Goal: Information Seeking & Learning: Learn about a topic

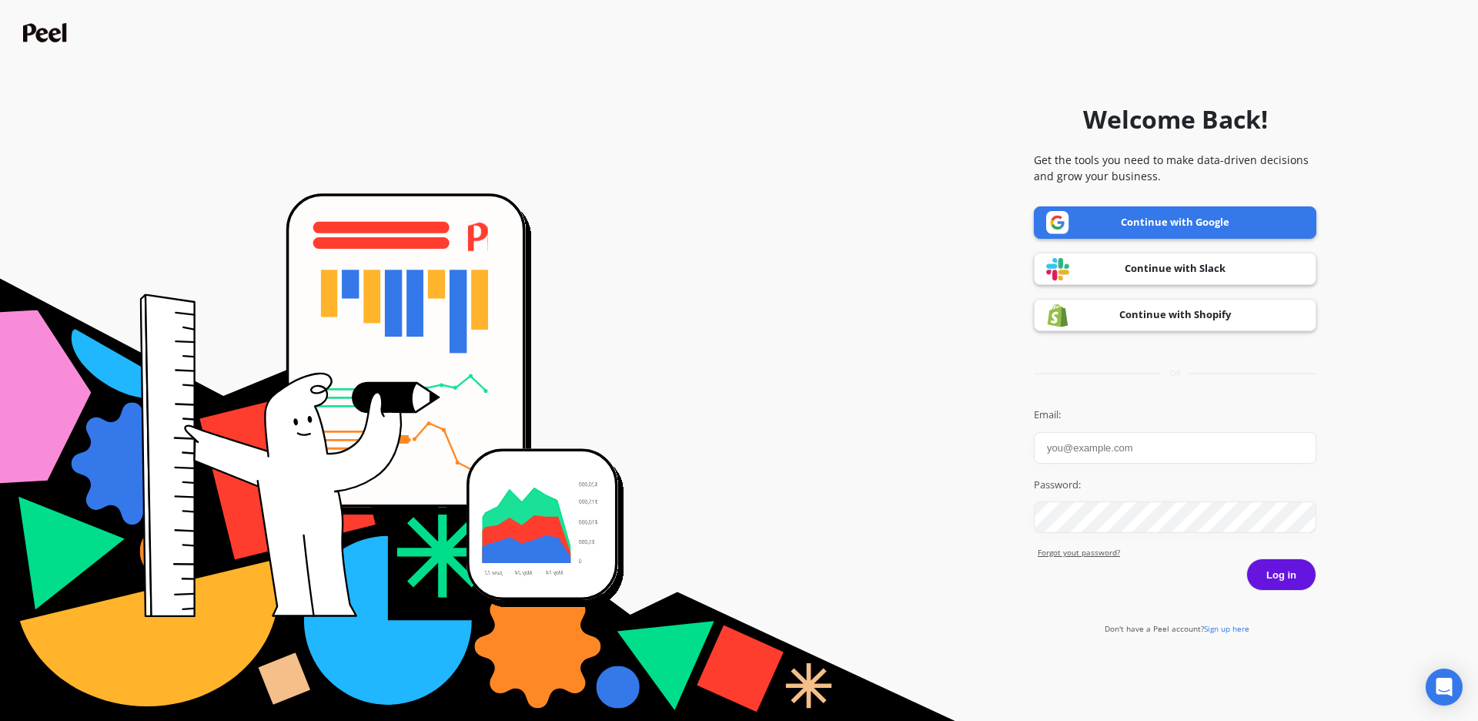
click at [1148, 215] on link "Continue with Google" at bounding box center [1175, 222] width 283 height 32
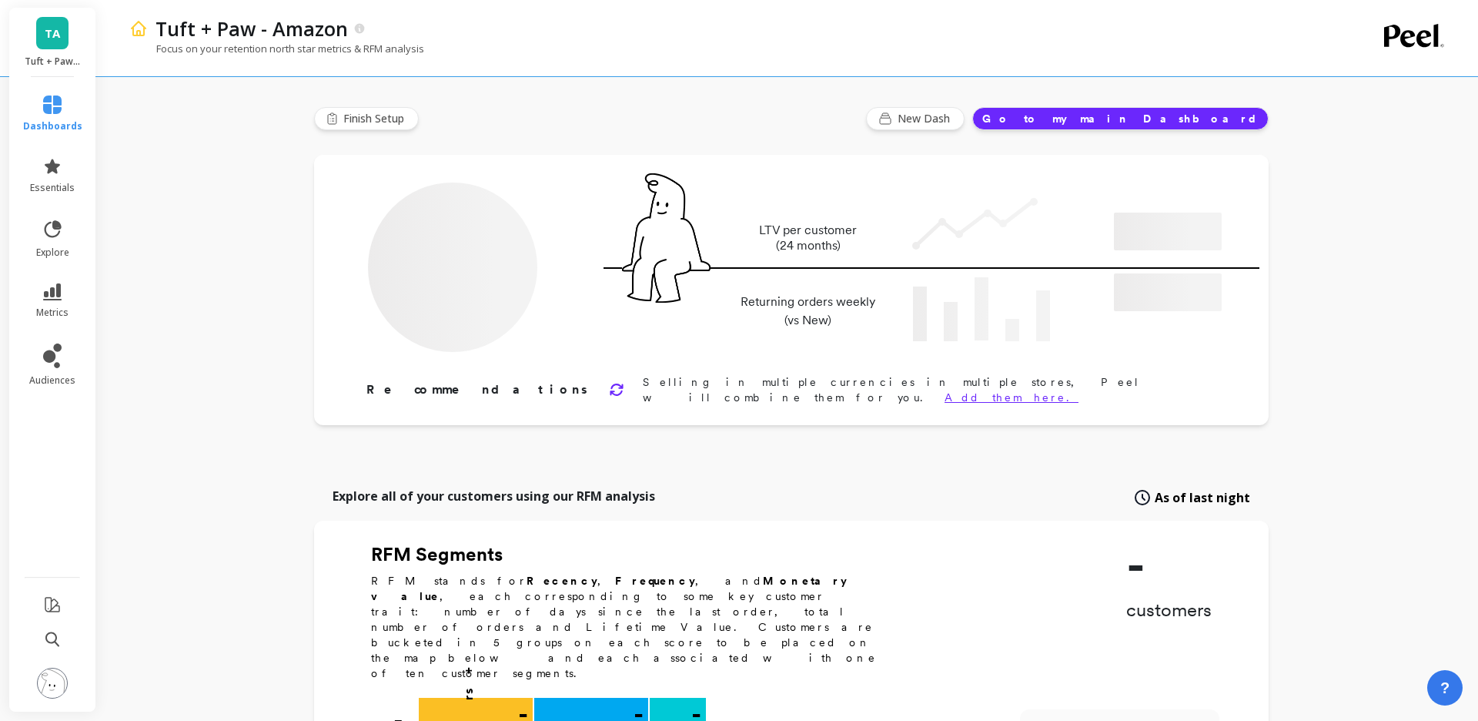
type input "Champions"
type input "1717"
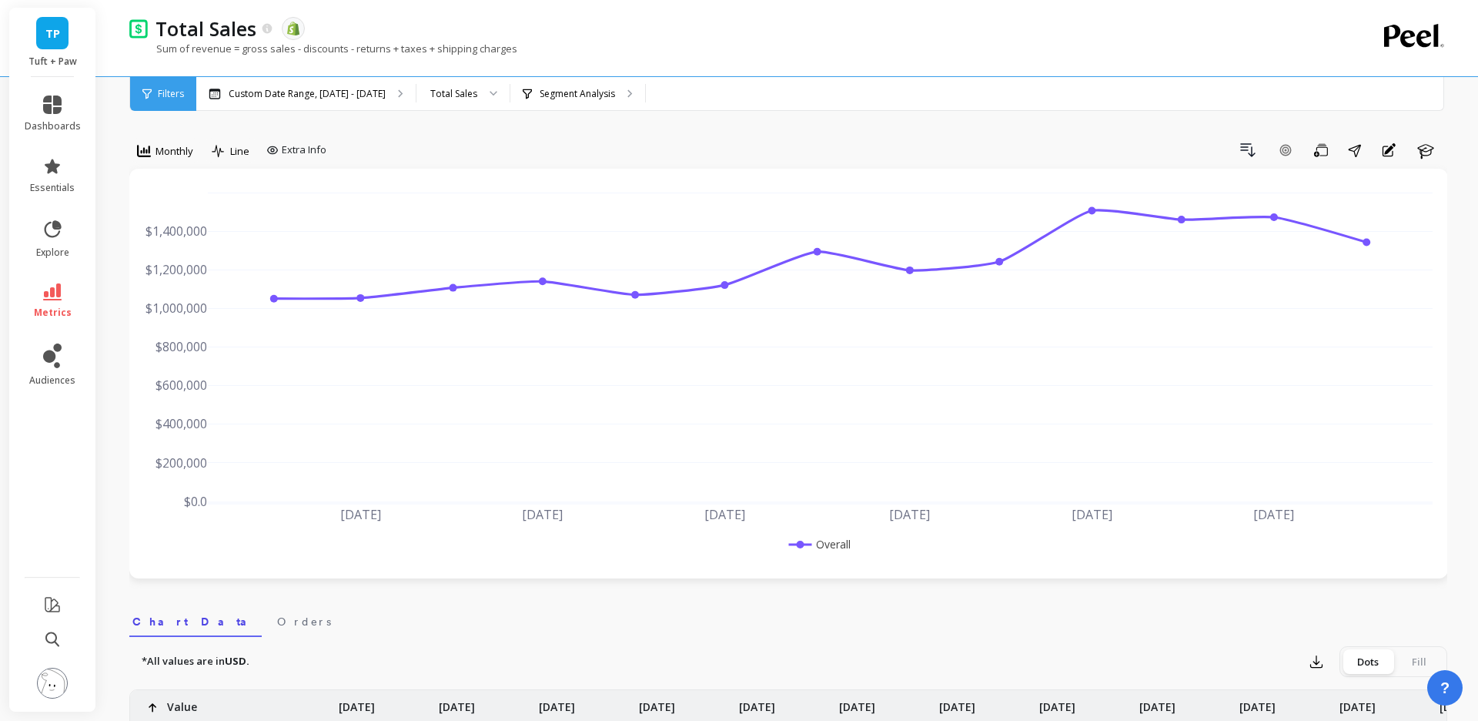
click at [164, 91] on span "Filters" at bounding box center [171, 94] width 26 height 12
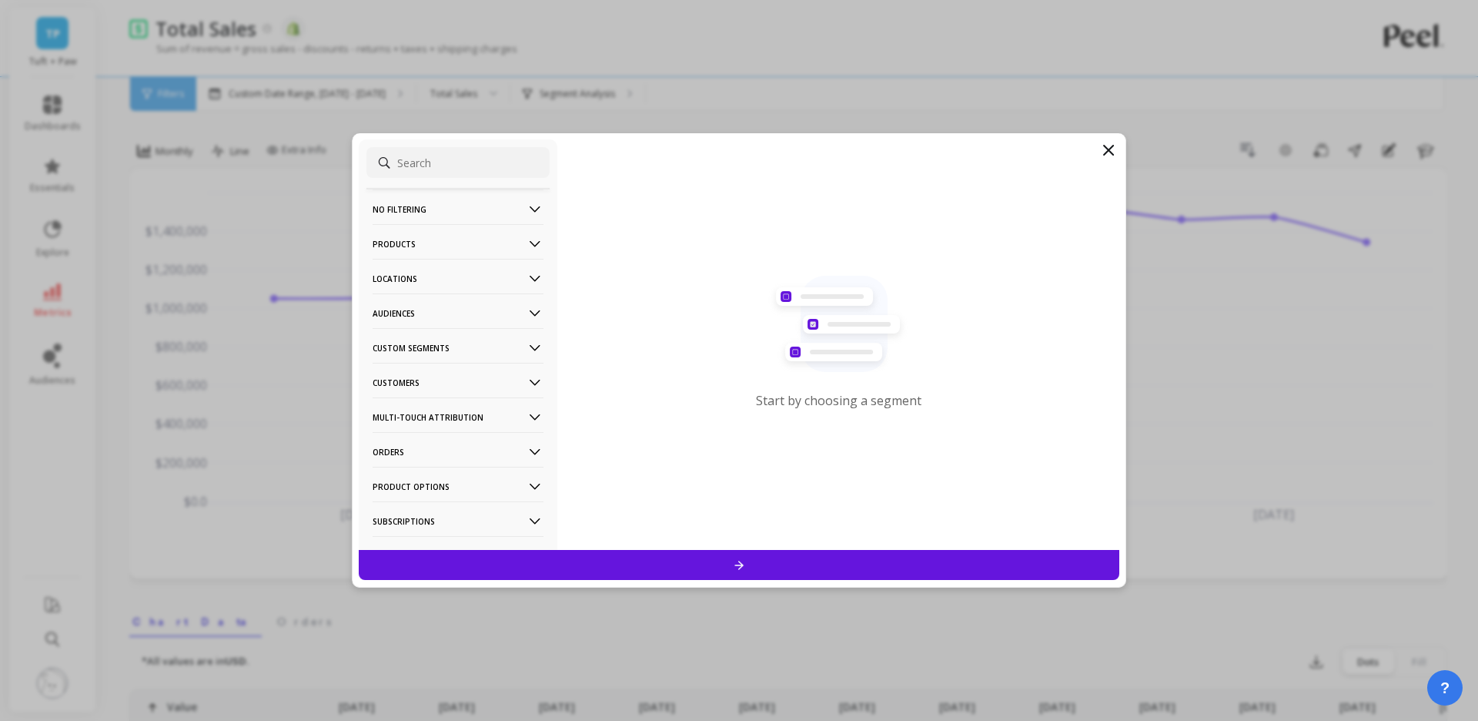
click at [527, 242] on icon at bounding box center [535, 244] width 17 height 17
click at [413, 352] on p "Products" at bounding box center [396, 354] width 42 height 14
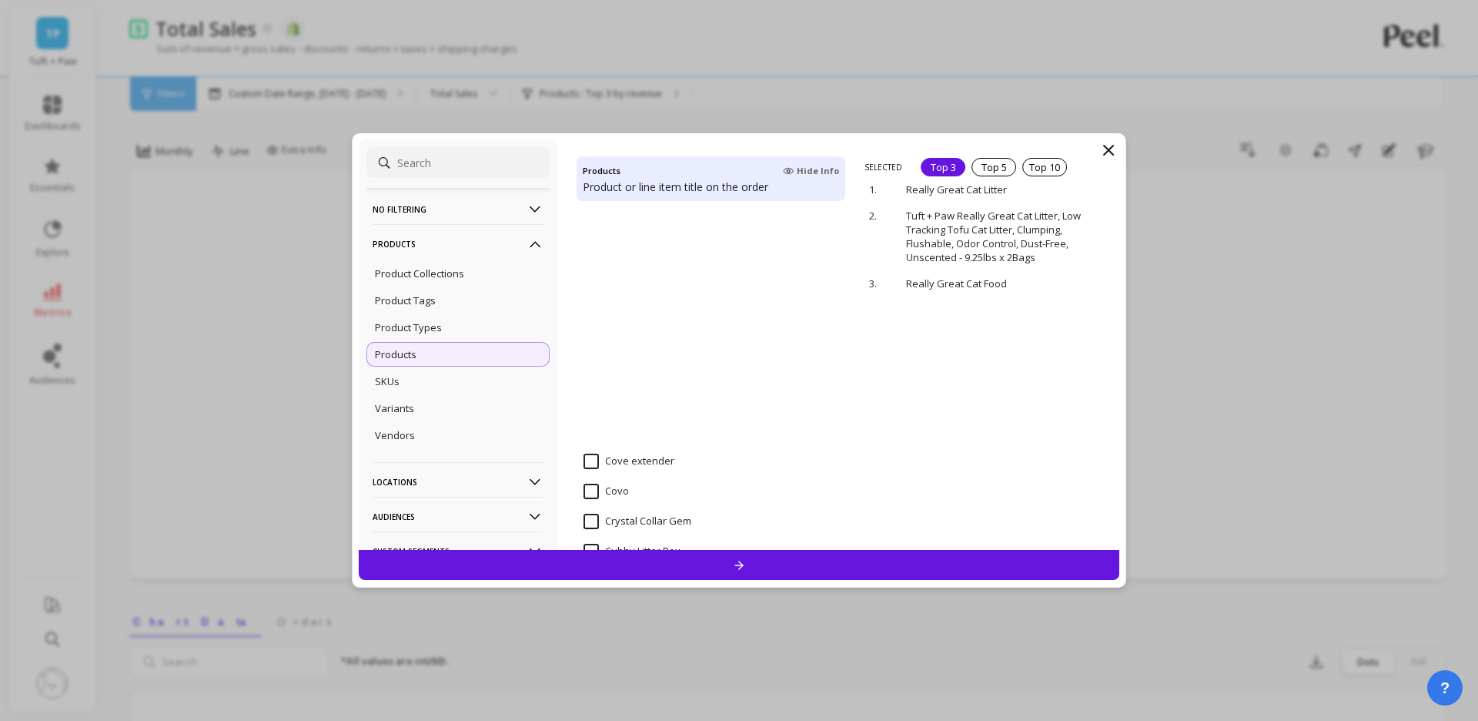
scroll to position [2786, 0]
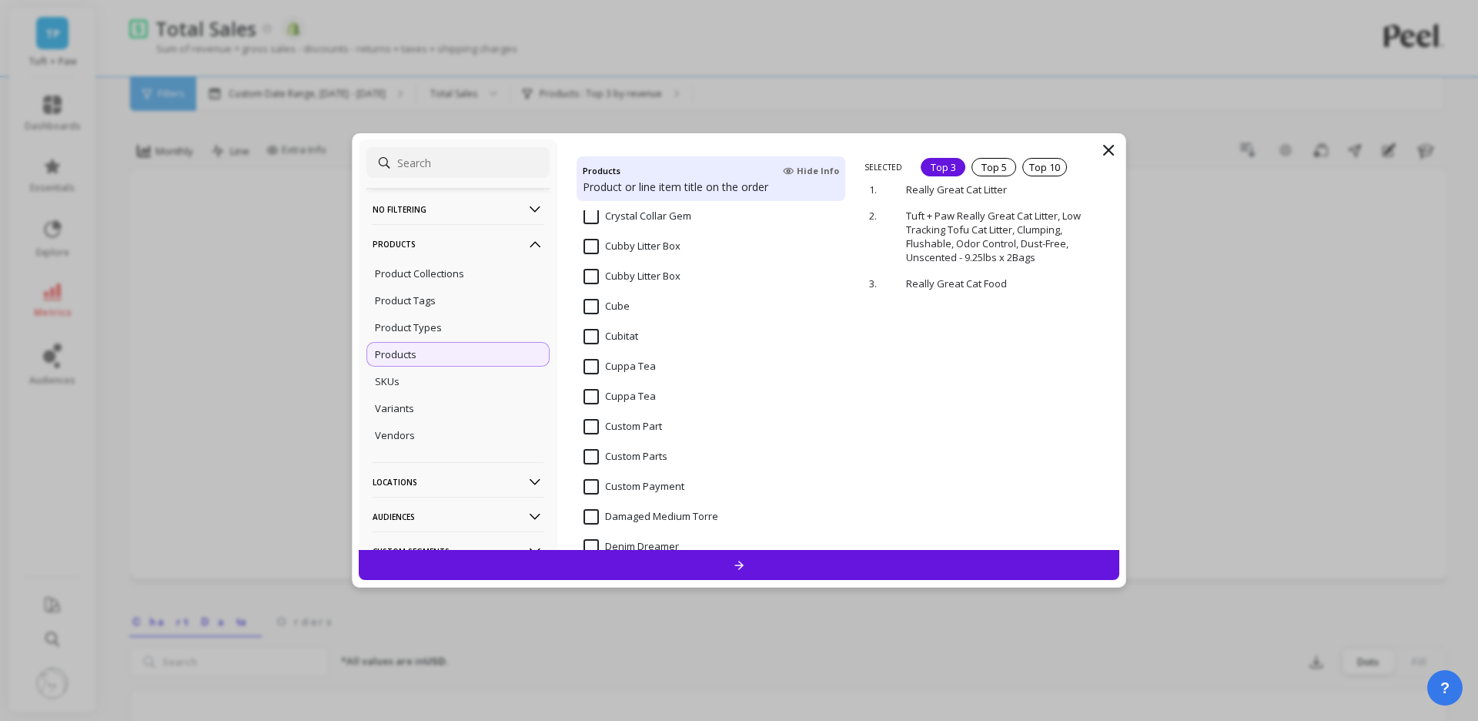
click at [443, 174] on input at bounding box center [457, 162] width 183 height 31
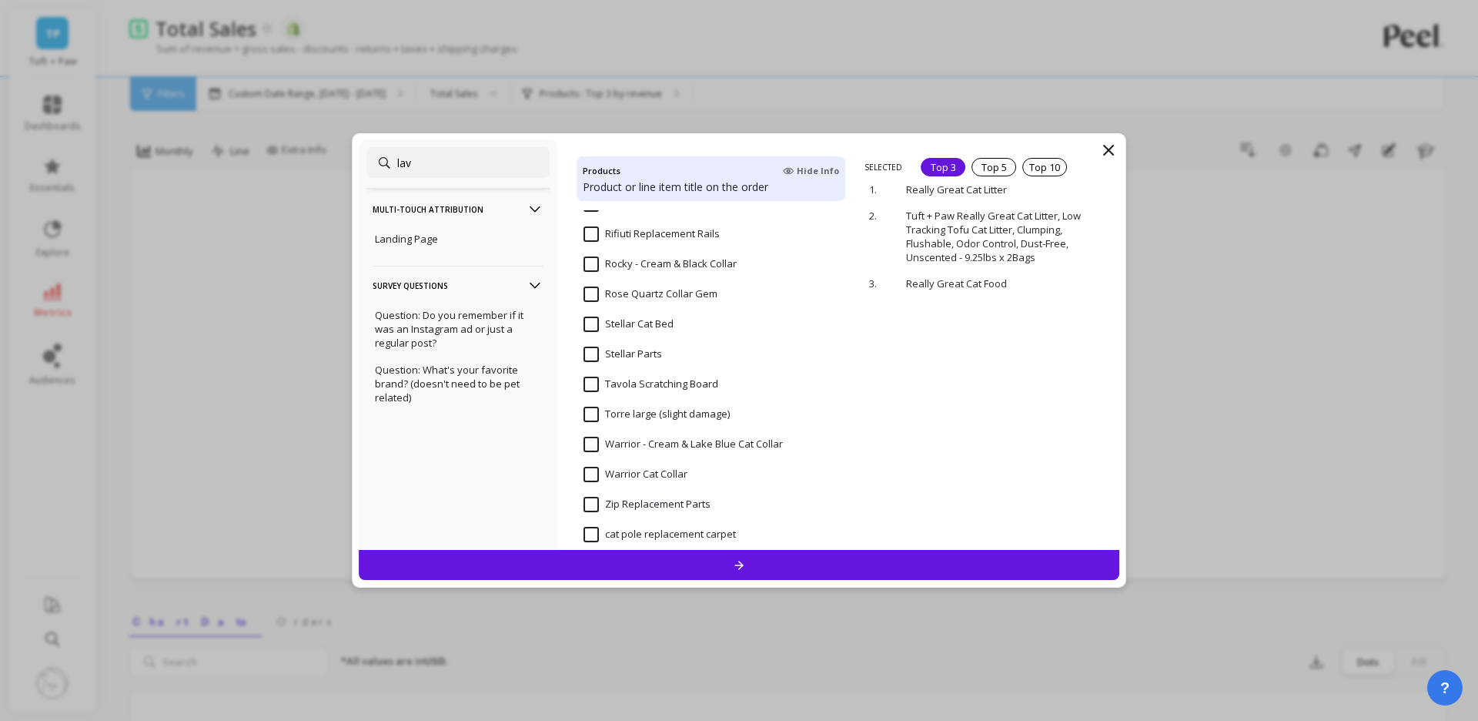
scroll to position [0, 0]
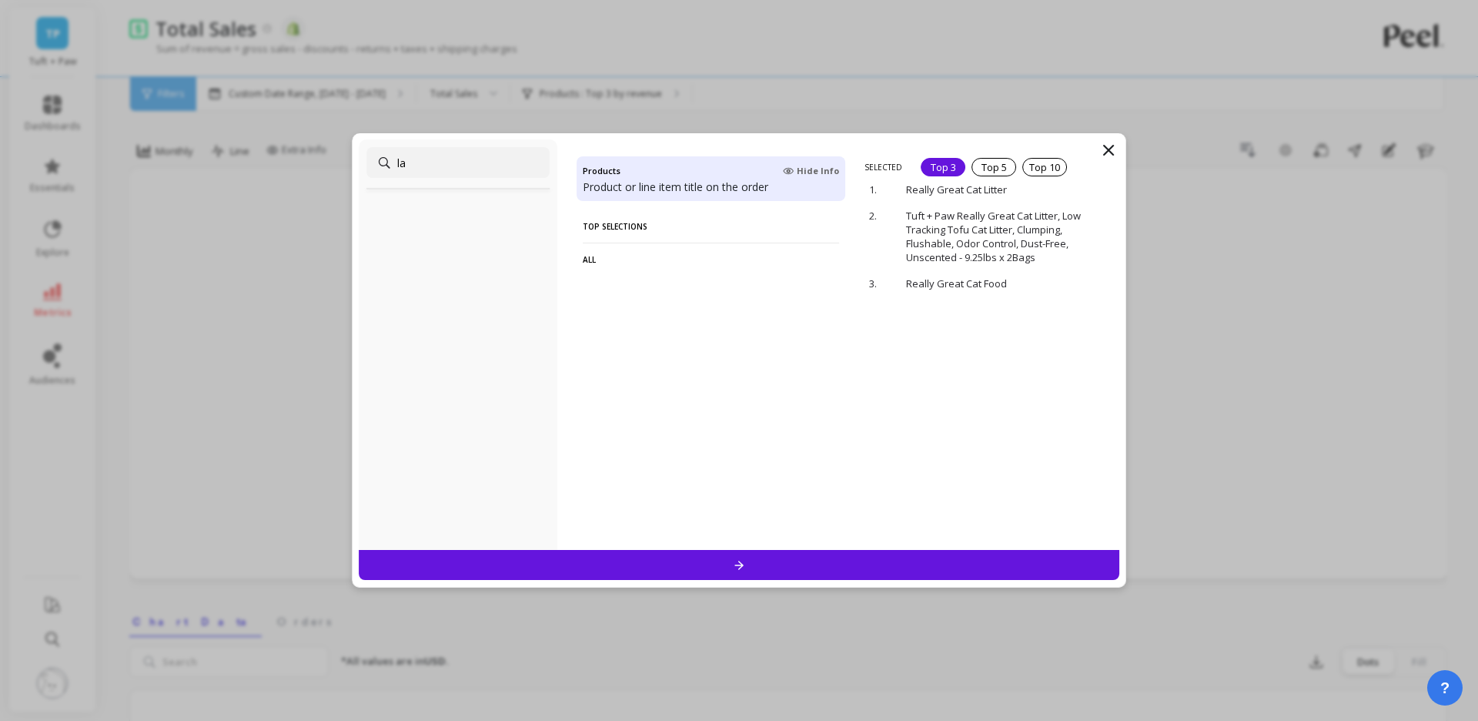
type input "l"
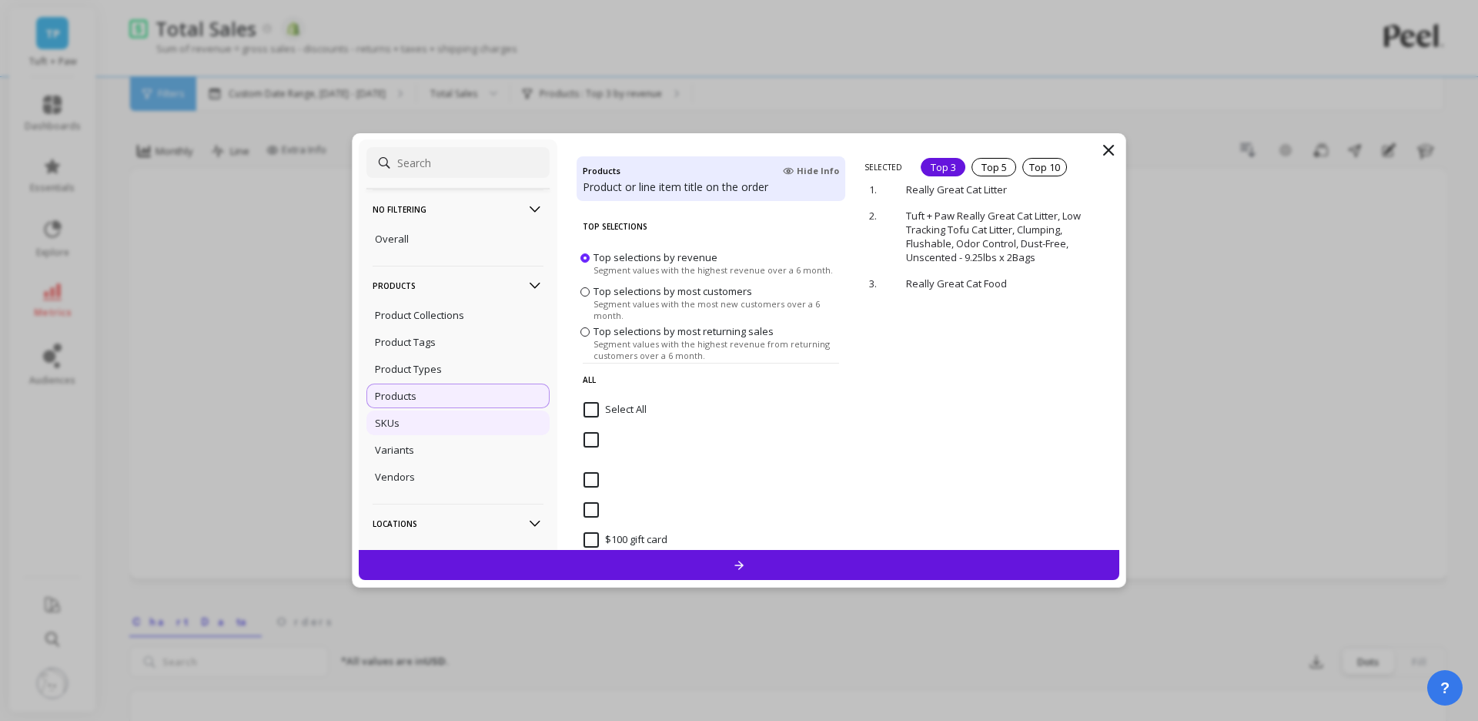
click at [414, 420] on div "SKUs" at bounding box center [457, 422] width 183 height 25
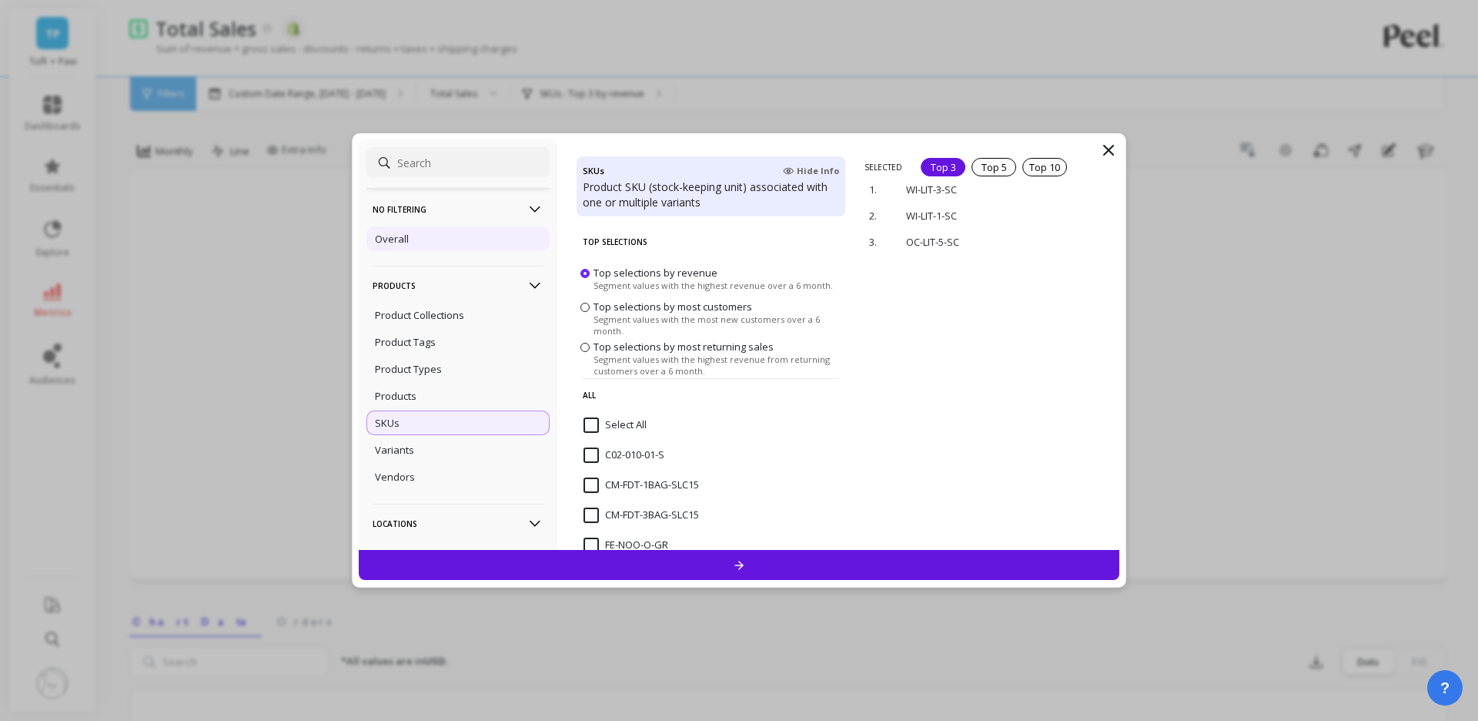
click at [400, 240] on p "Overall" at bounding box center [392, 239] width 34 height 14
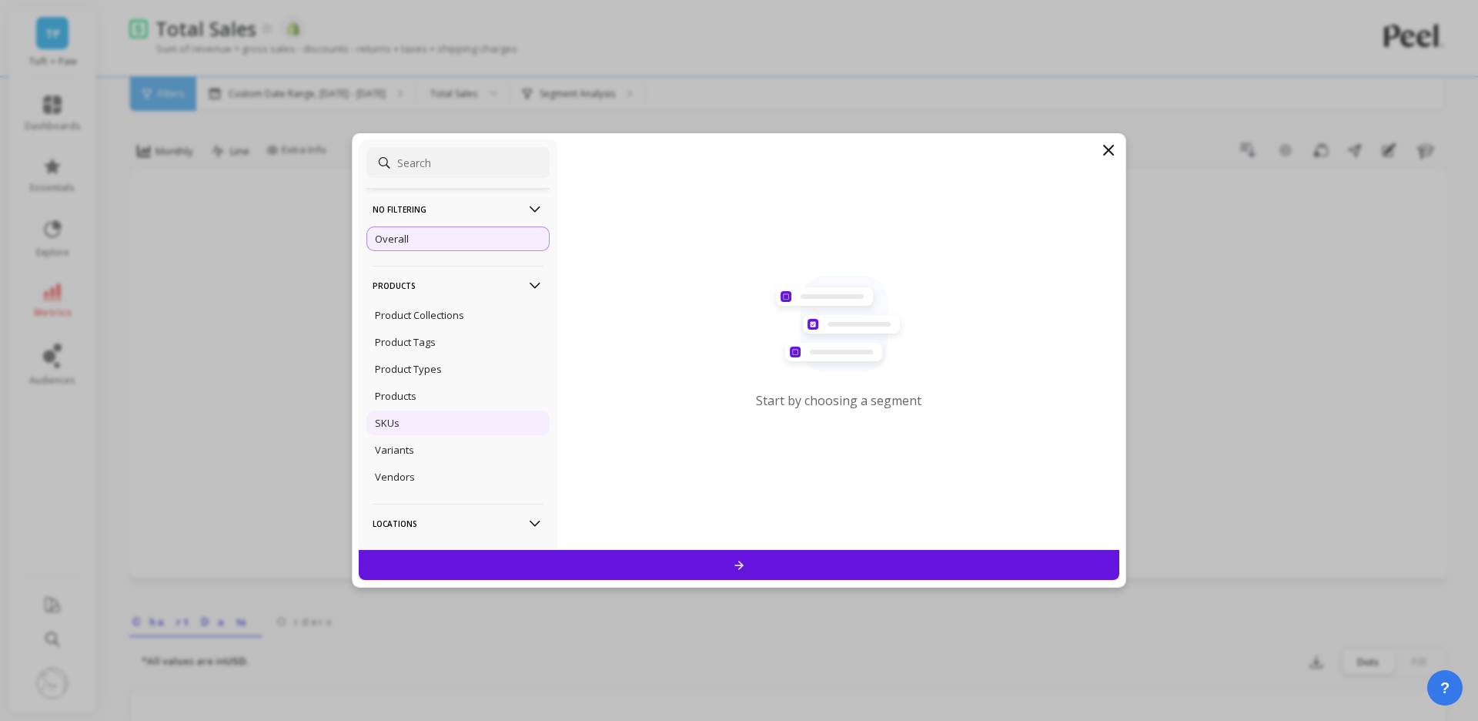
click at [395, 426] on p "SKUs" at bounding box center [387, 423] width 25 height 14
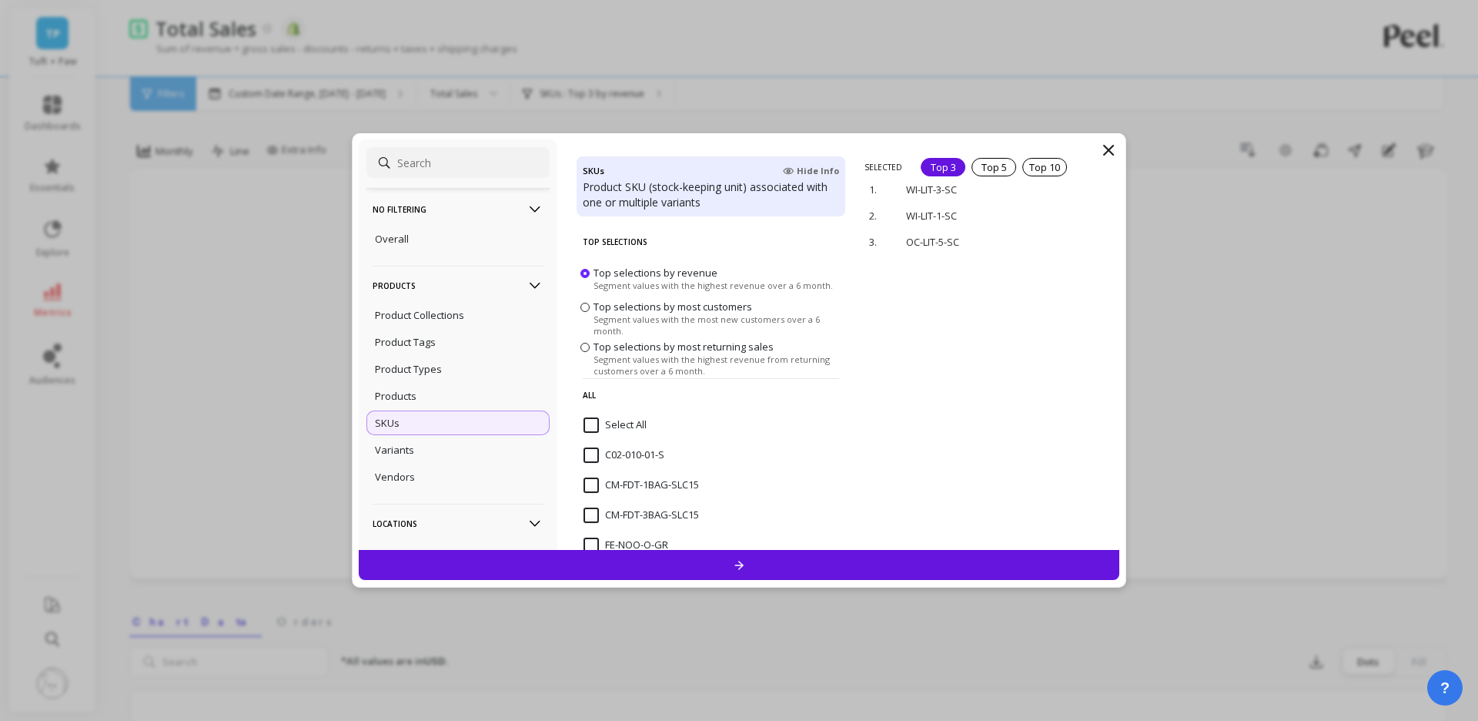
click at [435, 160] on input at bounding box center [457, 162] width 183 height 31
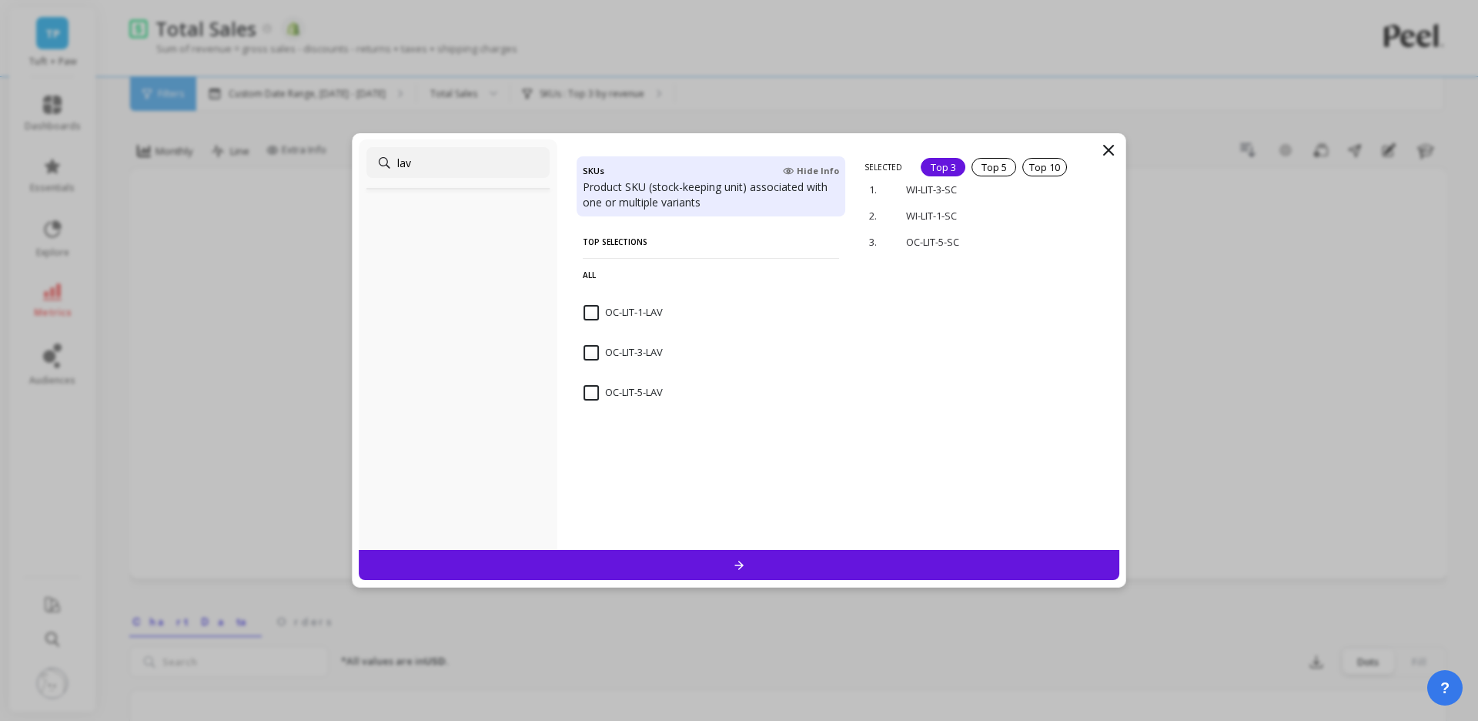
type input "lav"
click at [592, 312] on input "OC-LIT-1-LAV" at bounding box center [623, 312] width 79 height 15
click at [590, 353] on input "OC-LIT-3-LAV" at bounding box center [623, 352] width 79 height 15
click at [592, 396] on input "OC-LIT-5-LAV" at bounding box center [623, 392] width 79 height 15
click at [749, 563] on div at bounding box center [739, 565] width 761 height 30
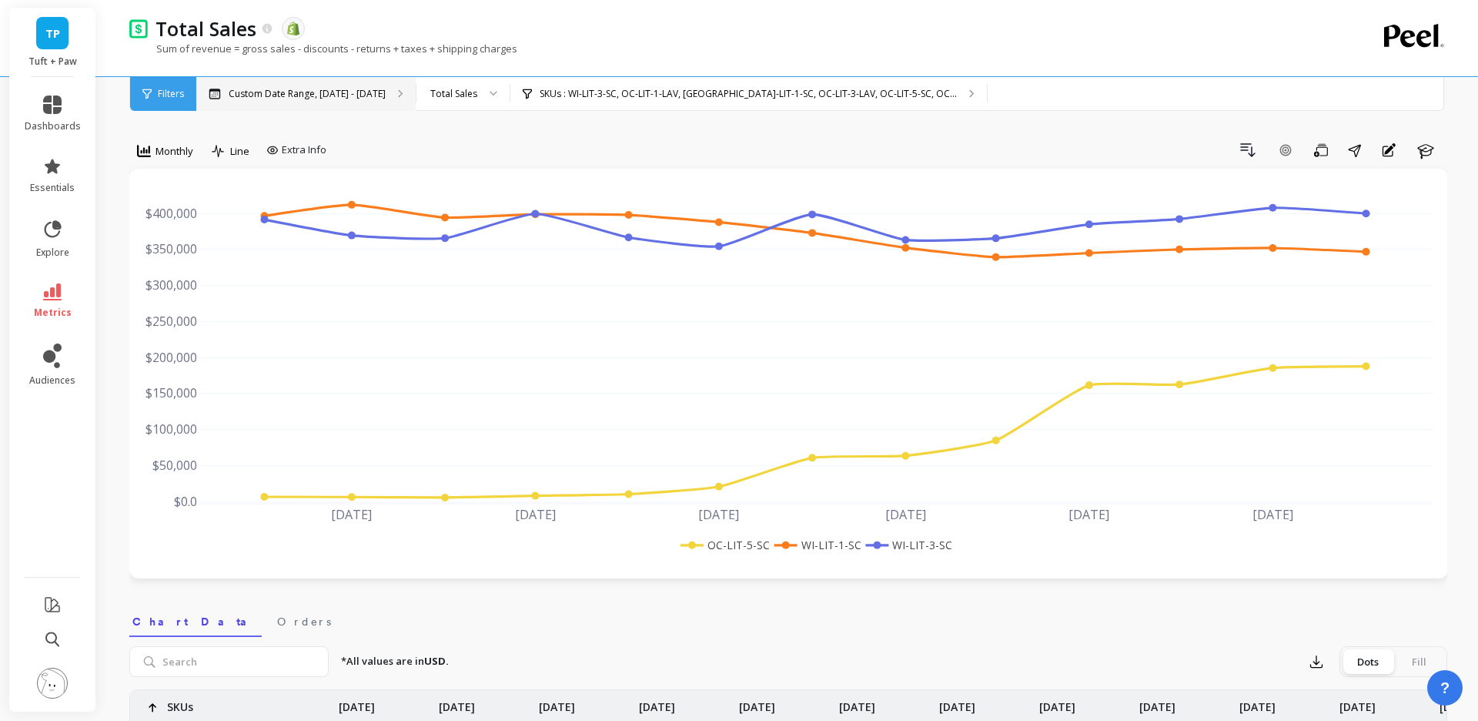
click at [355, 90] on p "Custom Date Range, [DATE] - [DATE]" at bounding box center [307, 94] width 157 height 12
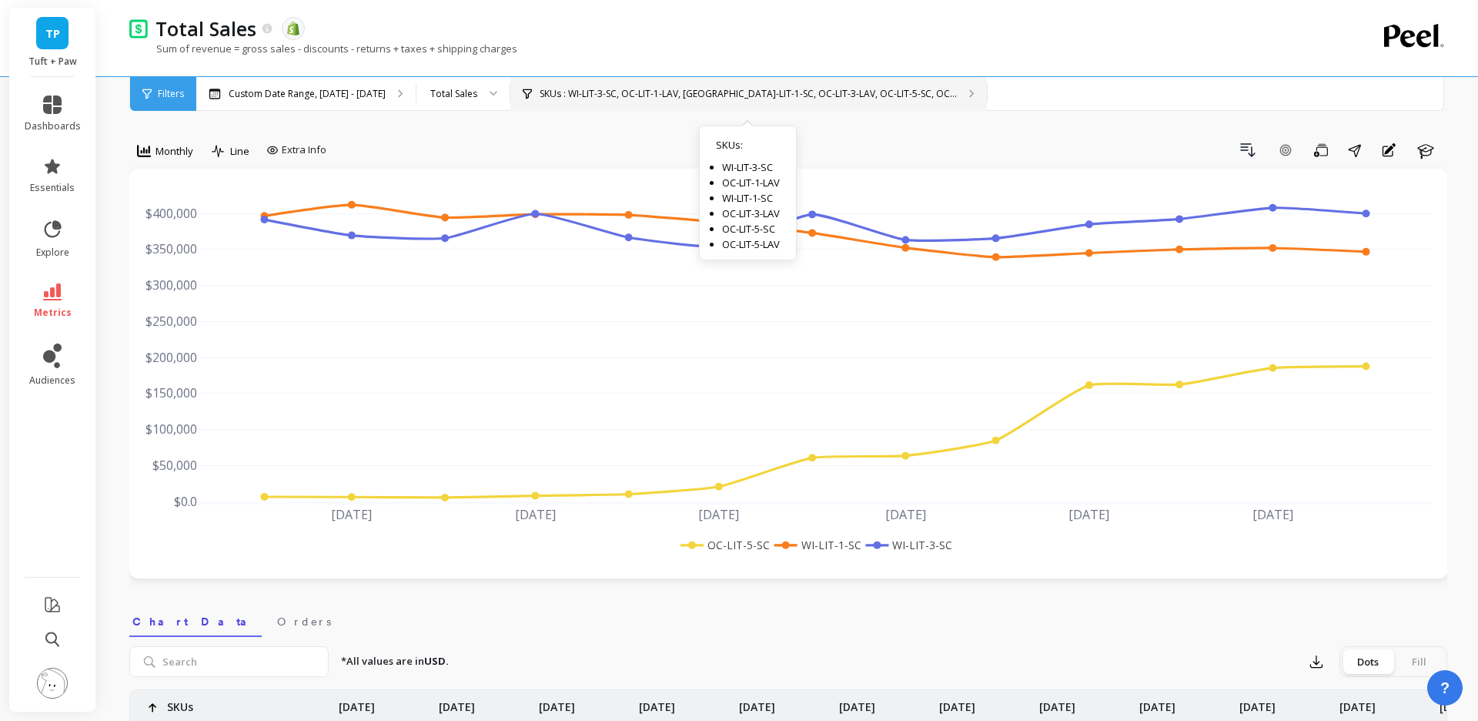
click at [665, 88] on p "SKUs : WI-LIT-3-SC, OC-LIT-1-LAV, [GEOGRAPHIC_DATA]-LIT-1-SC, OC-LIT-3-LAV, OC-…" at bounding box center [748, 94] width 417 height 12
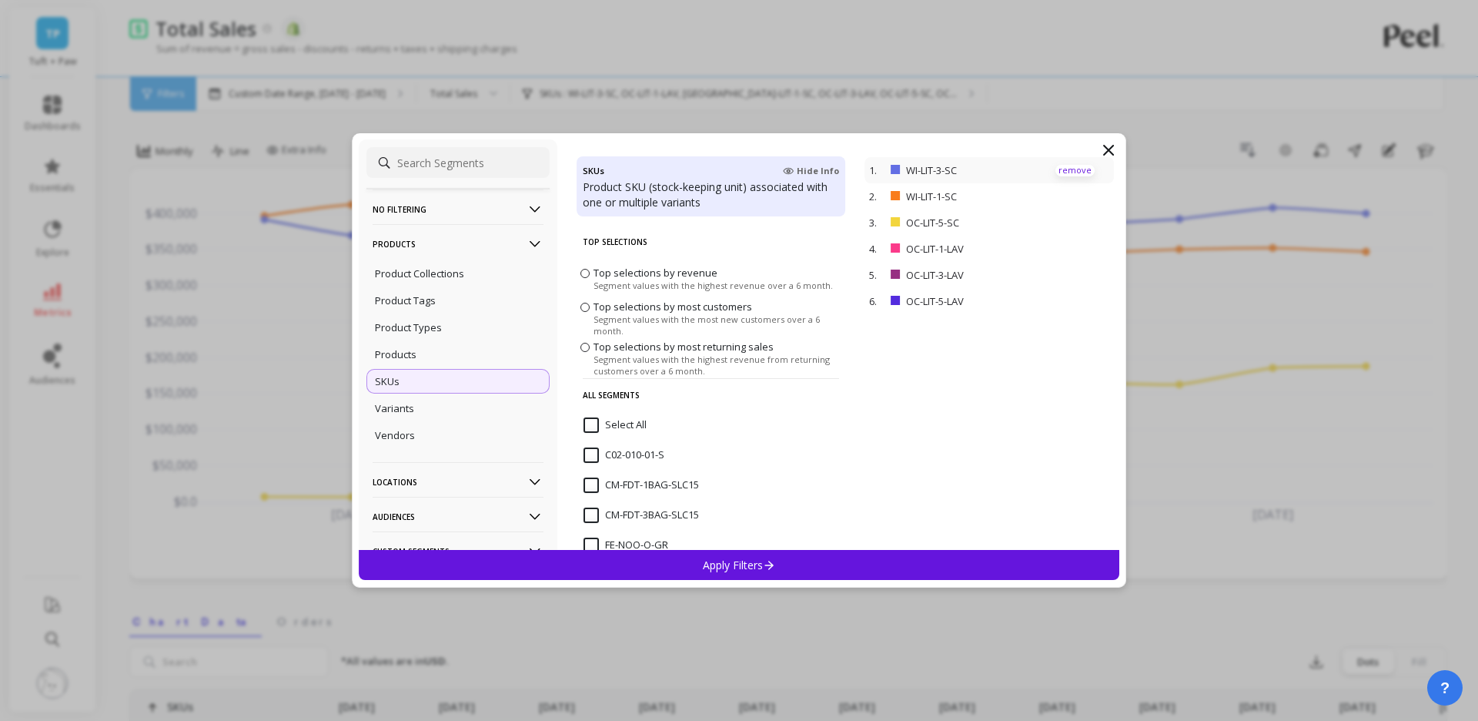
click at [1071, 172] on p "remove" at bounding box center [1075, 171] width 39 height 12
click at [742, 562] on p "Apply Filters" at bounding box center [739, 564] width 73 height 15
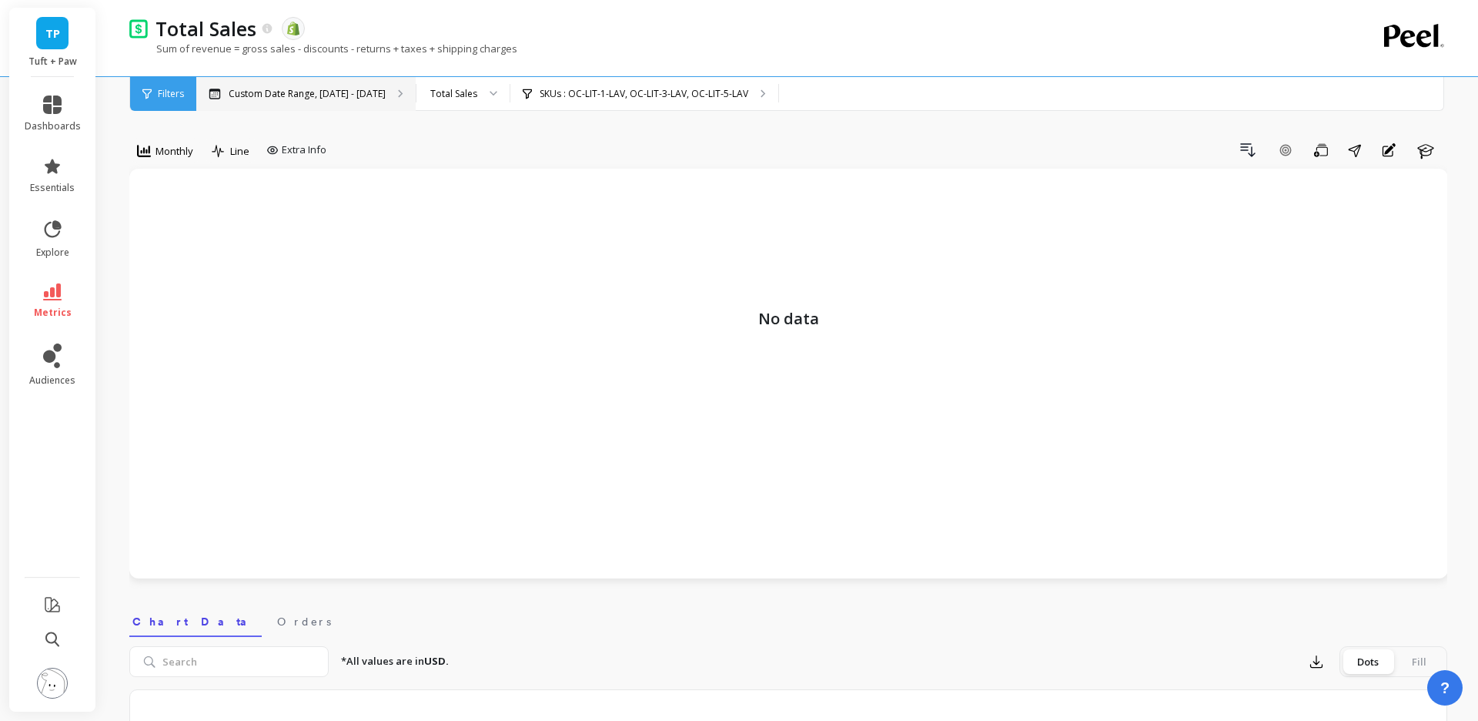
click at [358, 96] on p "Custom Date Range, [DATE] - [DATE]" at bounding box center [307, 94] width 157 height 12
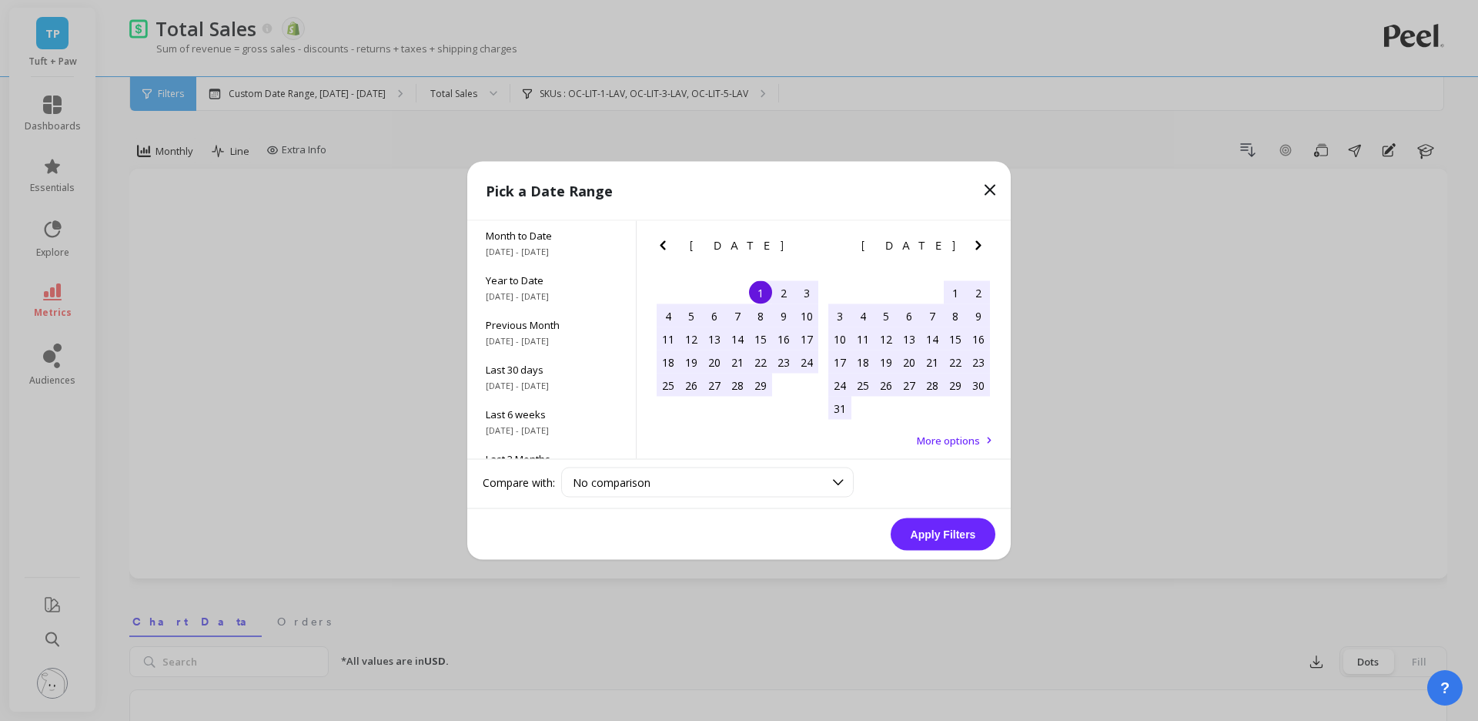
click at [979, 246] on icon "Next Month" at bounding box center [977, 245] width 5 height 9
click at [978, 243] on icon "Next Month" at bounding box center [977, 245] width 5 height 9
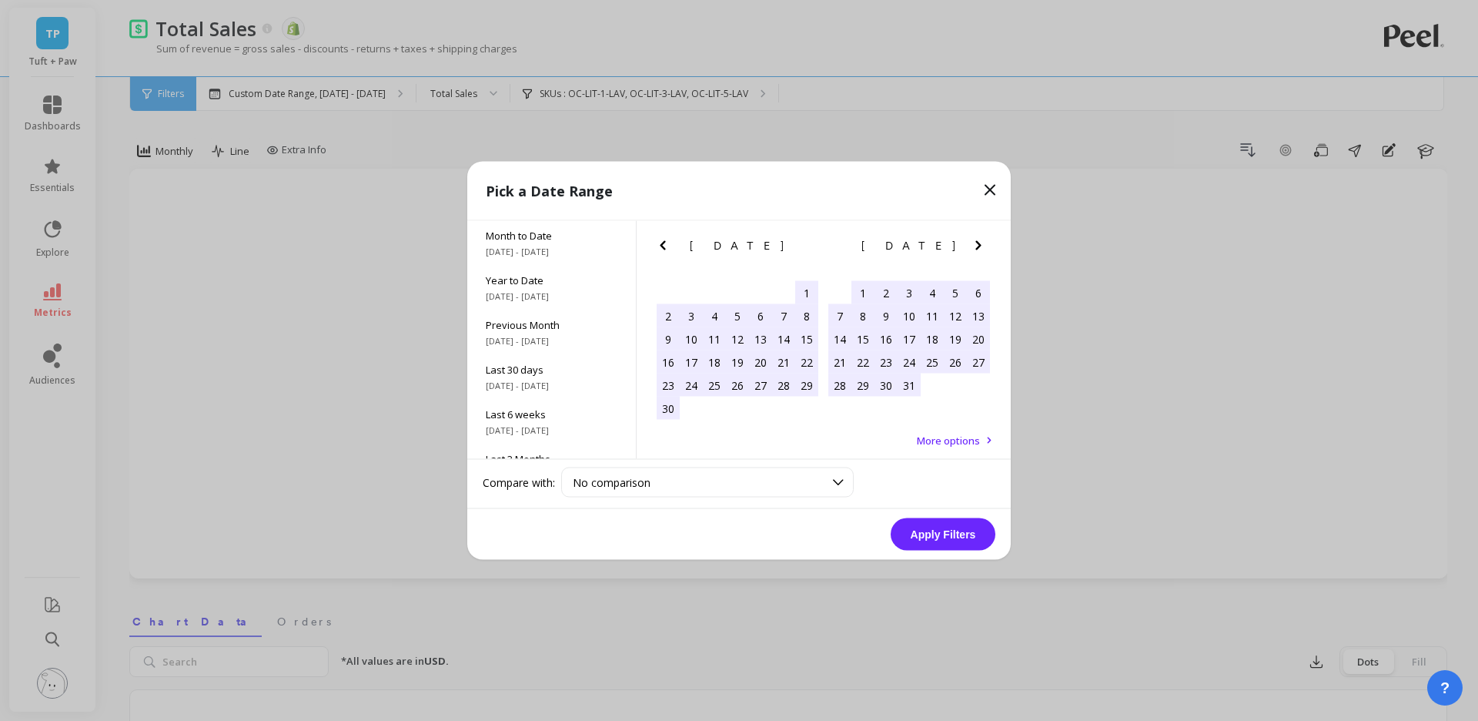
click at [978, 243] on icon "Next Month" at bounding box center [977, 245] width 5 height 9
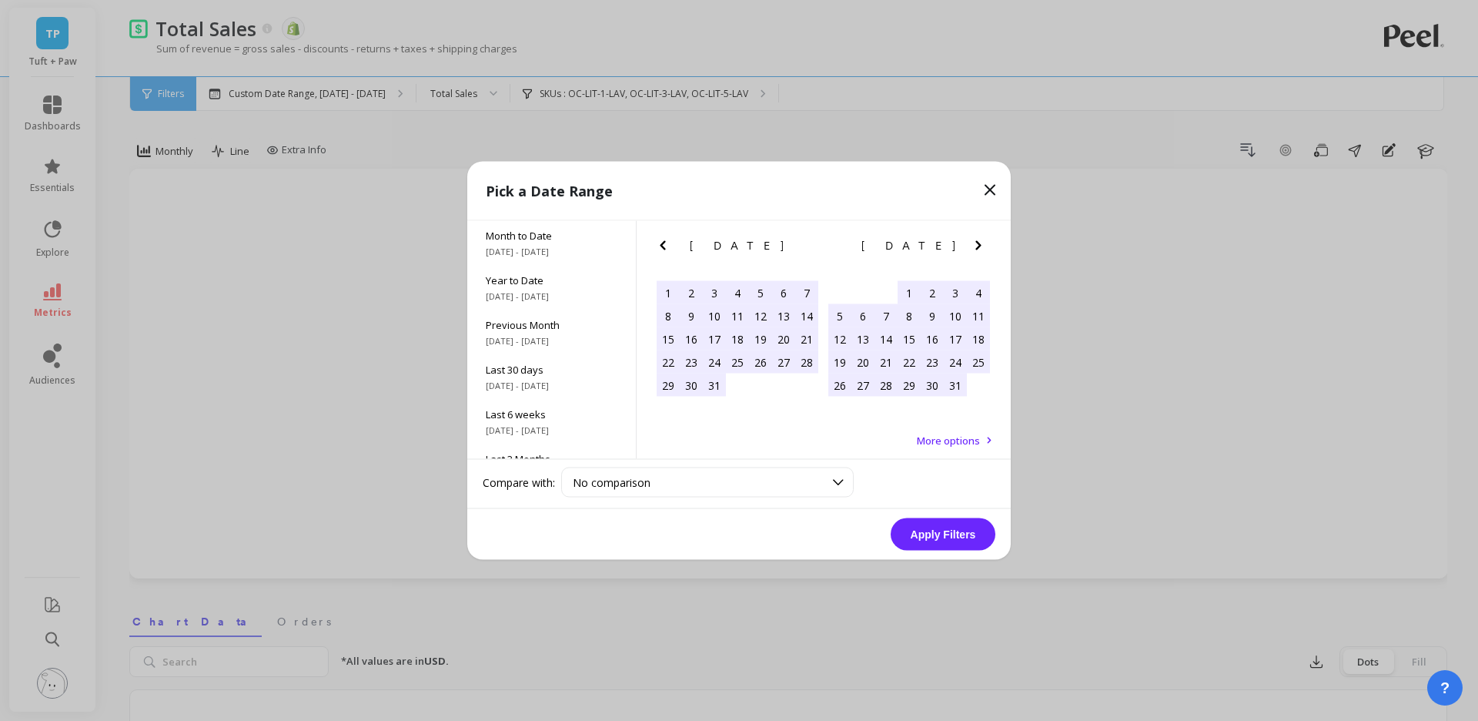
click at [978, 243] on icon "Next Month" at bounding box center [977, 245] width 5 height 9
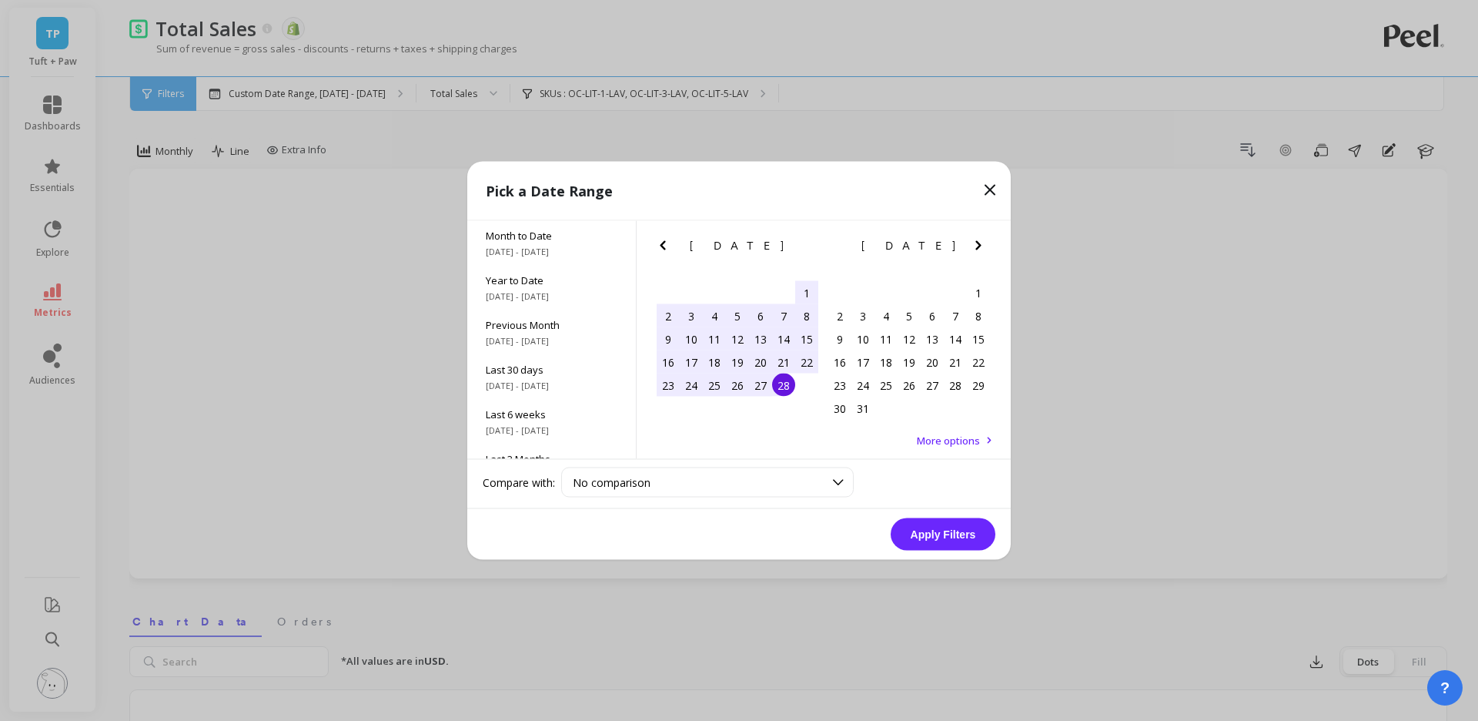
click at [978, 243] on icon "Next Month" at bounding box center [977, 245] width 5 height 9
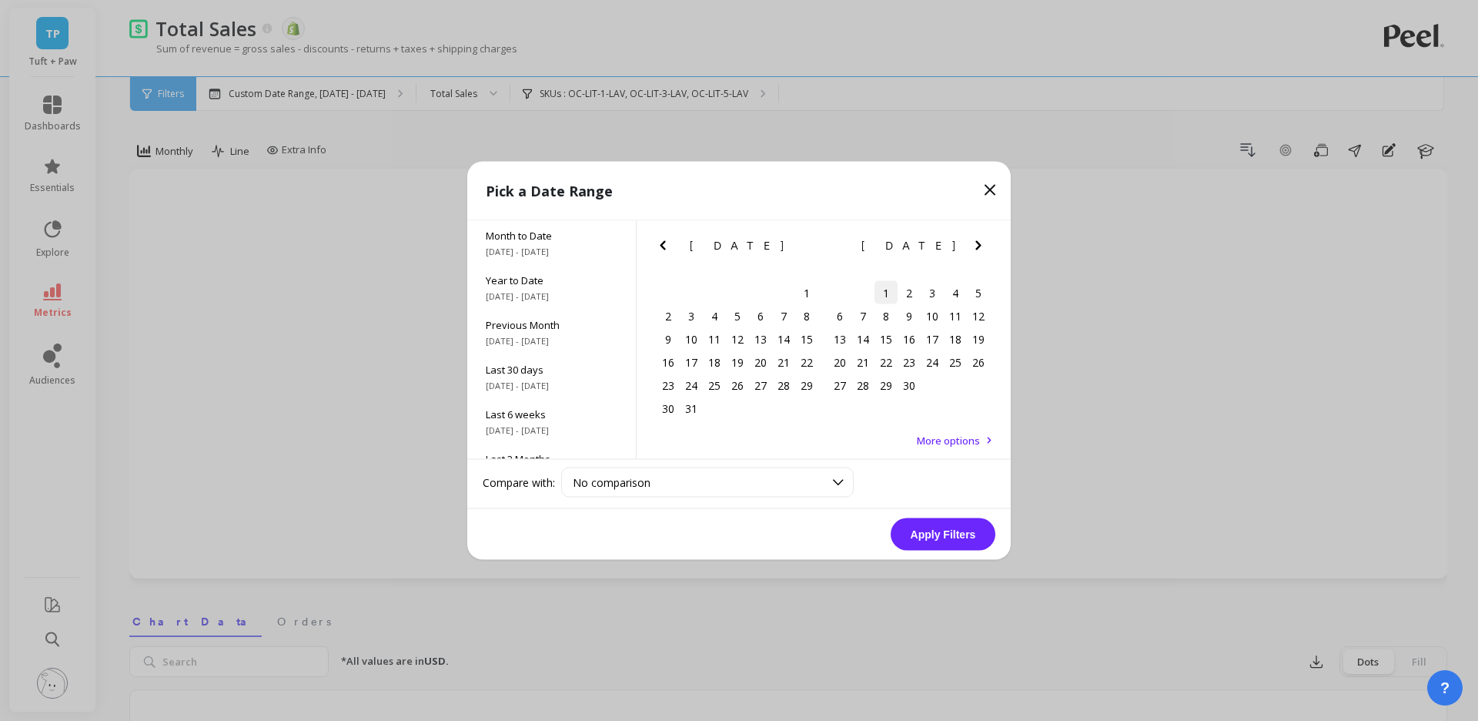
click at [884, 293] on div "1" at bounding box center [886, 292] width 23 height 23
click at [980, 242] on icon "Next Month" at bounding box center [978, 245] width 18 height 18
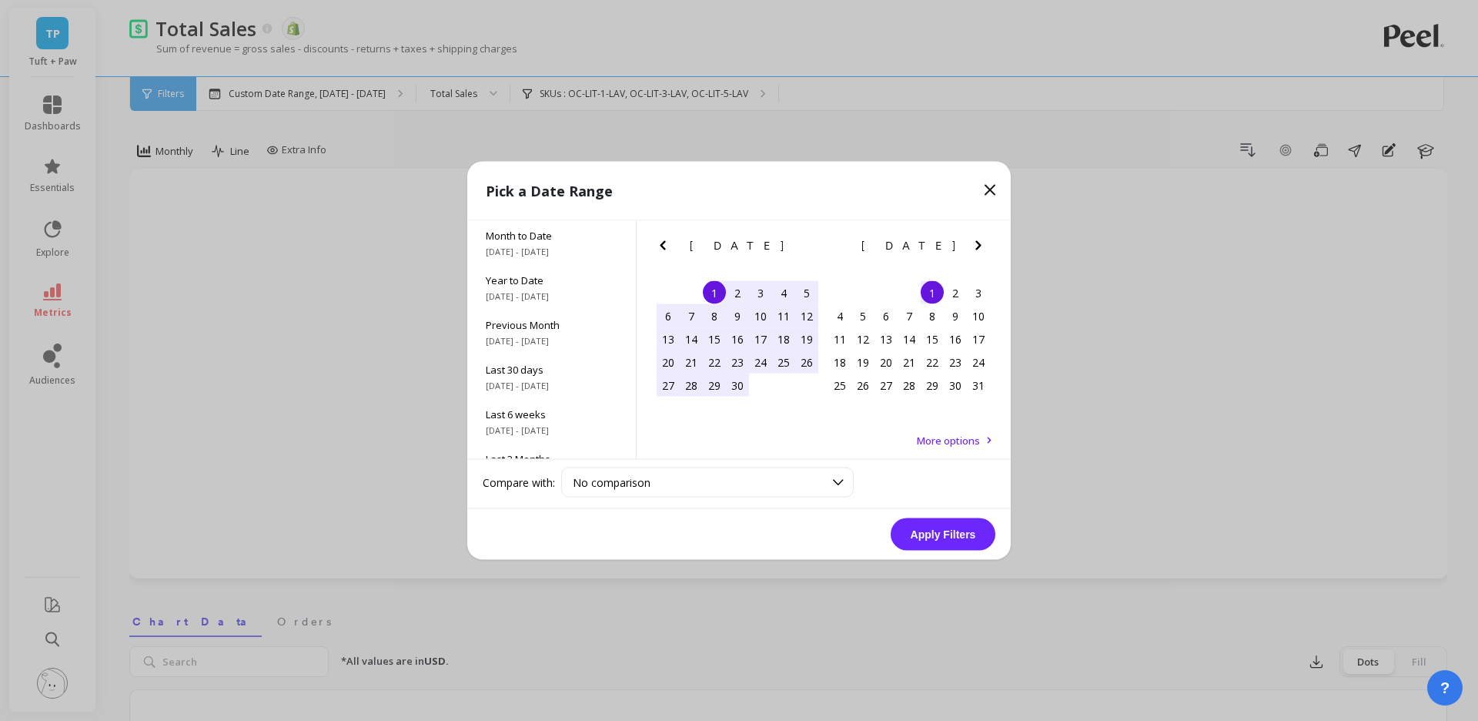
click at [980, 242] on icon "Next Month" at bounding box center [978, 245] width 18 height 18
click at [884, 361] on div "19" at bounding box center [886, 361] width 23 height 23
click at [928, 537] on button "Apply Filters" at bounding box center [943, 534] width 105 height 32
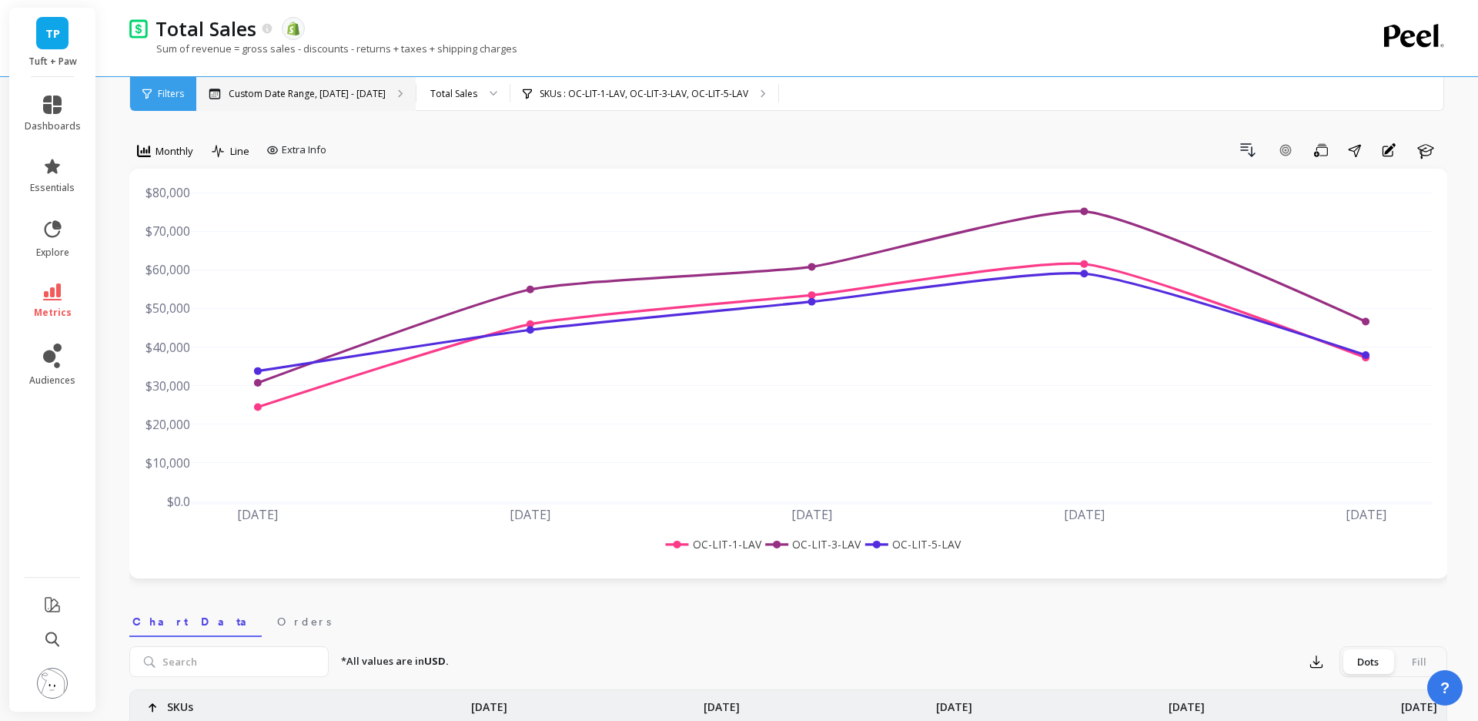
click at [326, 97] on p "Custom Date Range, [DATE] - [DATE]" at bounding box center [307, 94] width 157 height 12
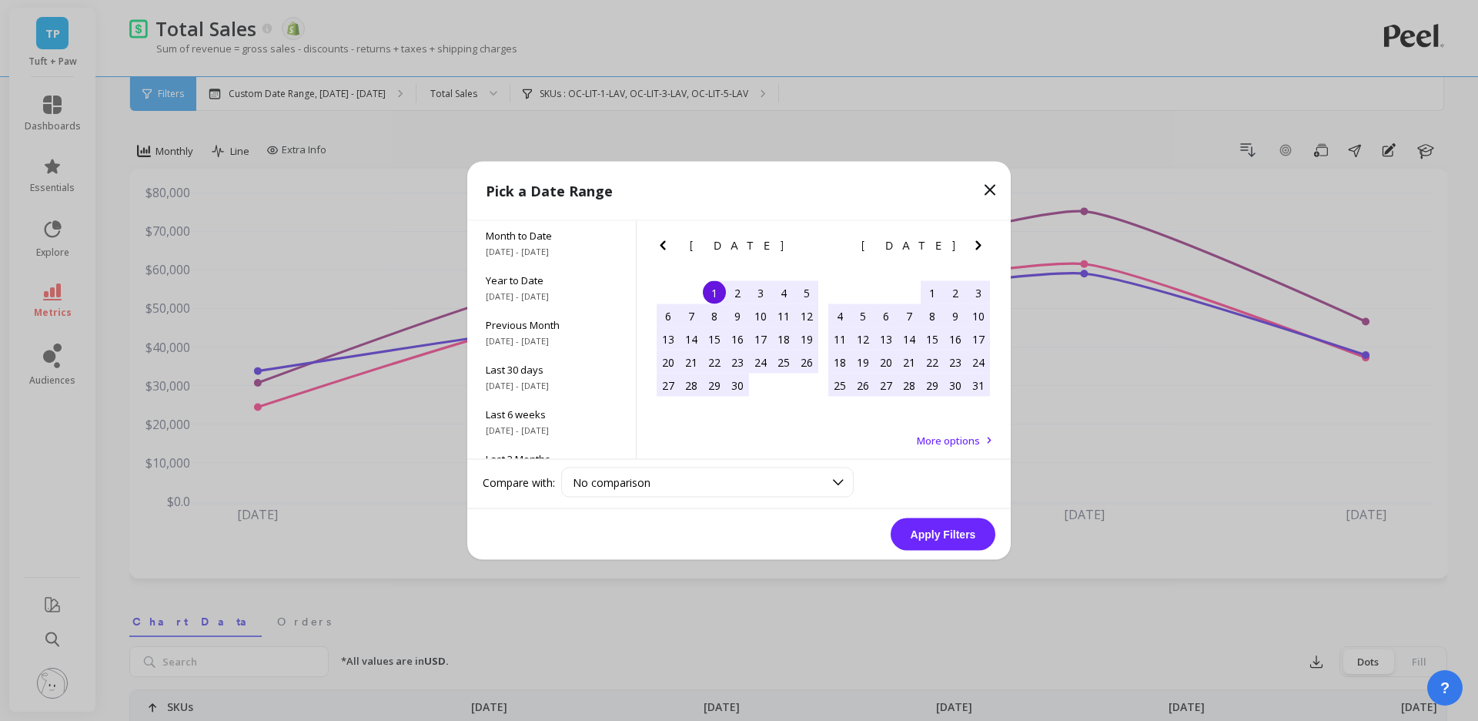
click at [661, 246] on icon "Previous Month" at bounding box center [662, 245] width 5 height 9
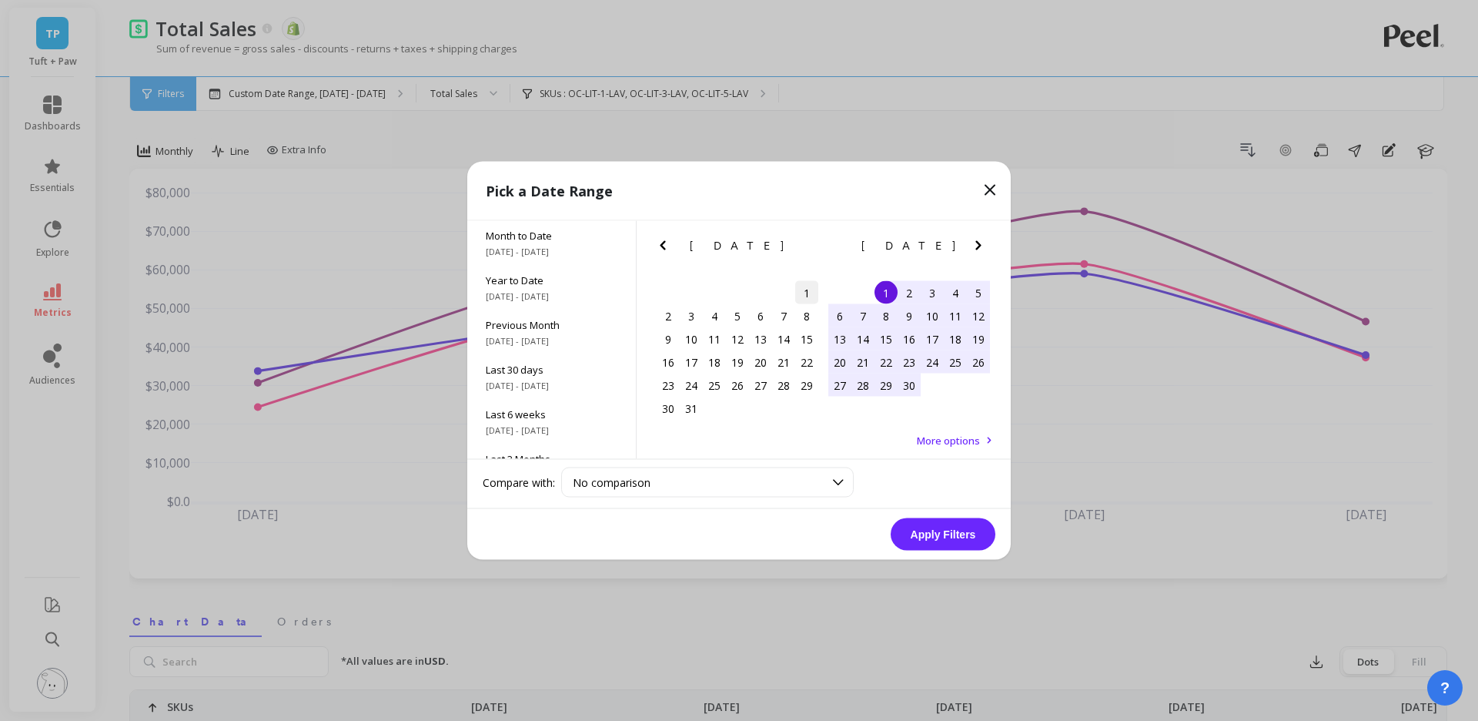
click at [805, 292] on div "1" at bounding box center [806, 292] width 23 height 23
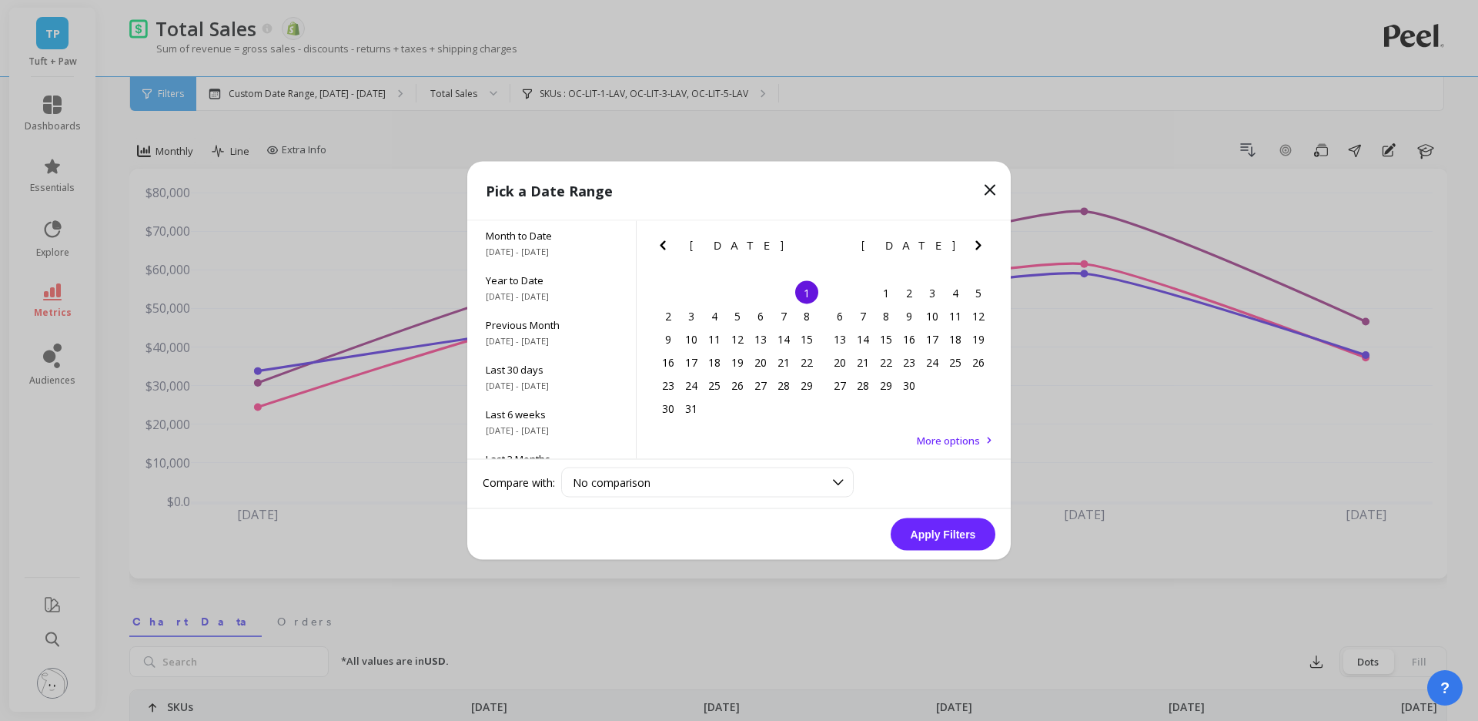
click at [979, 247] on icon "Next Month" at bounding box center [977, 245] width 5 height 9
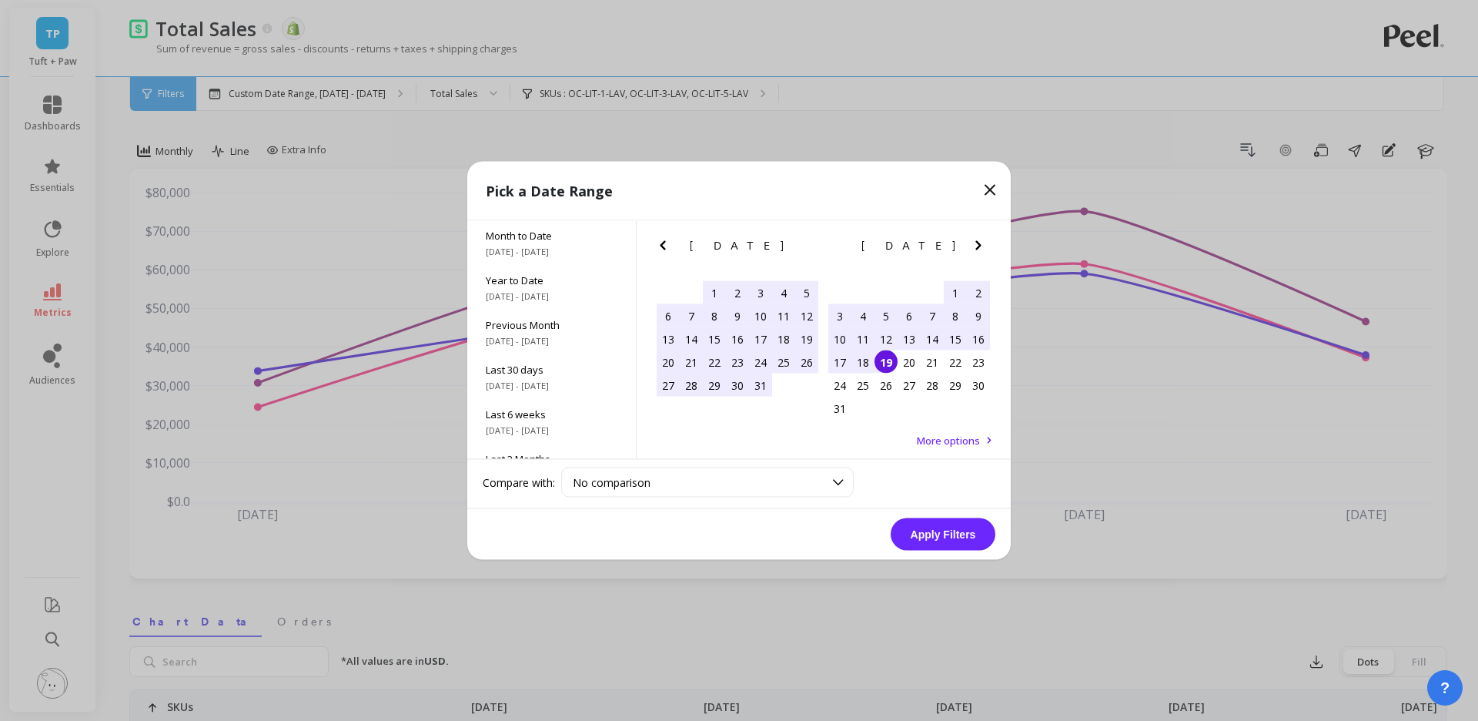
click at [885, 361] on div "19" at bounding box center [886, 361] width 23 height 23
click at [927, 534] on button "Apply Filters" at bounding box center [943, 534] width 105 height 32
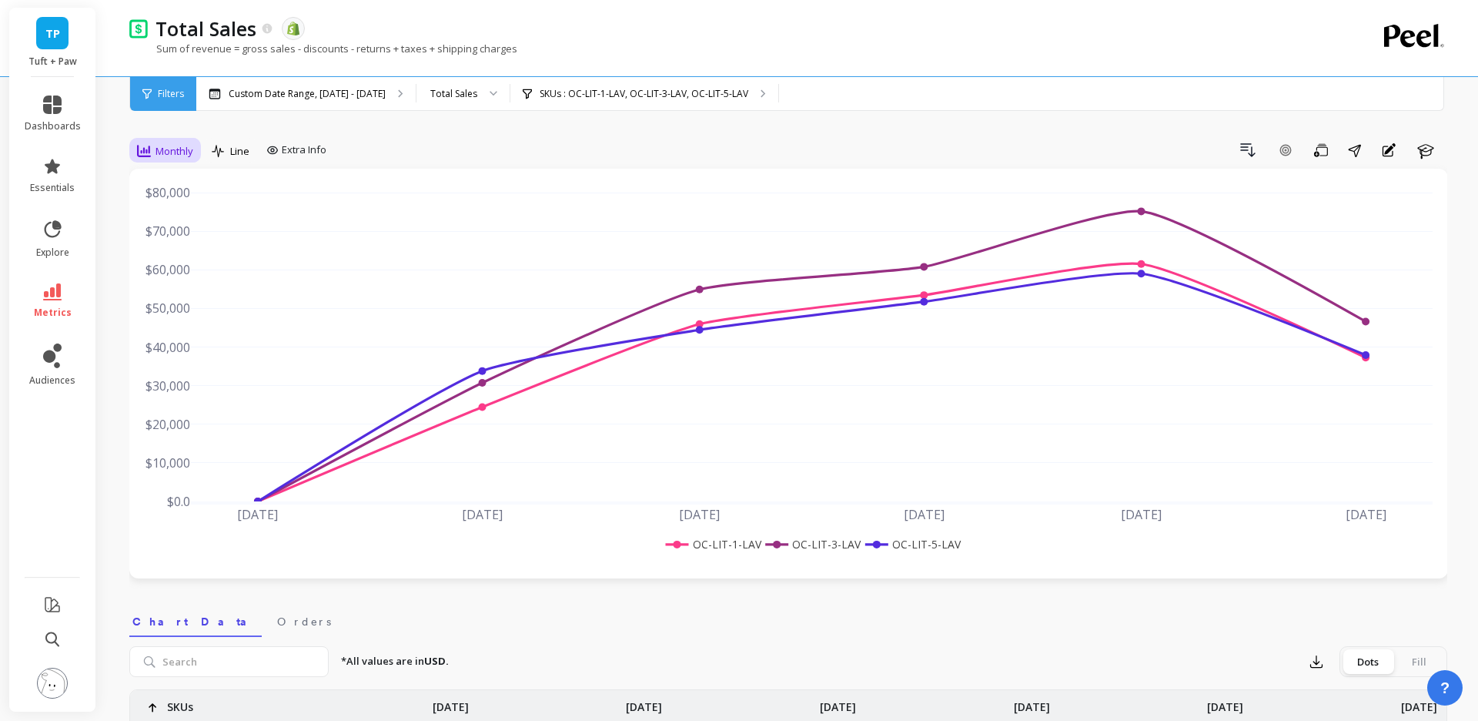
click at [164, 154] on span "Monthly" at bounding box center [175, 151] width 38 height 15
click at [160, 217] on div "Daily" at bounding box center [186, 215] width 88 height 15
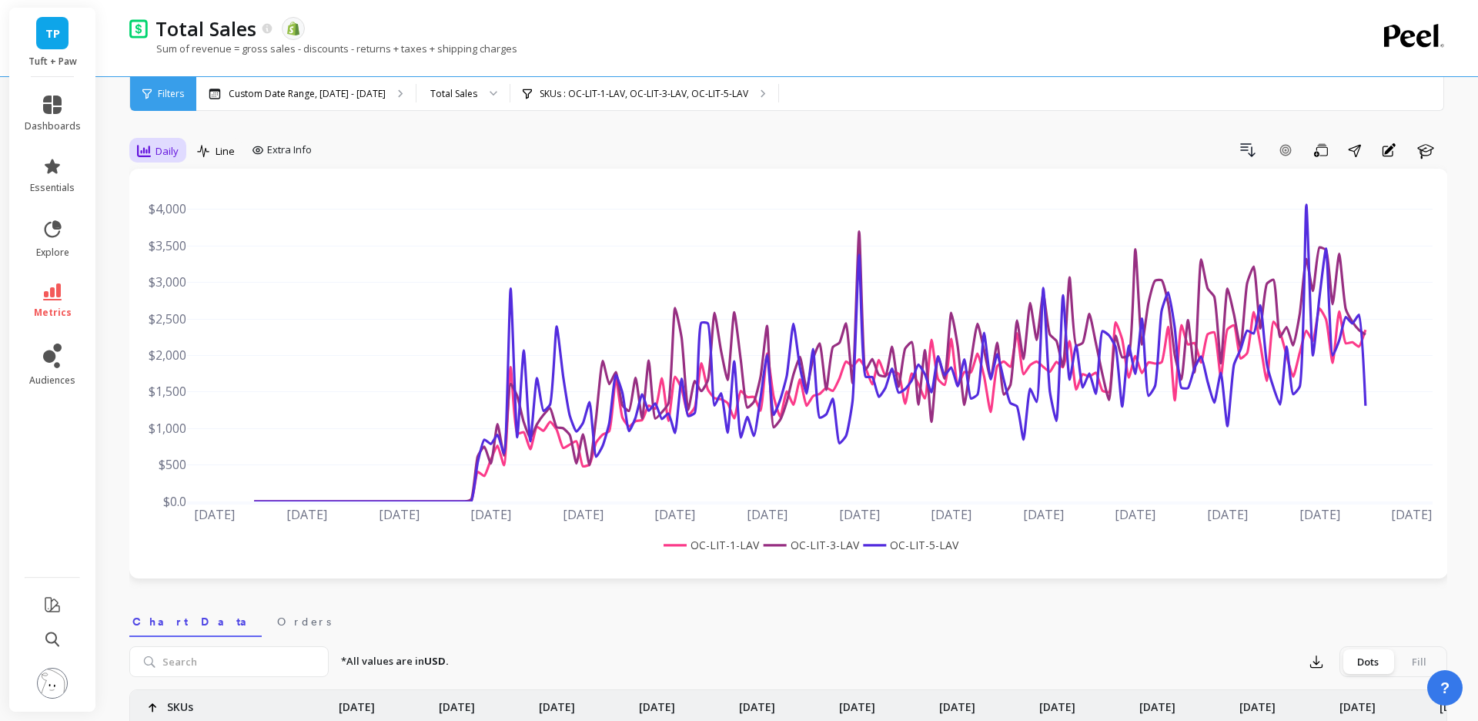
click at [156, 155] on span "Daily" at bounding box center [167, 151] width 23 height 15
click at [169, 276] on div "Monthly" at bounding box center [186, 273] width 88 height 15
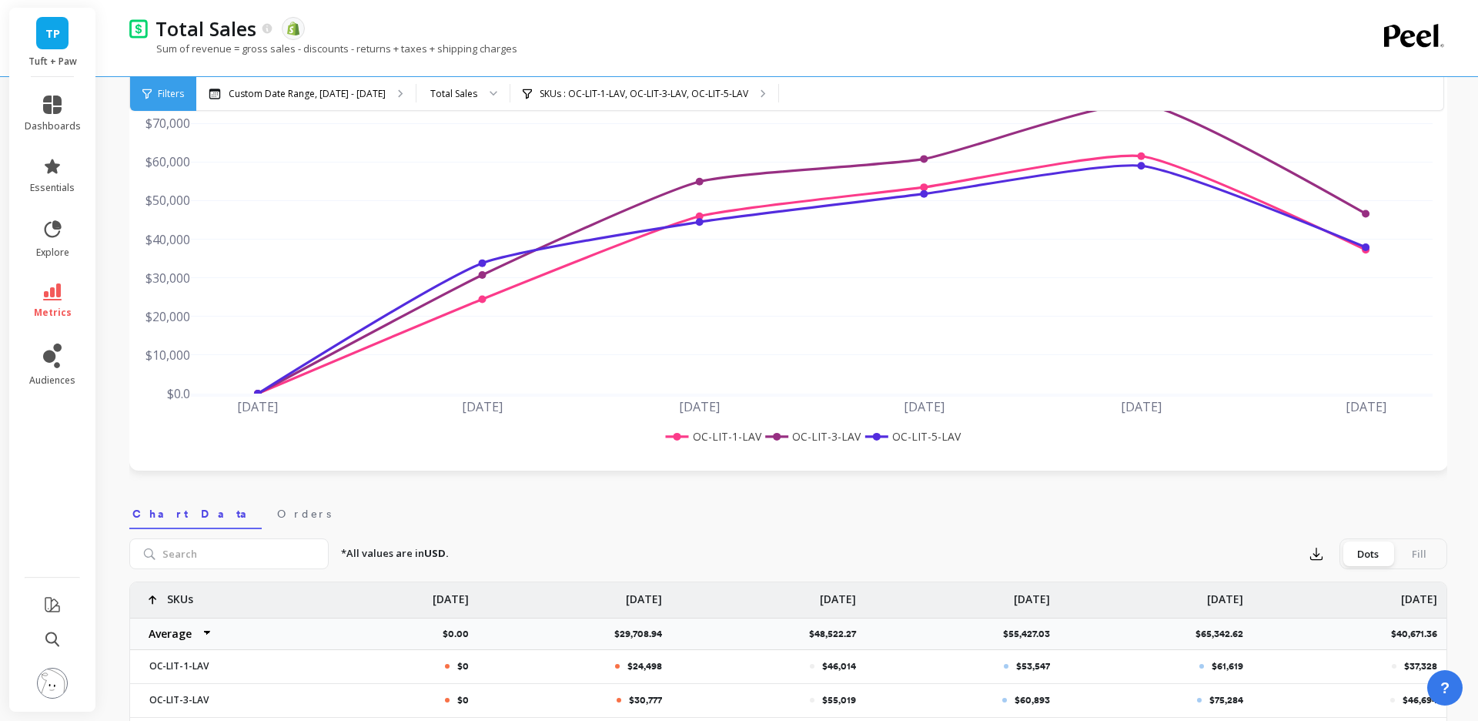
scroll to position [225, 0]
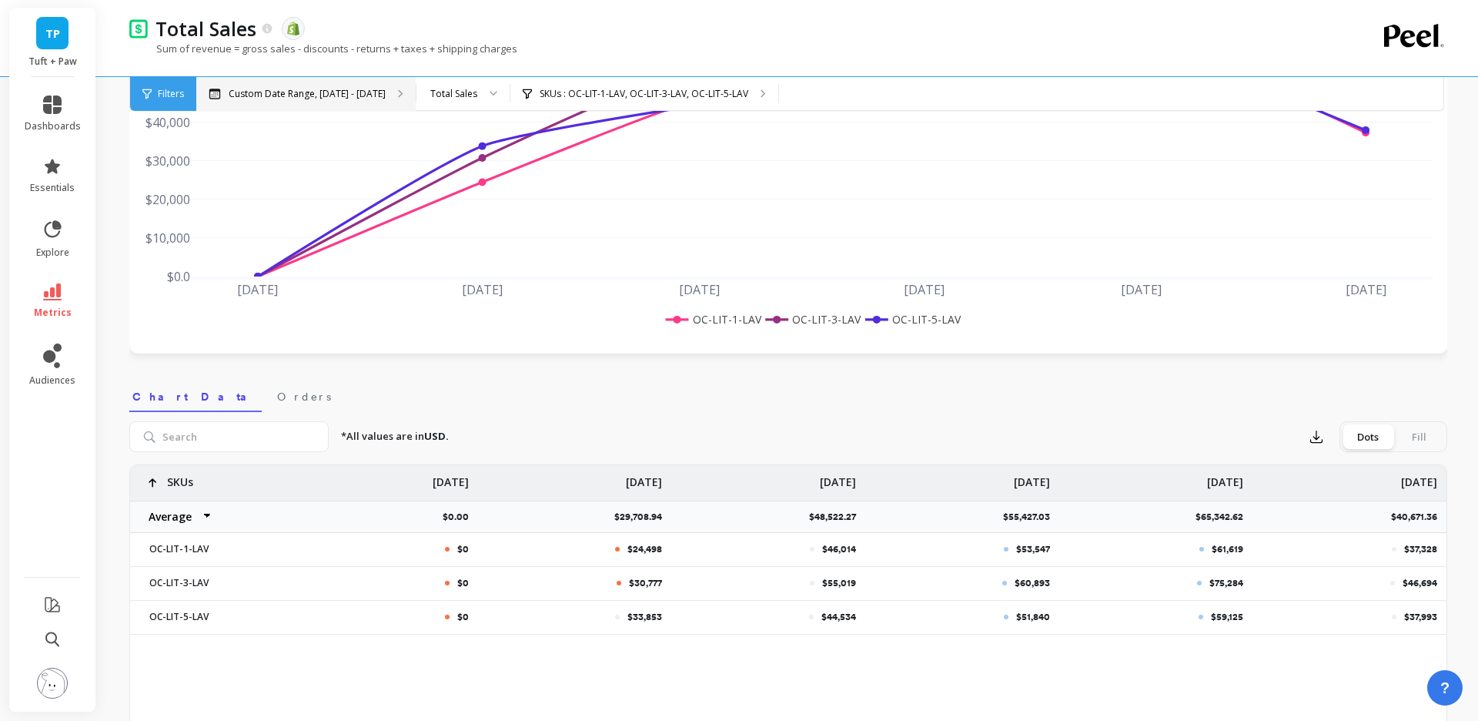
click at [333, 95] on p "Custom Date Range, [DATE] - [DATE]" at bounding box center [307, 94] width 157 height 12
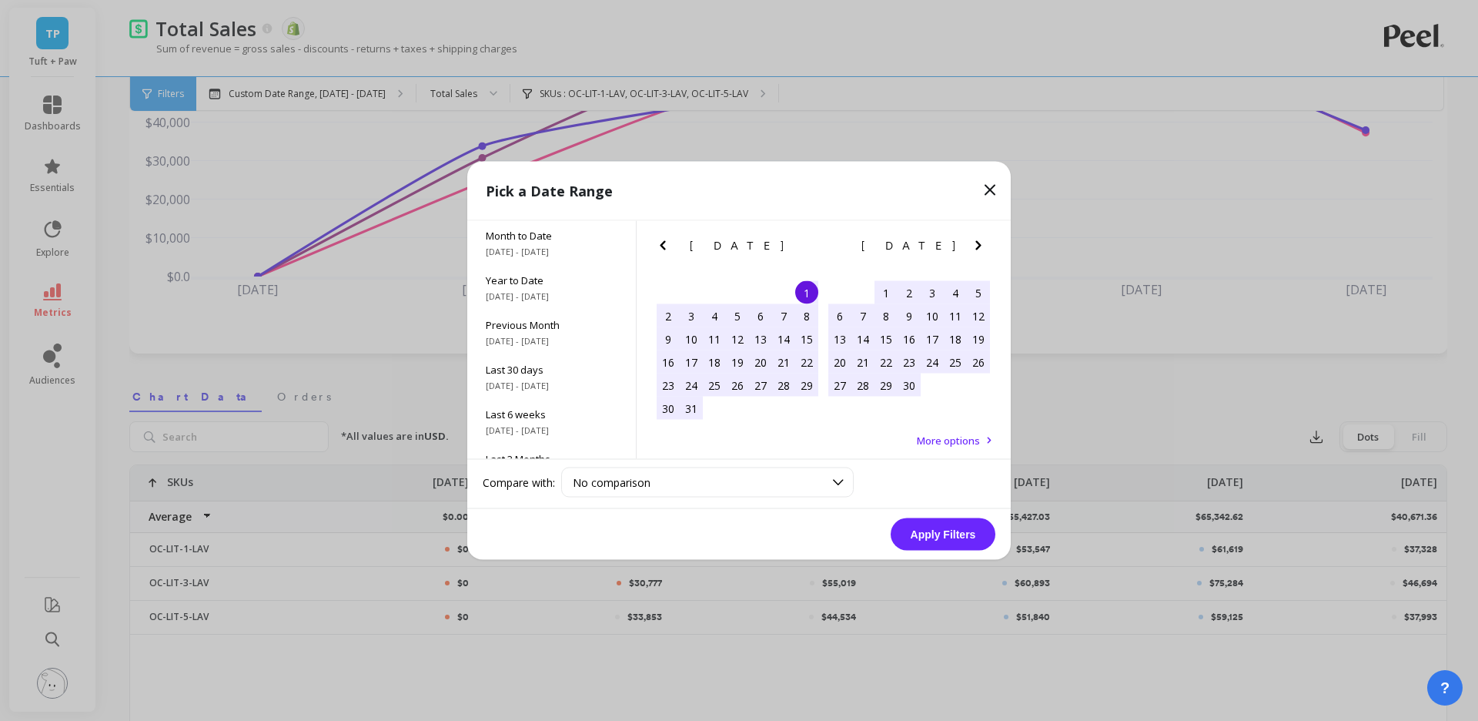
click at [888, 290] on div "1" at bounding box center [886, 292] width 23 height 23
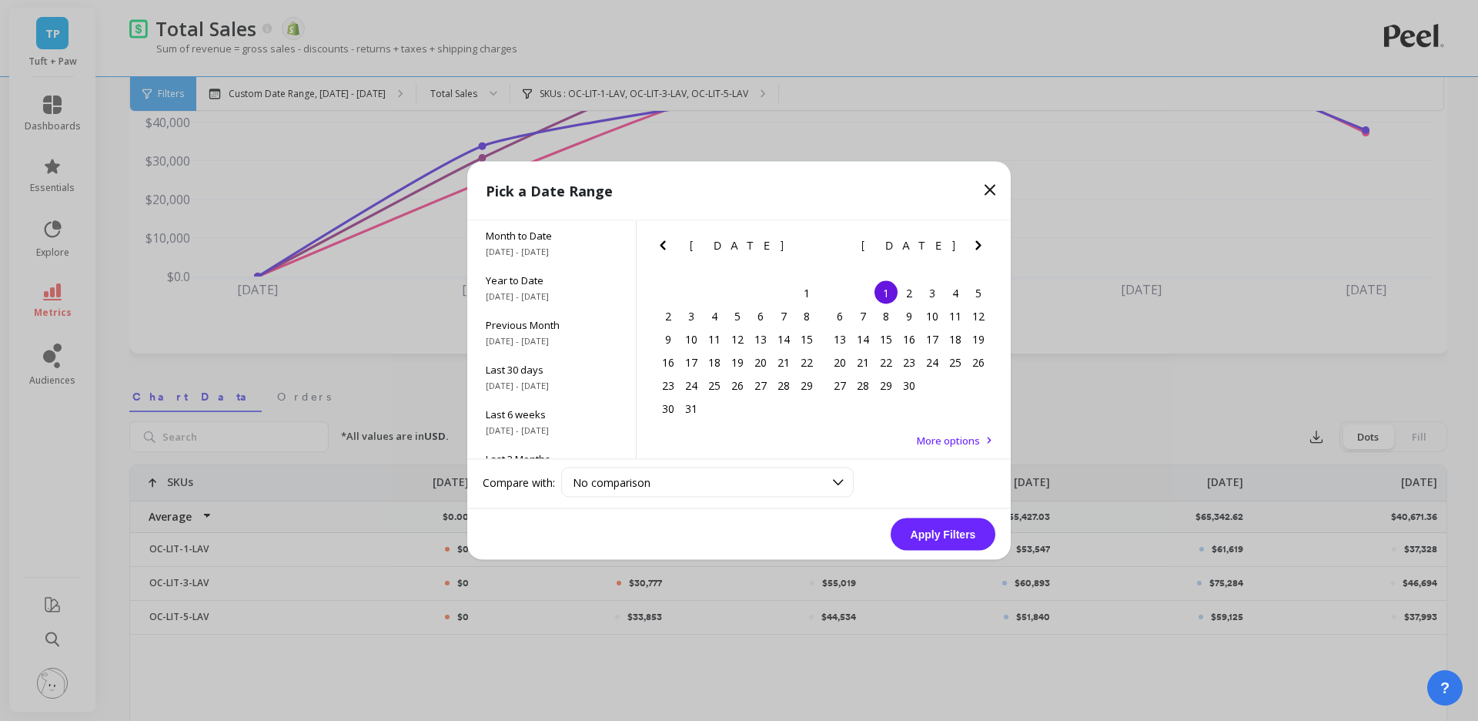
click at [978, 246] on icon "Next Month" at bounding box center [977, 245] width 5 height 9
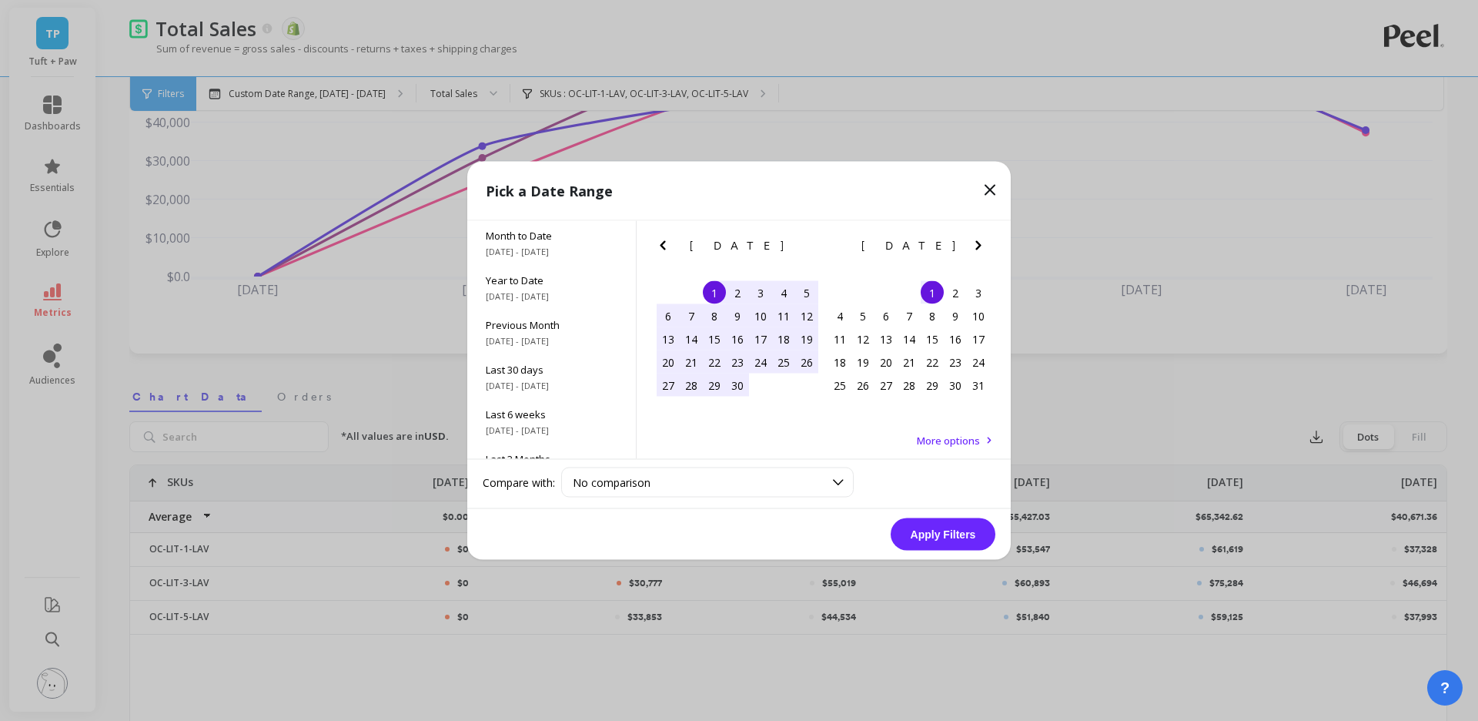
click at [978, 246] on icon "Next Month" at bounding box center [977, 245] width 5 height 9
click at [762, 387] on div "31" at bounding box center [760, 384] width 23 height 23
click at [922, 537] on button "Apply Filters" at bounding box center [943, 534] width 105 height 32
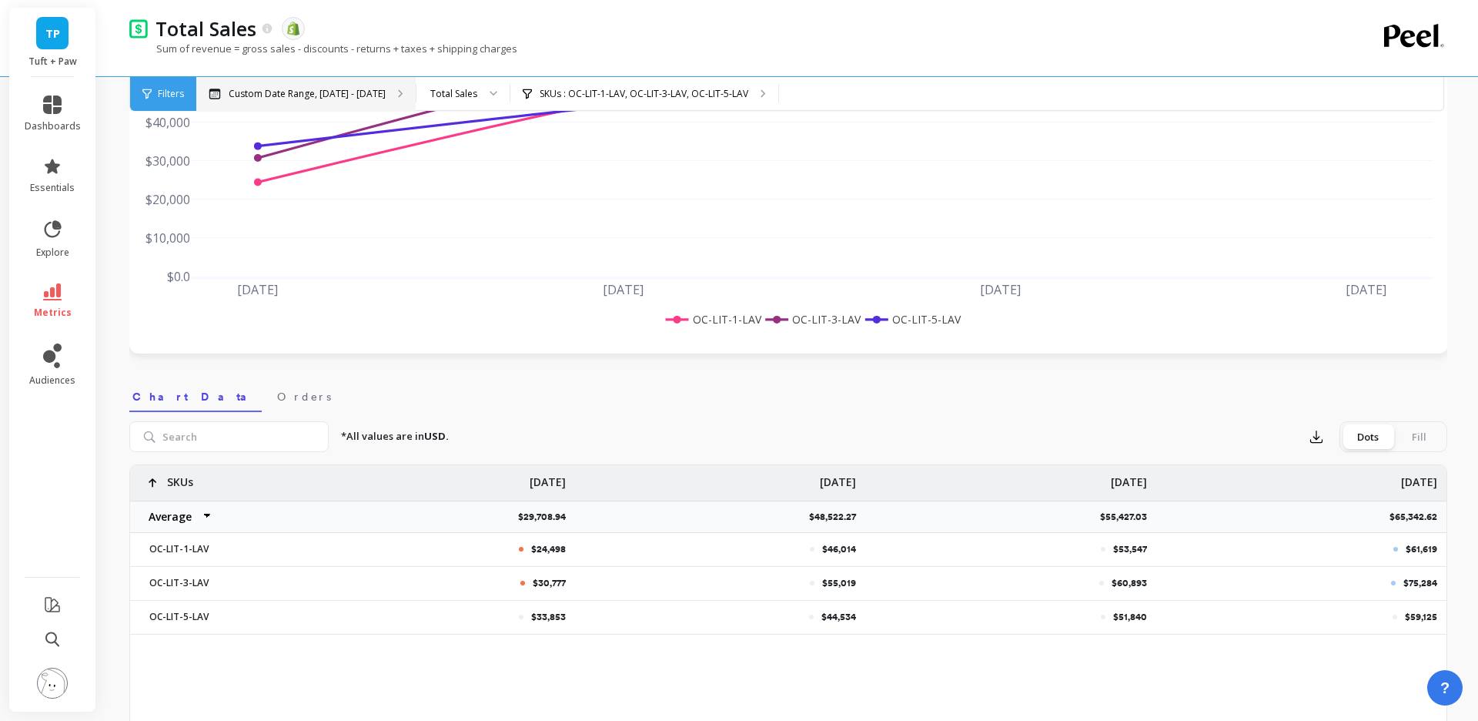
click at [333, 93] on p "Custom Date Range, [DATE] - [DATE]" at bounding box center [307, 94] width 157 height 12
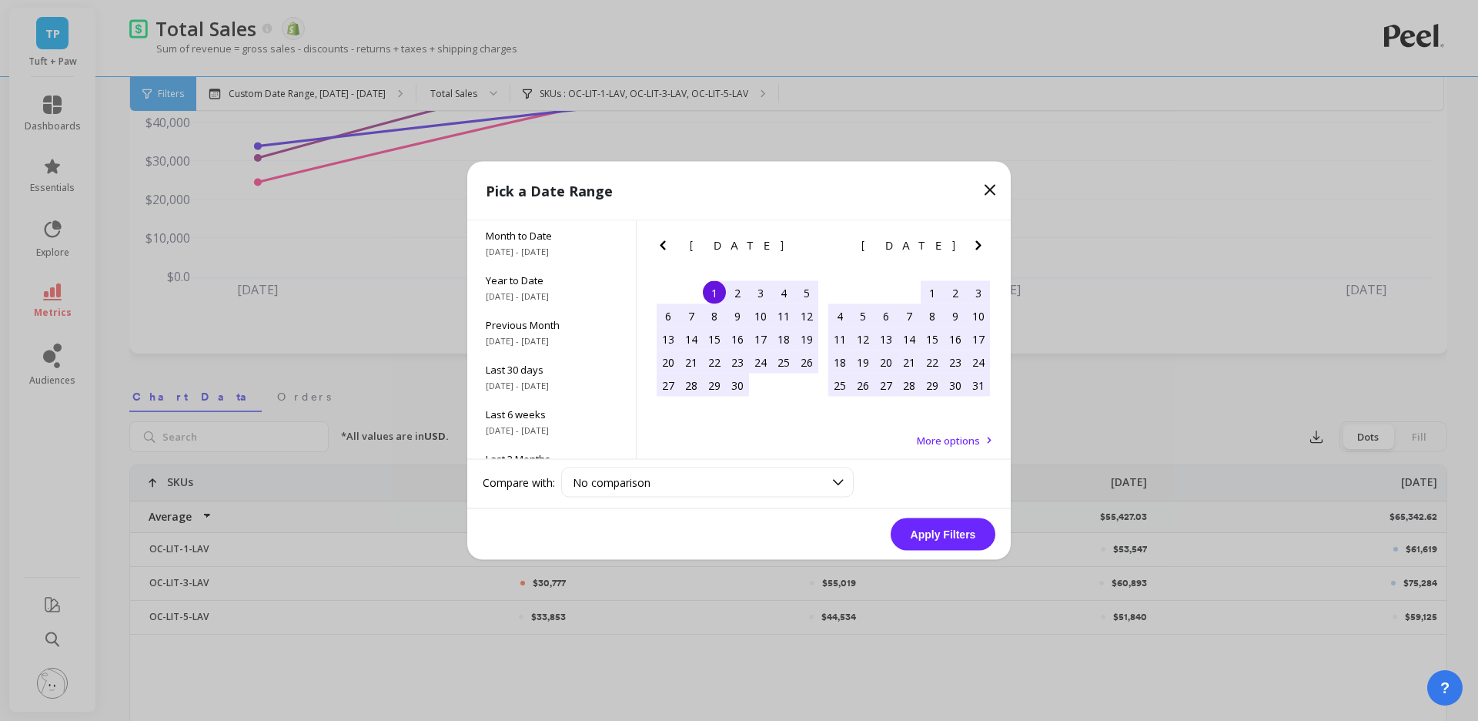
click at [716, 289] on div "1" at bounding box center [714, 292] width 23 height 23
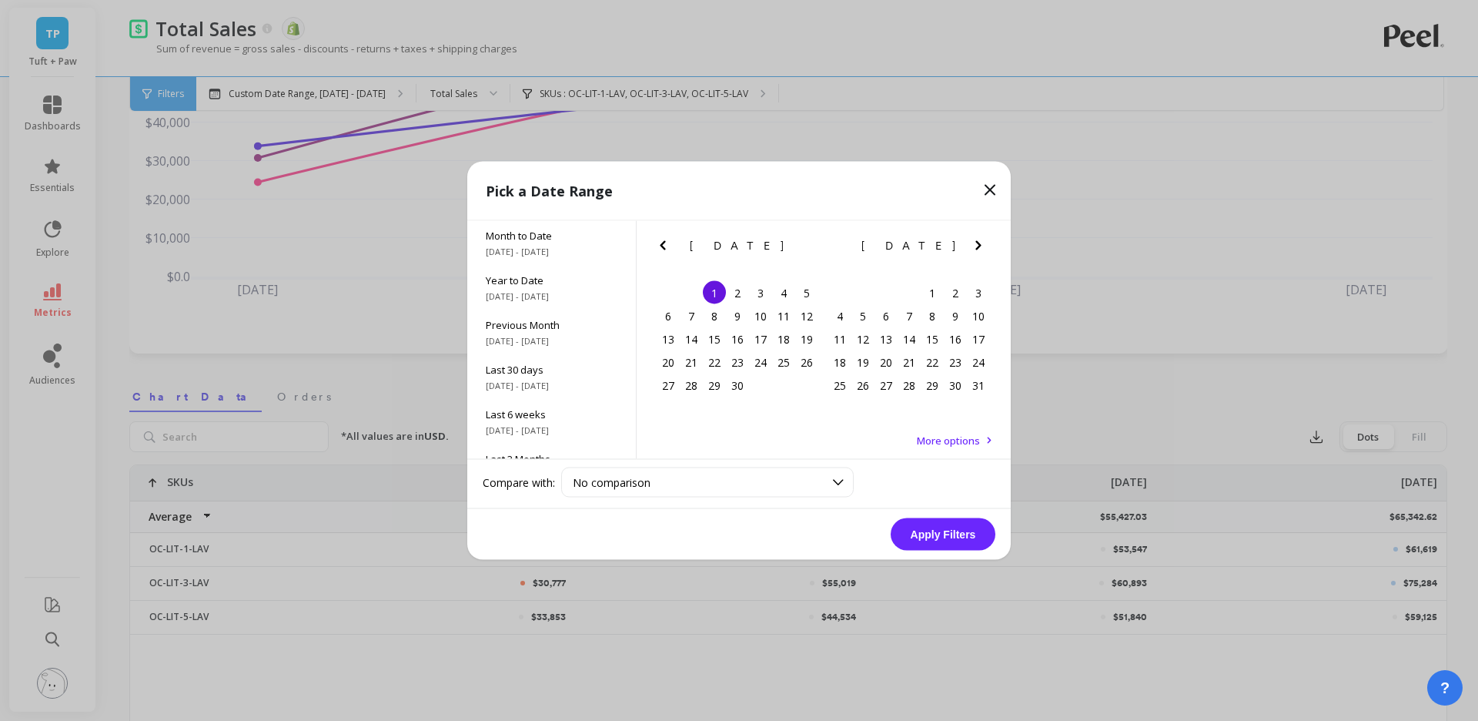
click at [978, 248] on icon "Next Month" at bounding box center [977, 245] width 5 height 9
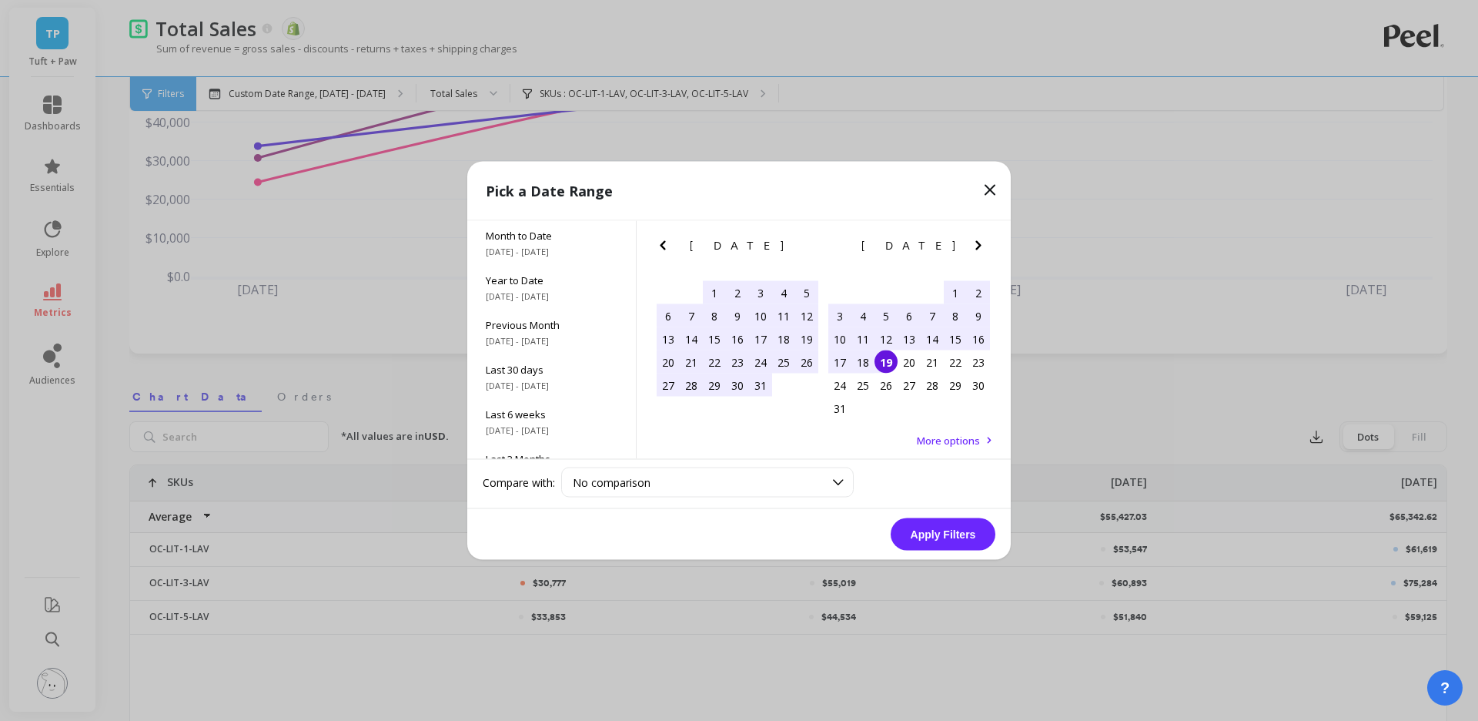
click at [885, 360] on div "19" at bounding box center [886, 361] width 23 height 23
click at [928, 530] on button "Apply Filters" at bounding box center [943, 534] width 105 height 32
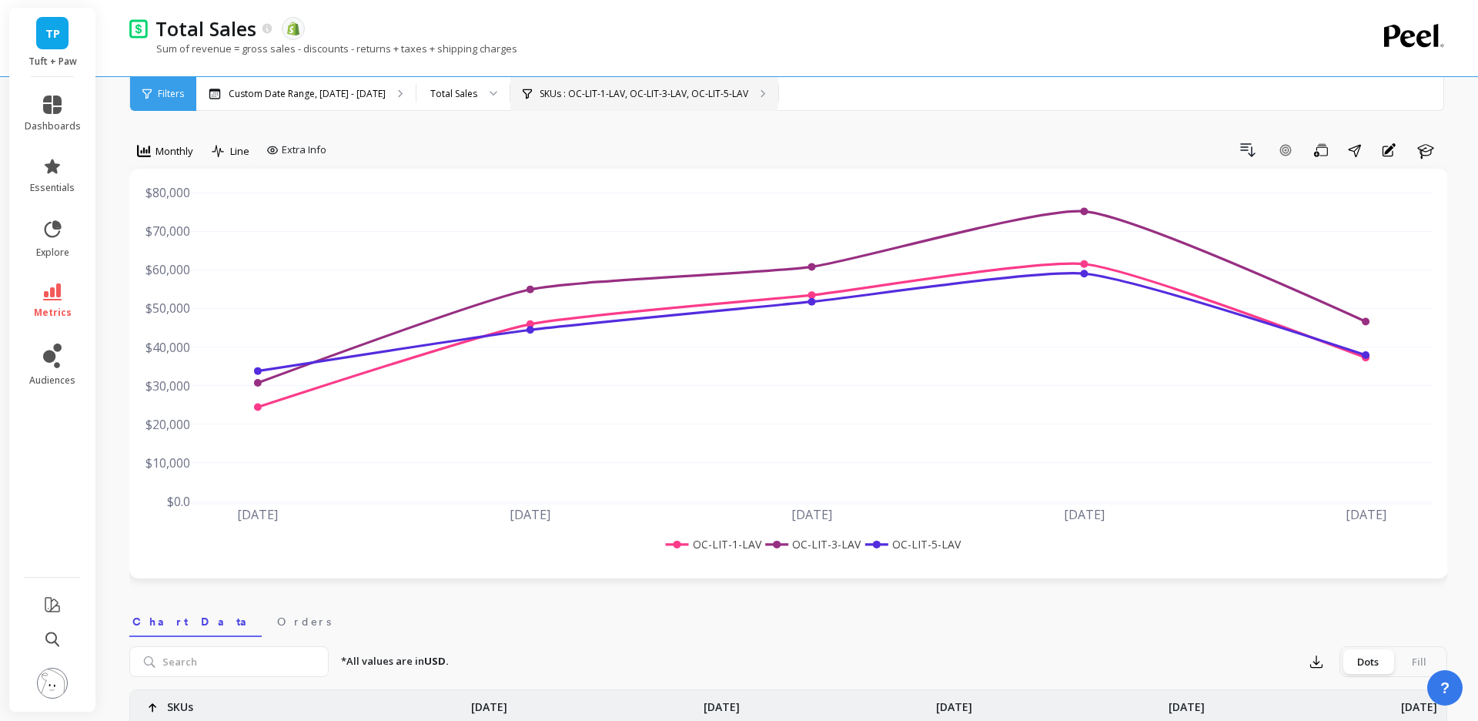
click at [614, 95] on p "SKUs : OC-LIT-1-LAV, OC-LIT-3-LAV, OC-LIT-5-LAV" at bounding box center [644, 94] width 209 height 12
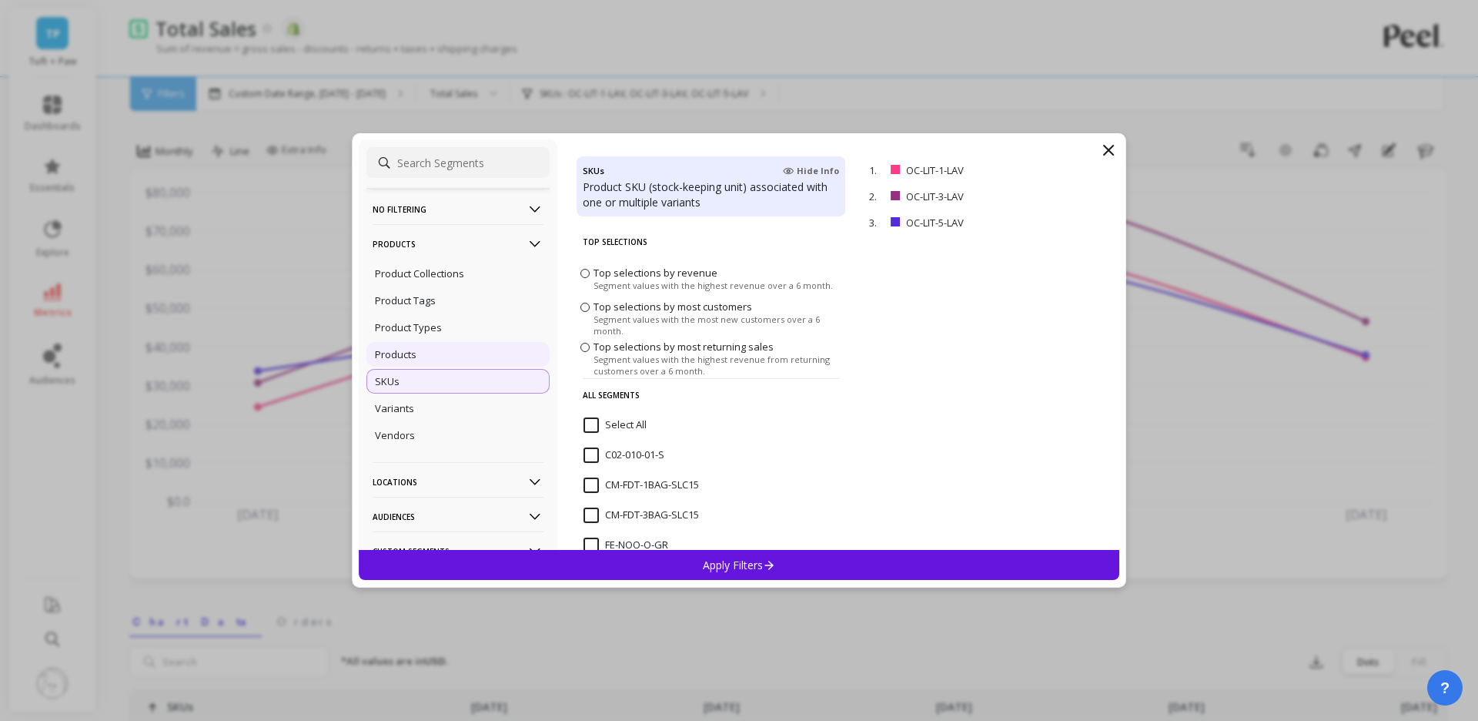
click at [426, 358] on div "Products" at bounding box center [457, 354] width 183 height 25
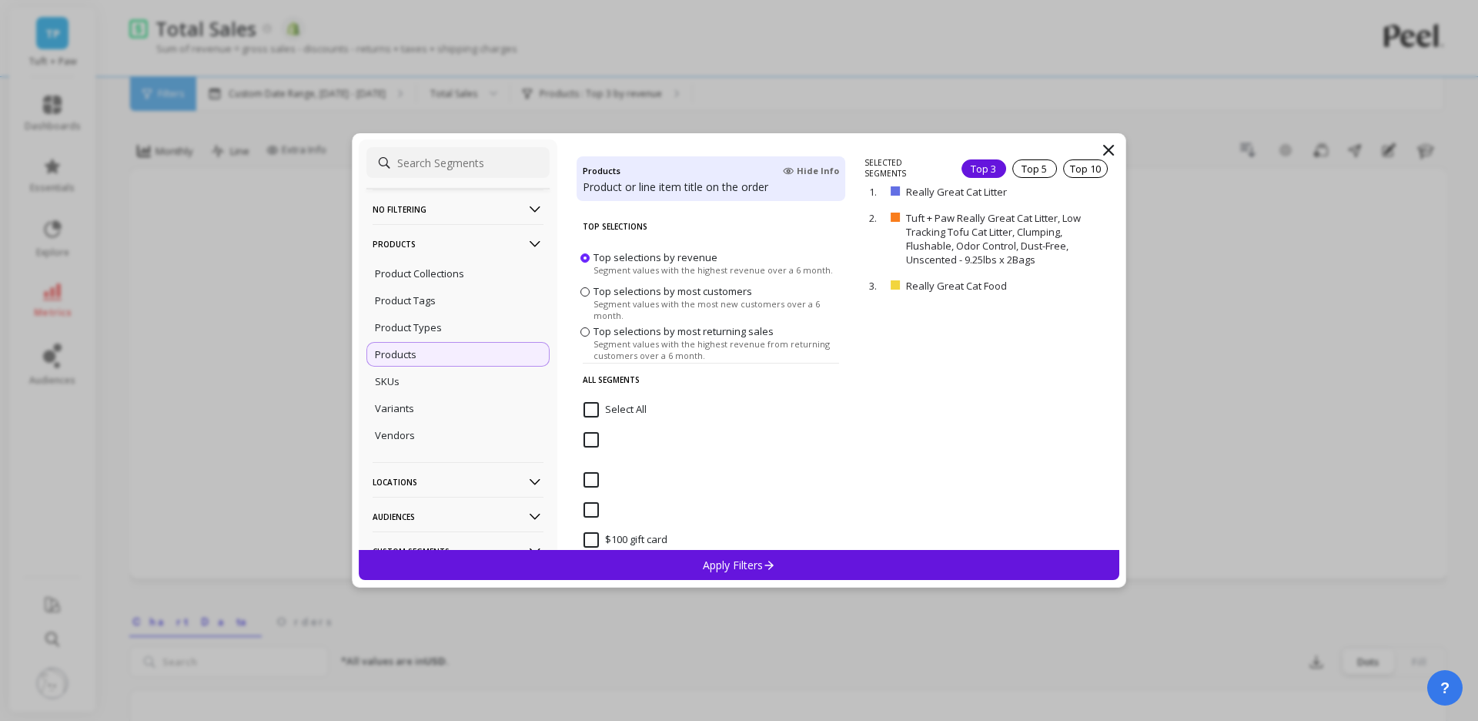
click at [481, 164] on input at bounding box center [457, 162] width 183 height 31
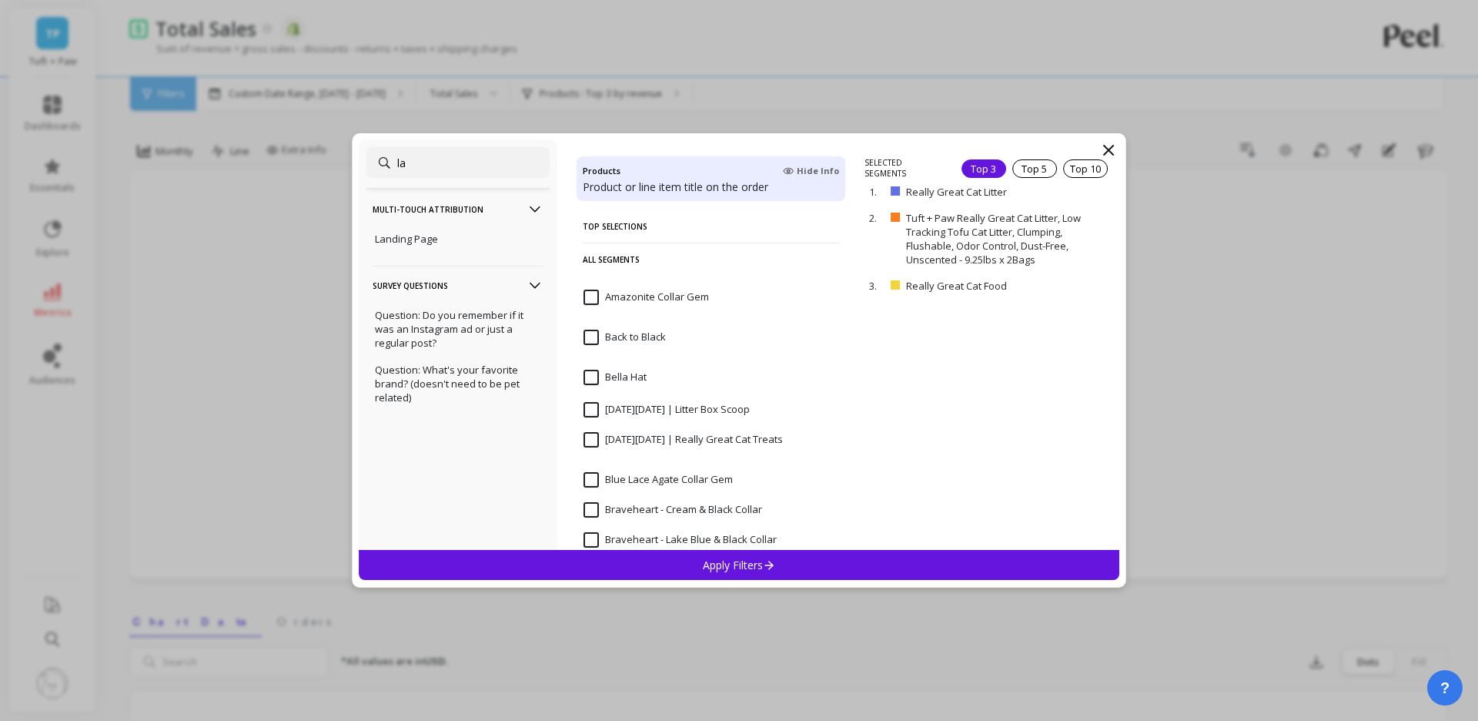
type input "l"
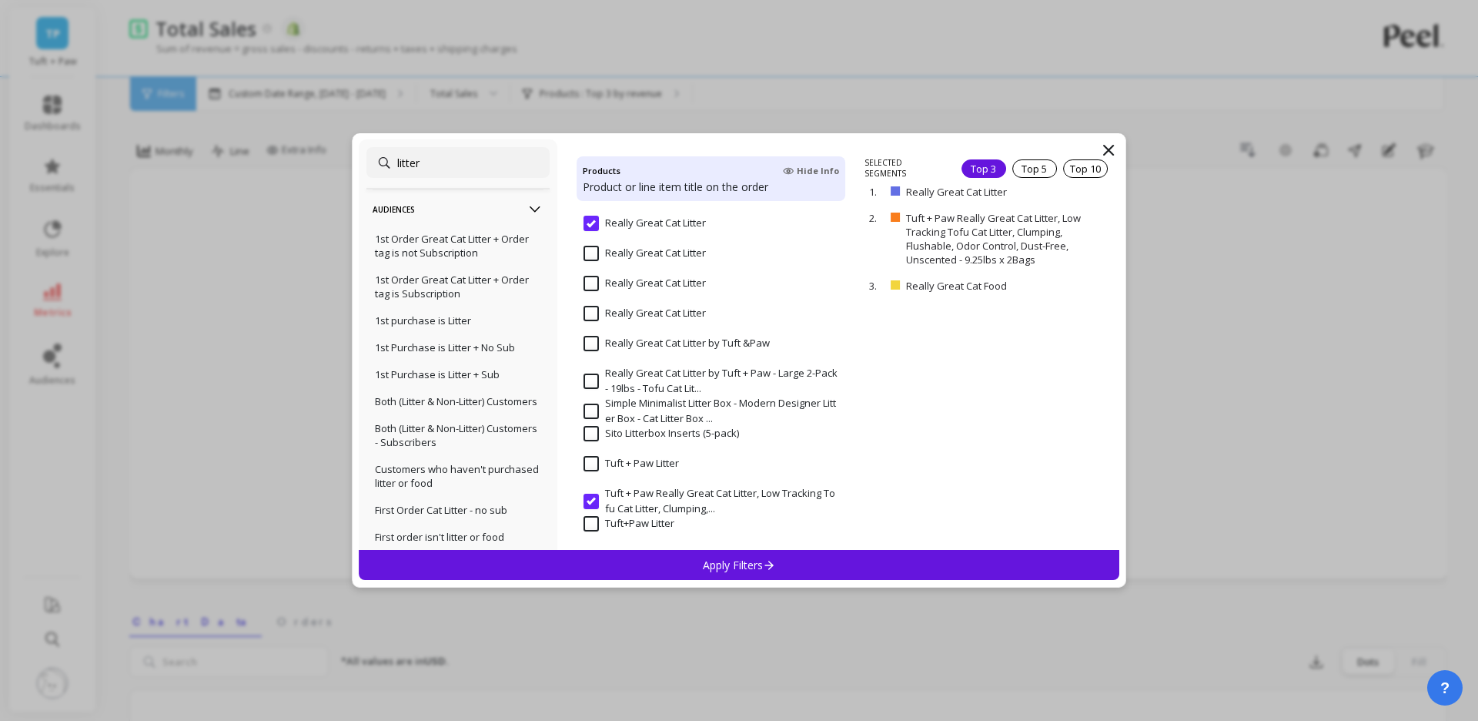
scroll to position [592, 0]
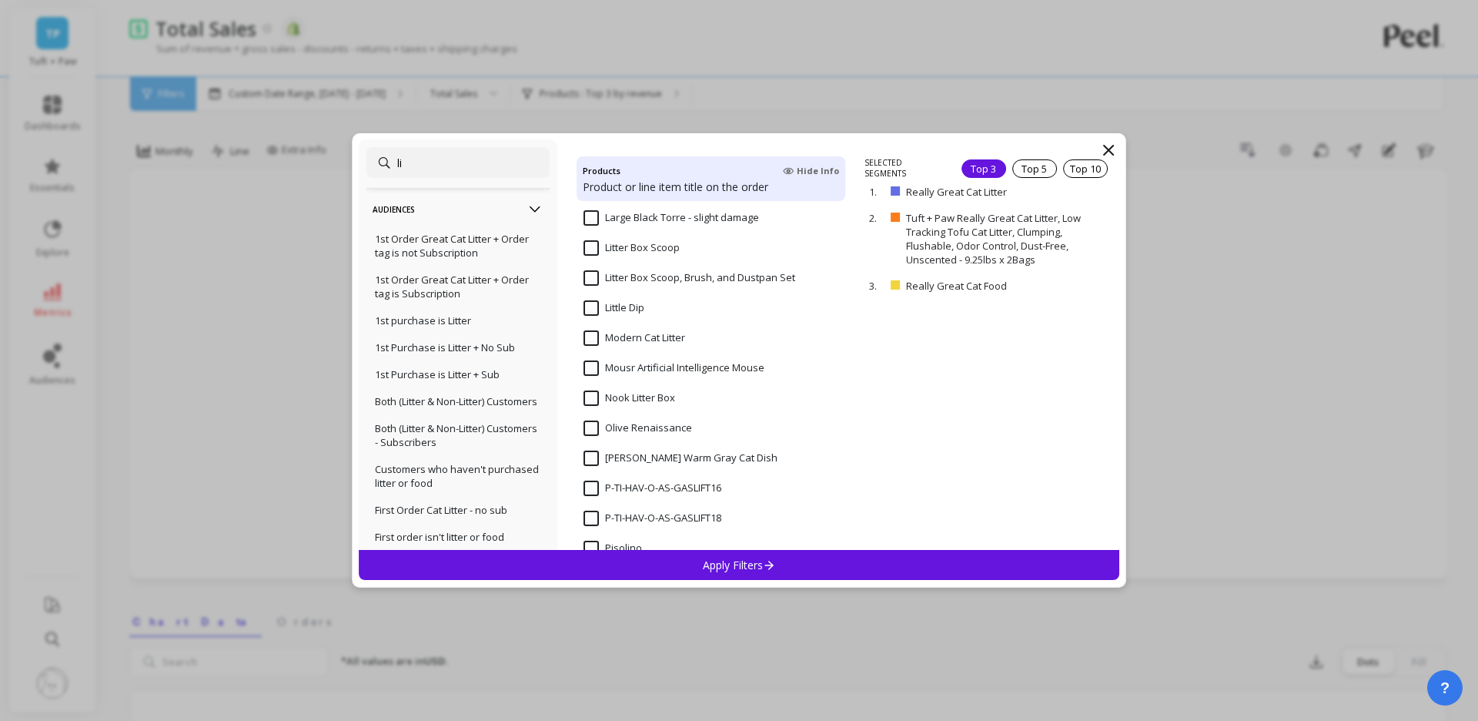
type input "l"
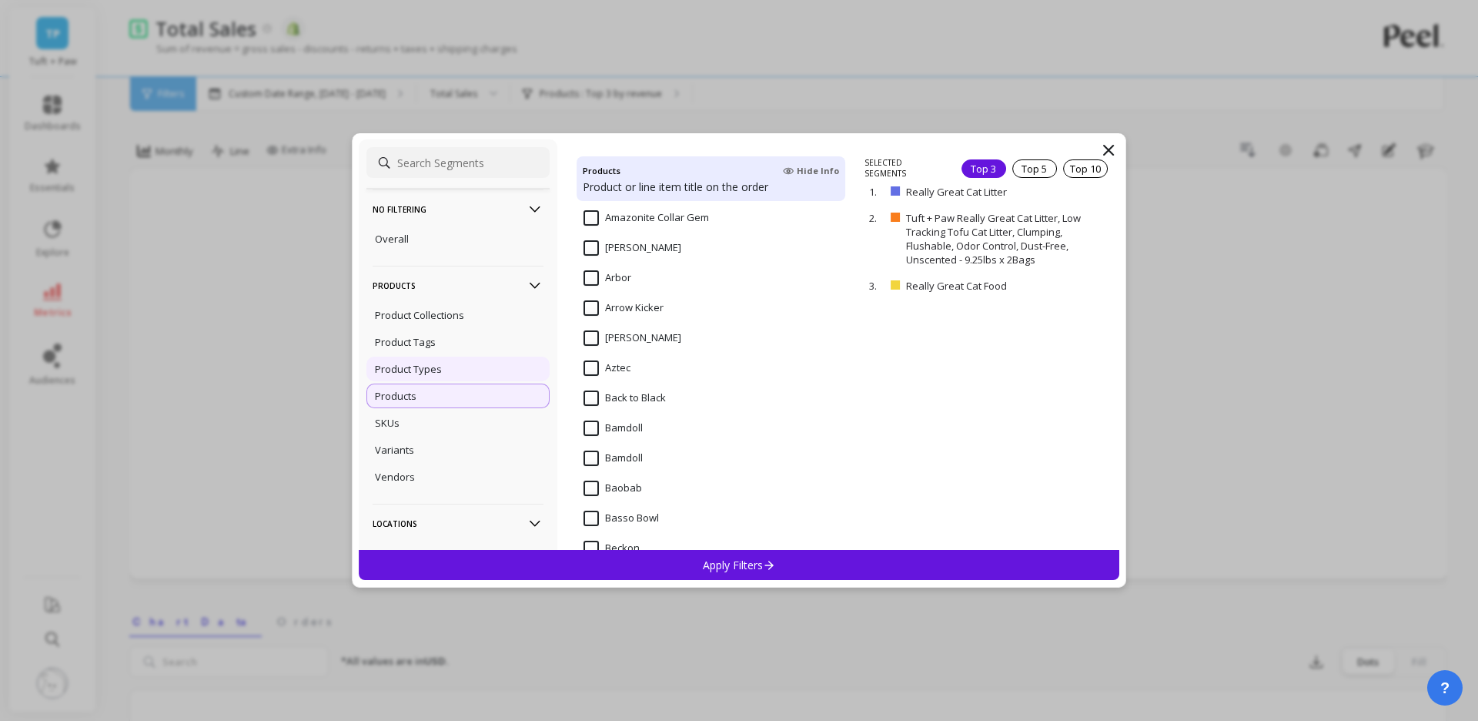
click at [437, 371] on p "Product Types" at bounding box center [408, 369] width 67 height 14
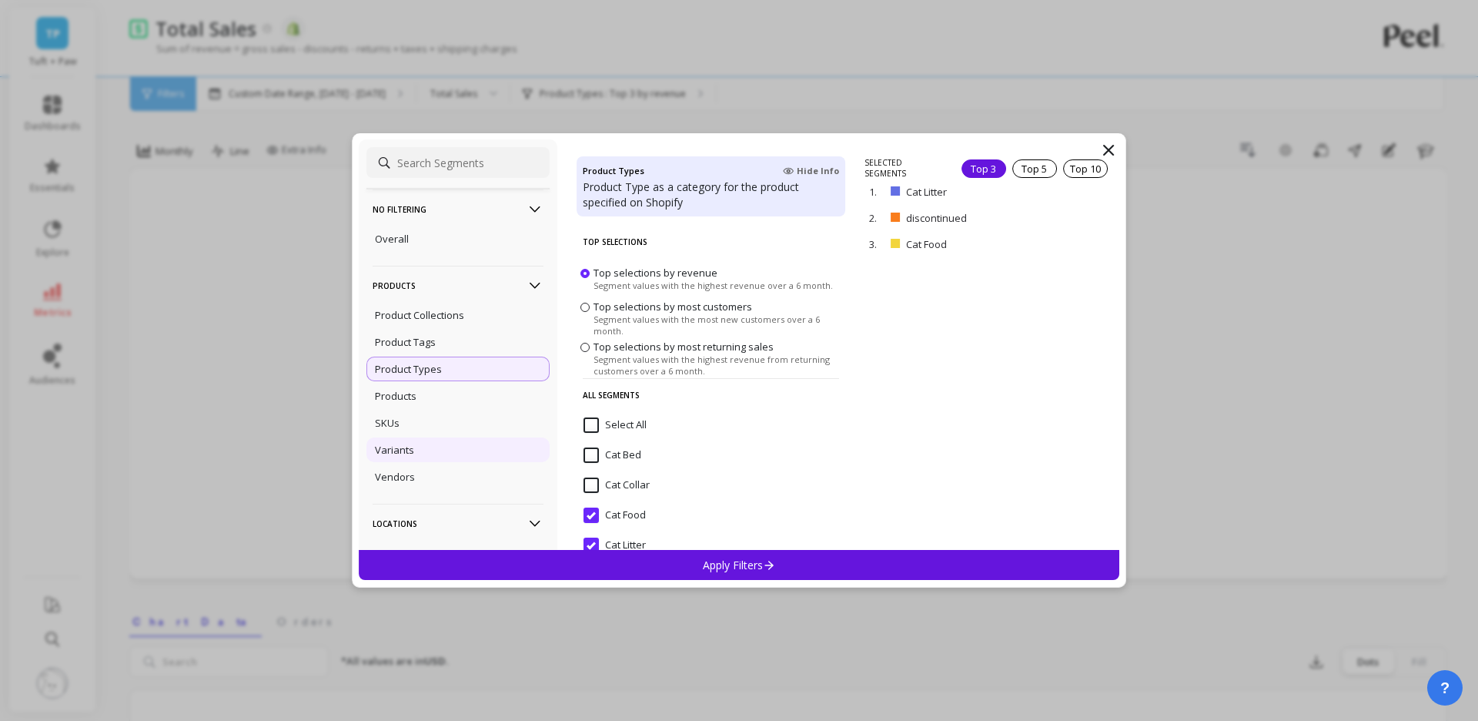
click at [398, 448] on p "Variants" at bounding box center [394, 450] width 39 height 14
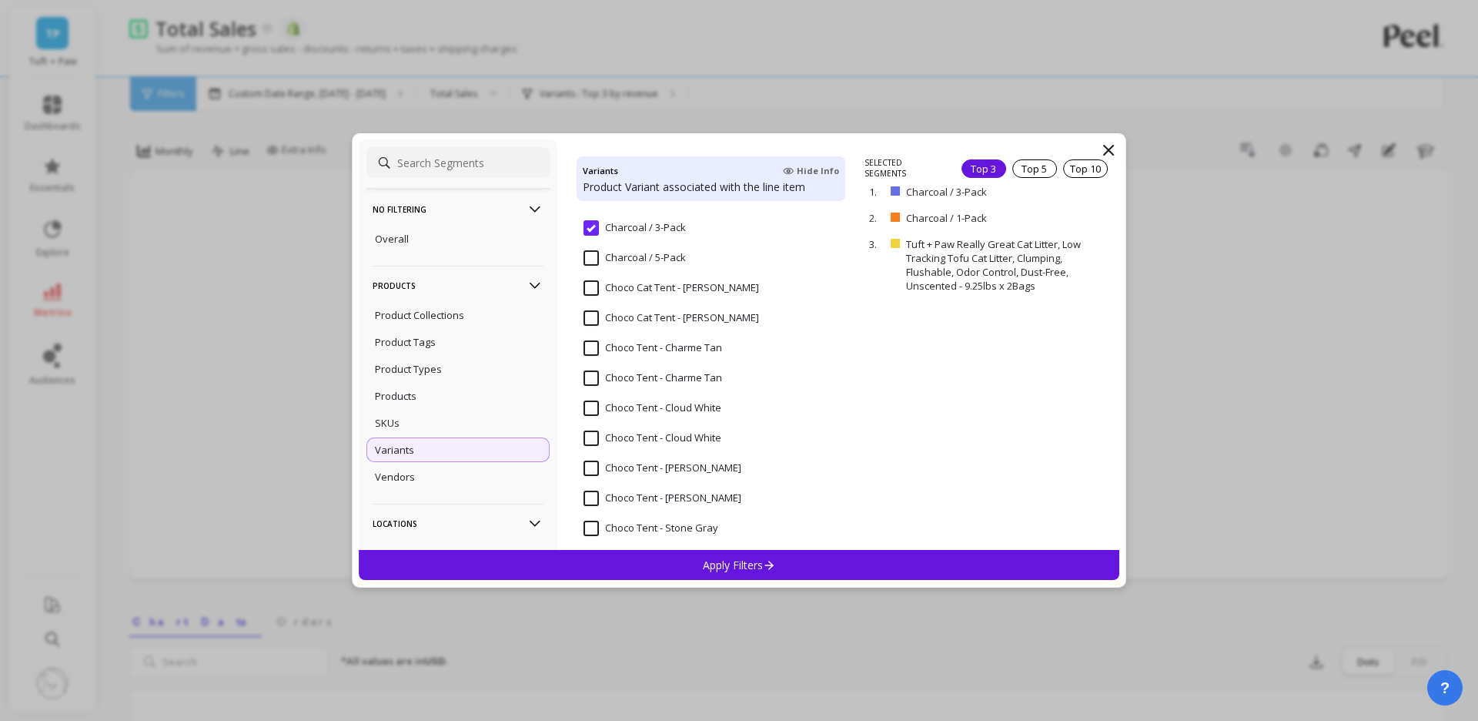
scroll to position [3287, 0]
click at [1079, 186] on p "remove" at bounding box center [1075, 192] width 39 height 12
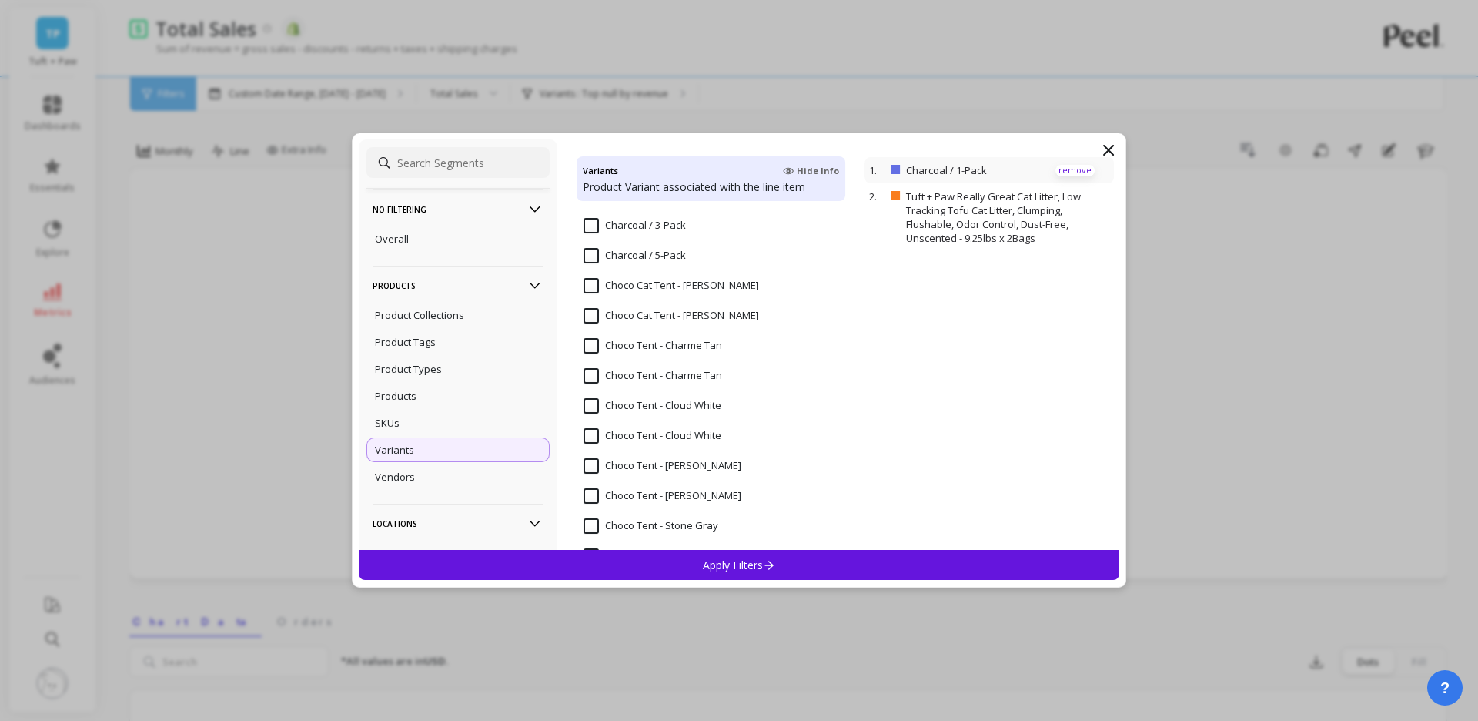
click at [1070, 169] on p "remove" at bounding box center [1075, 171] width 39 height 12
click at [1080, 190] on p "remove" at bounding box center [1075, 192] width 39 height 12
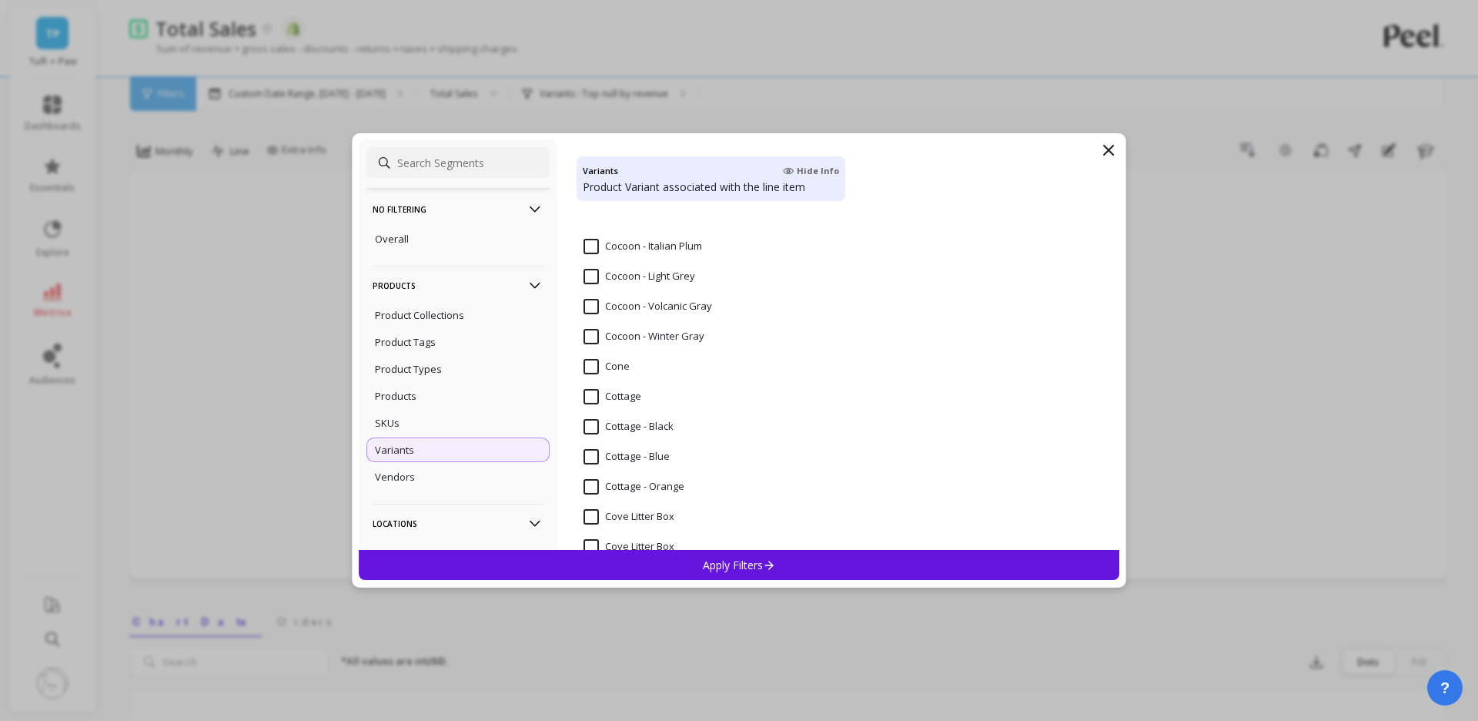
scroll to position [4153, 0]
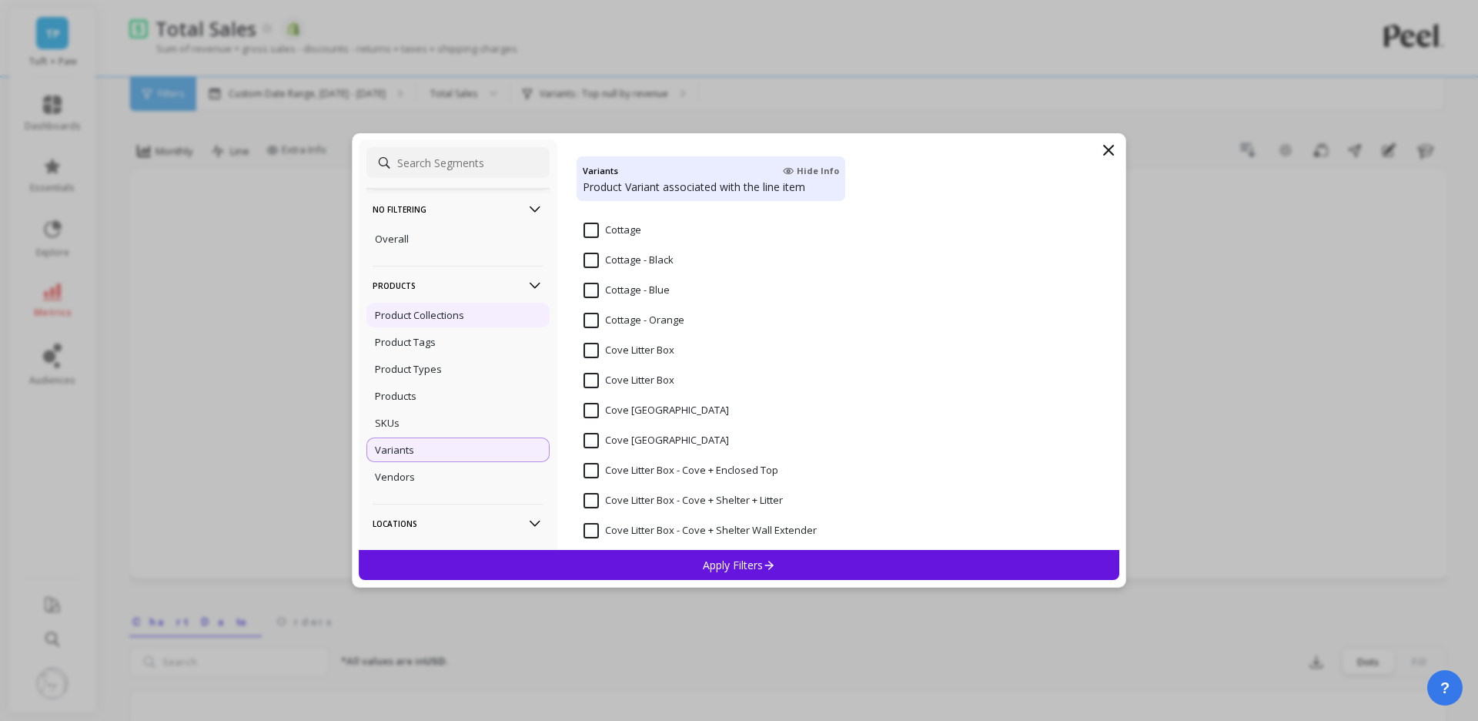
click at [453, 318] on p "Product Collections" at bounding box center [419, 315] width 89 height 14
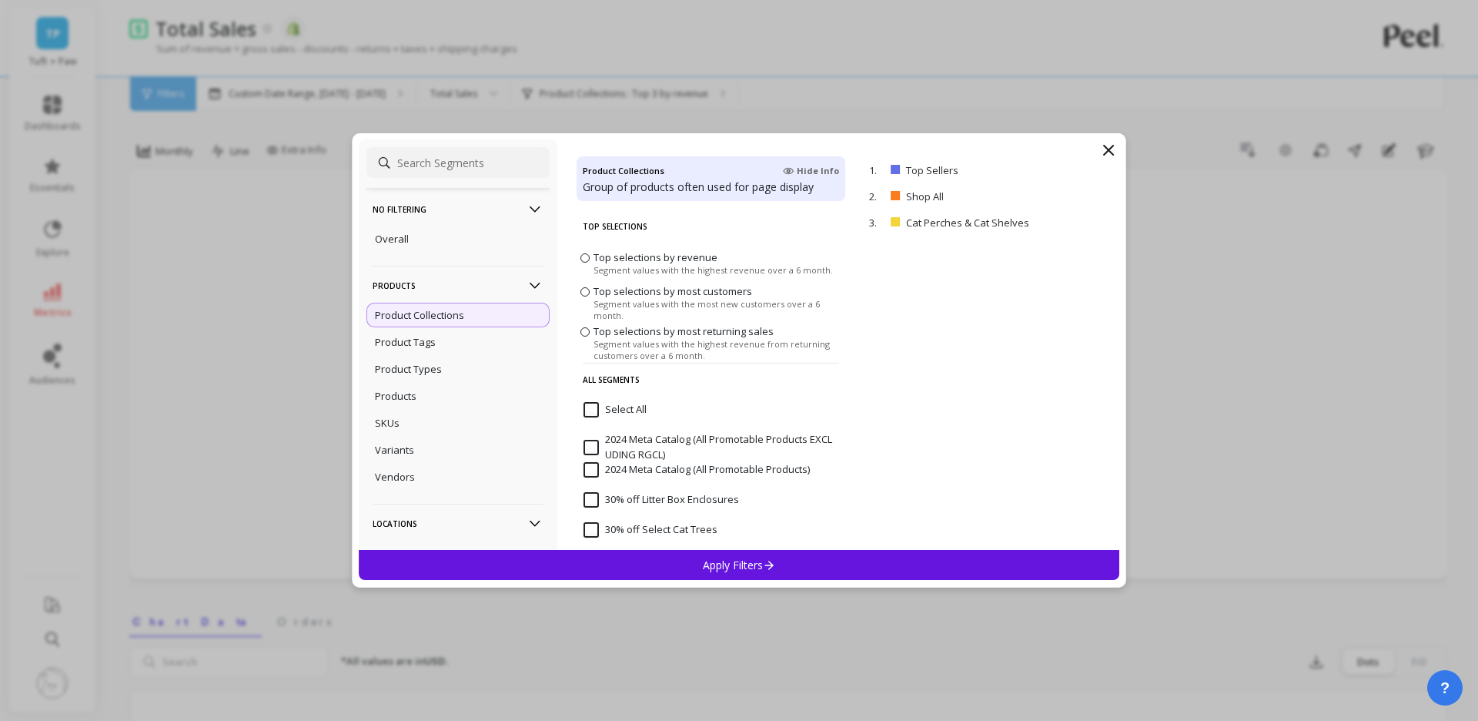
click at [467, 161] on input at bounding box center [457, 162] width 183 height 31
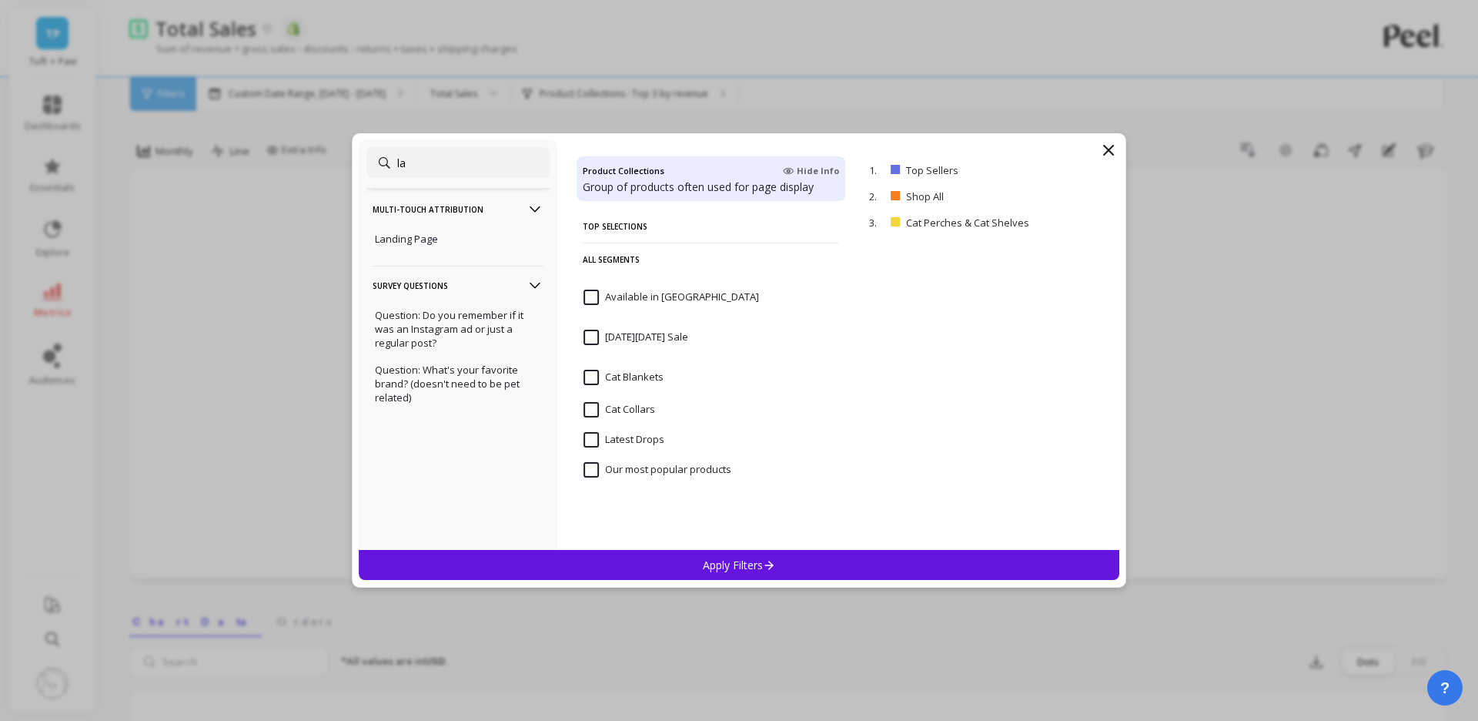
type input "l"
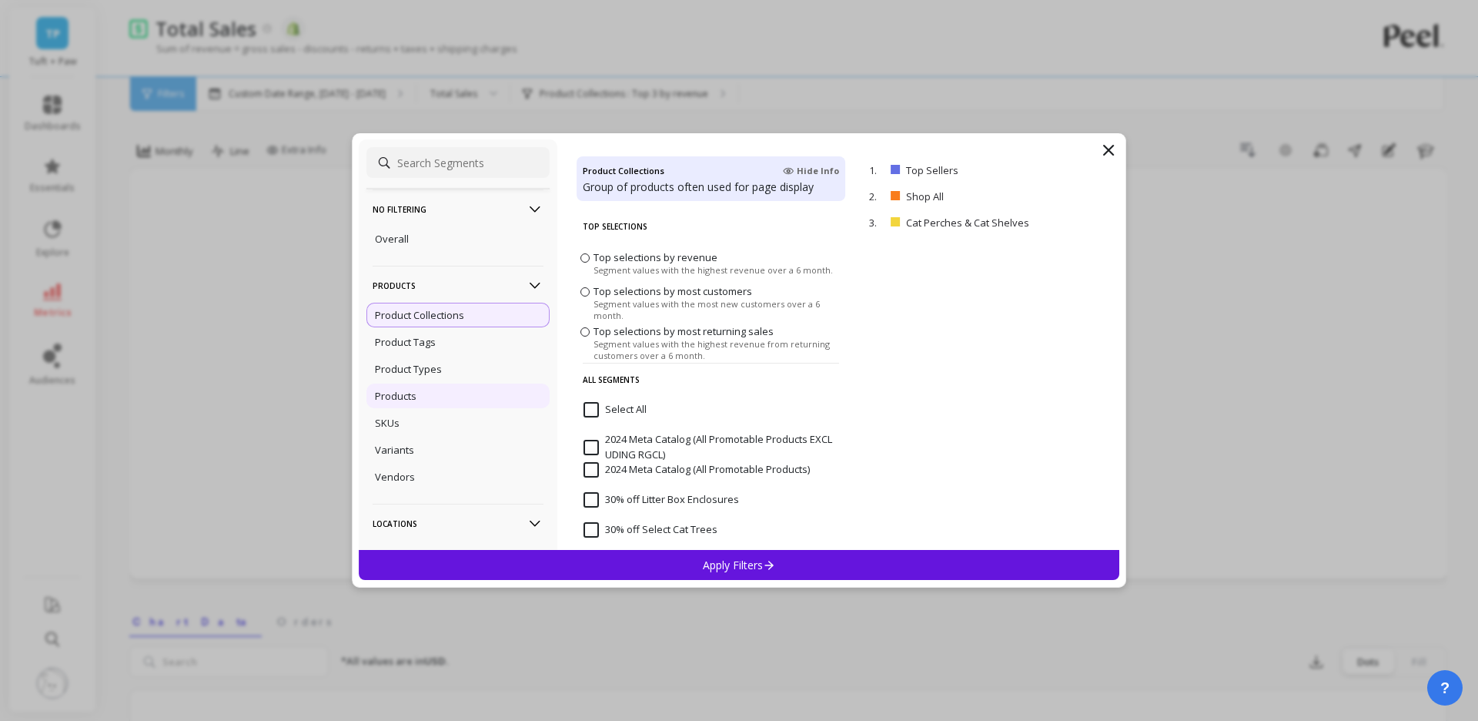
click at [424, 400] on div "Products" at bounding box center [457, 395] width 183 height 25
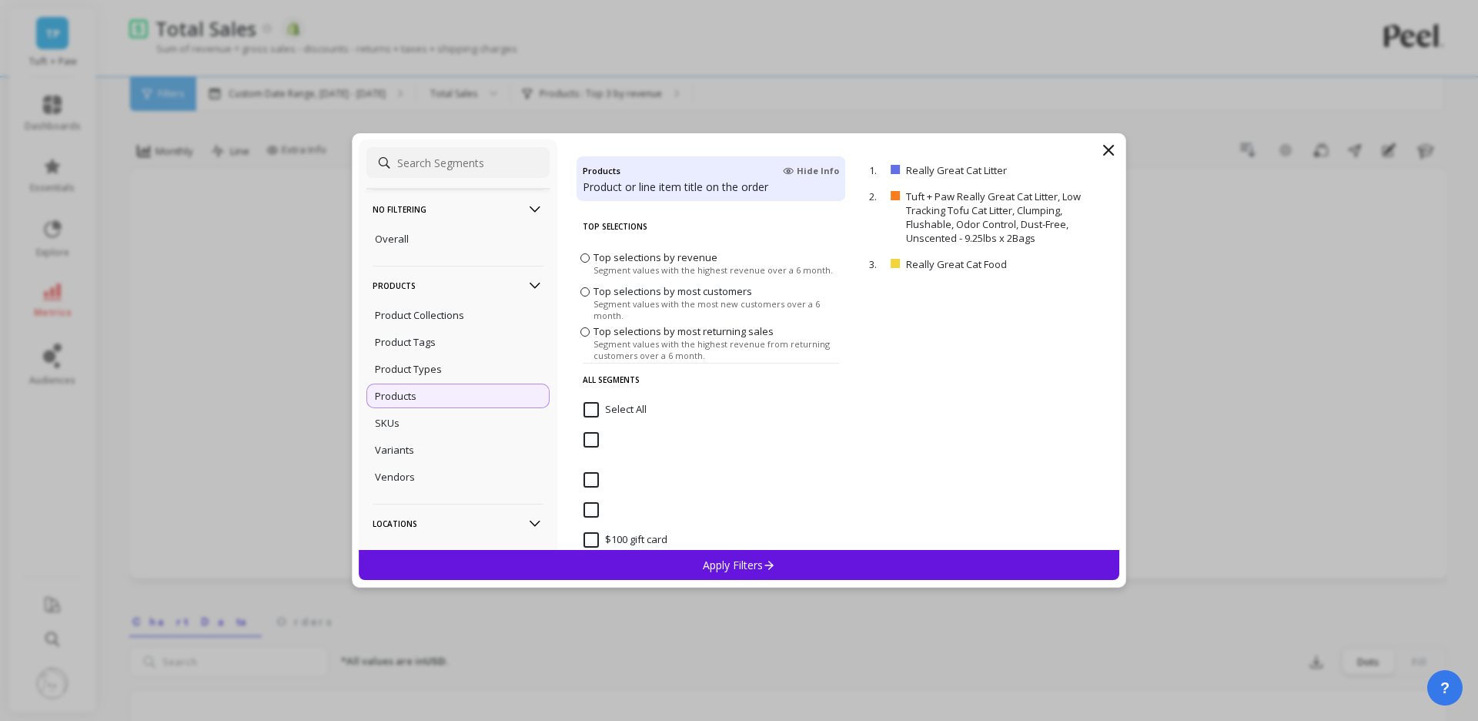
click at [473, 159] on input at bounding box center [457, 162] width 183 height 31
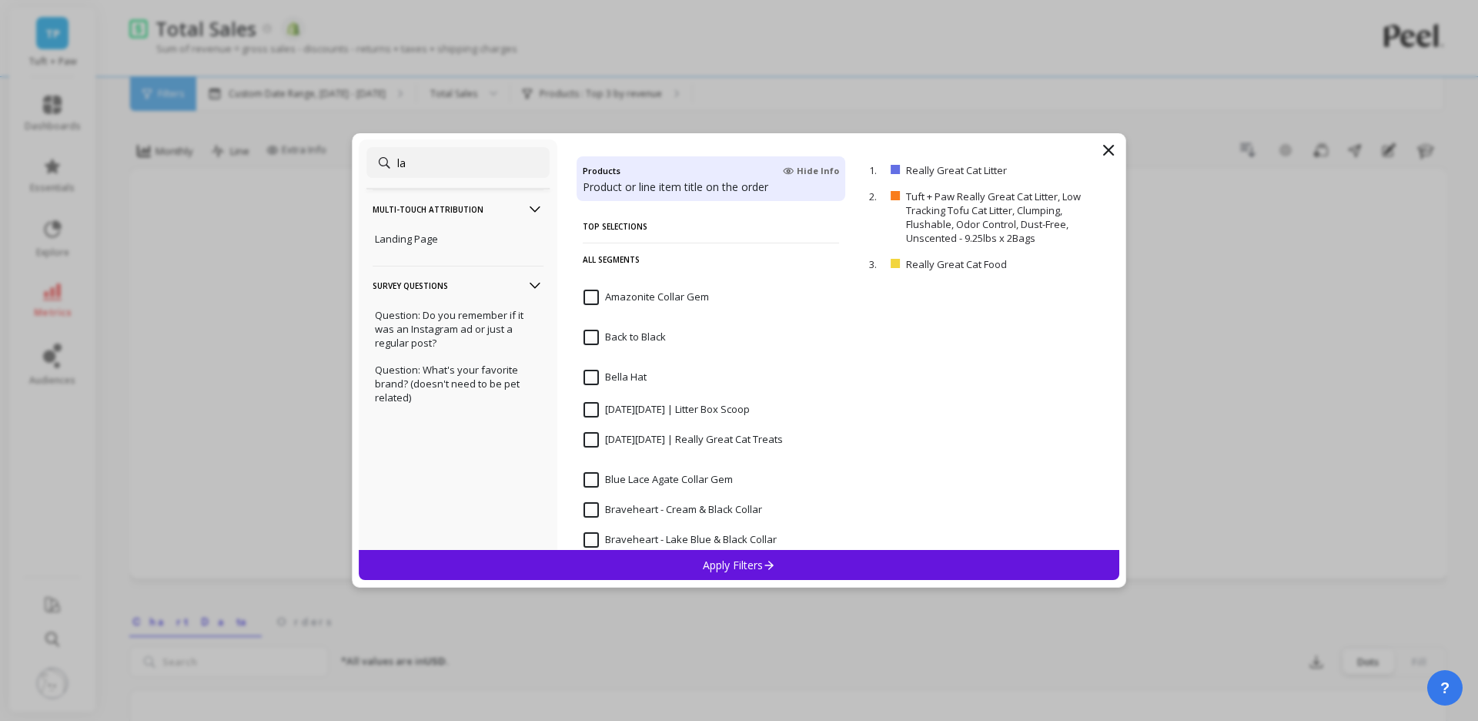
type input "l"
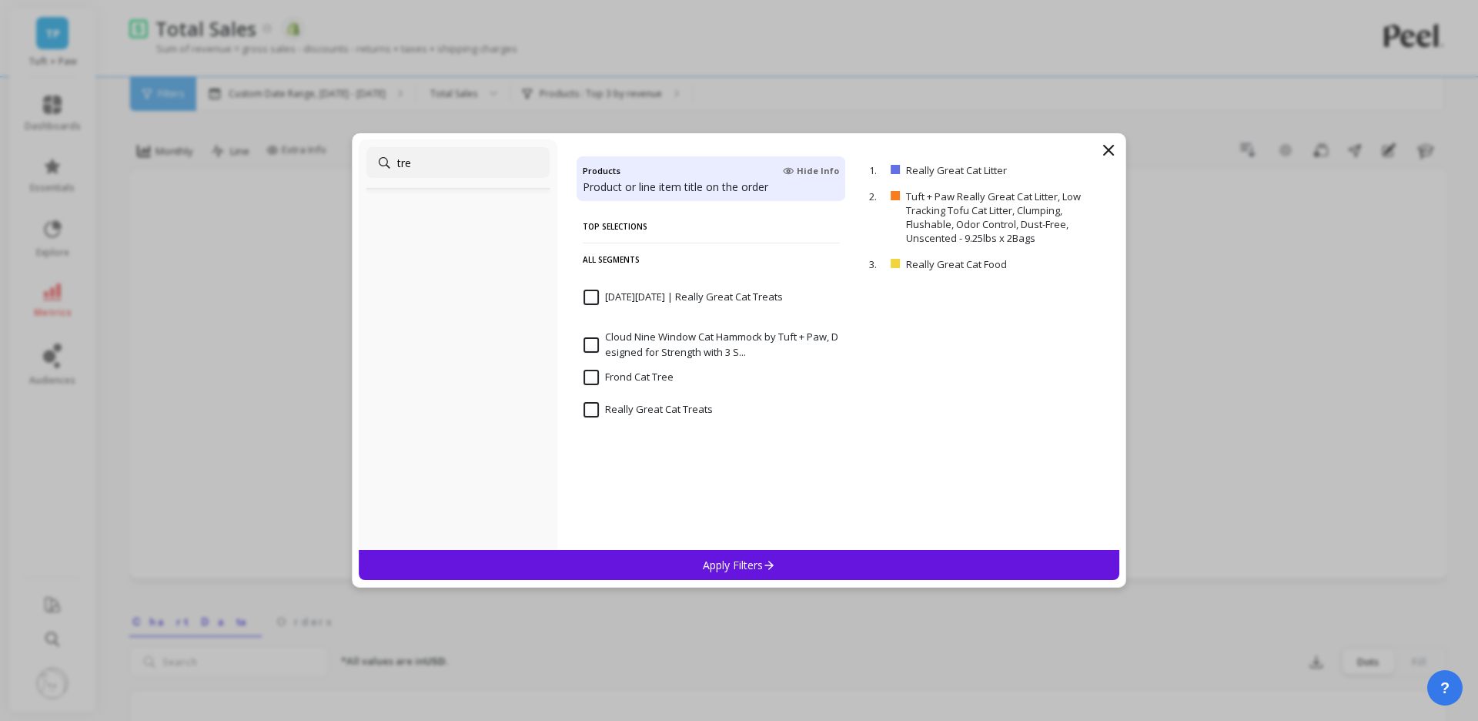
type input "tre"
click at [593, 413] on input "Really Great Cat Treats" at bounding box center [648, 409] width 129 height 15
click at [1072, 263] on p "remove" at bounding box center [1075, 265] width 39 height 12
click at [1076, 215] on p "remove" at bounding box center [1075, 218] width 39 height 12
click at [1002, 159] on div "1. Really Great Cat Litter remove" at bounding box center [989, 170] width 249 height 26
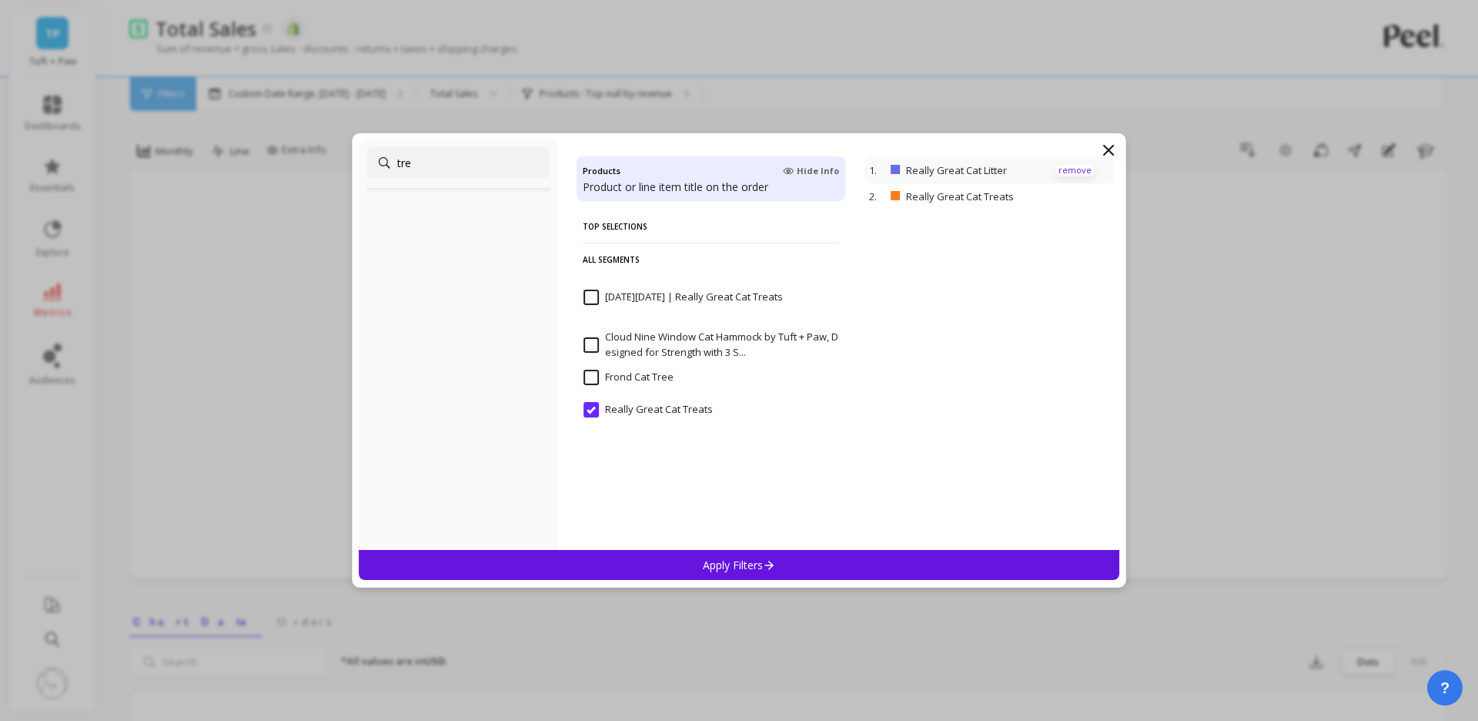
click at [1071, 169] on p "remove" at bounding box center [1075, 171] width 39 height 12
click at [755, 566] on p "Apply Filters" at bounding box center [739, 564] width 73 height 15
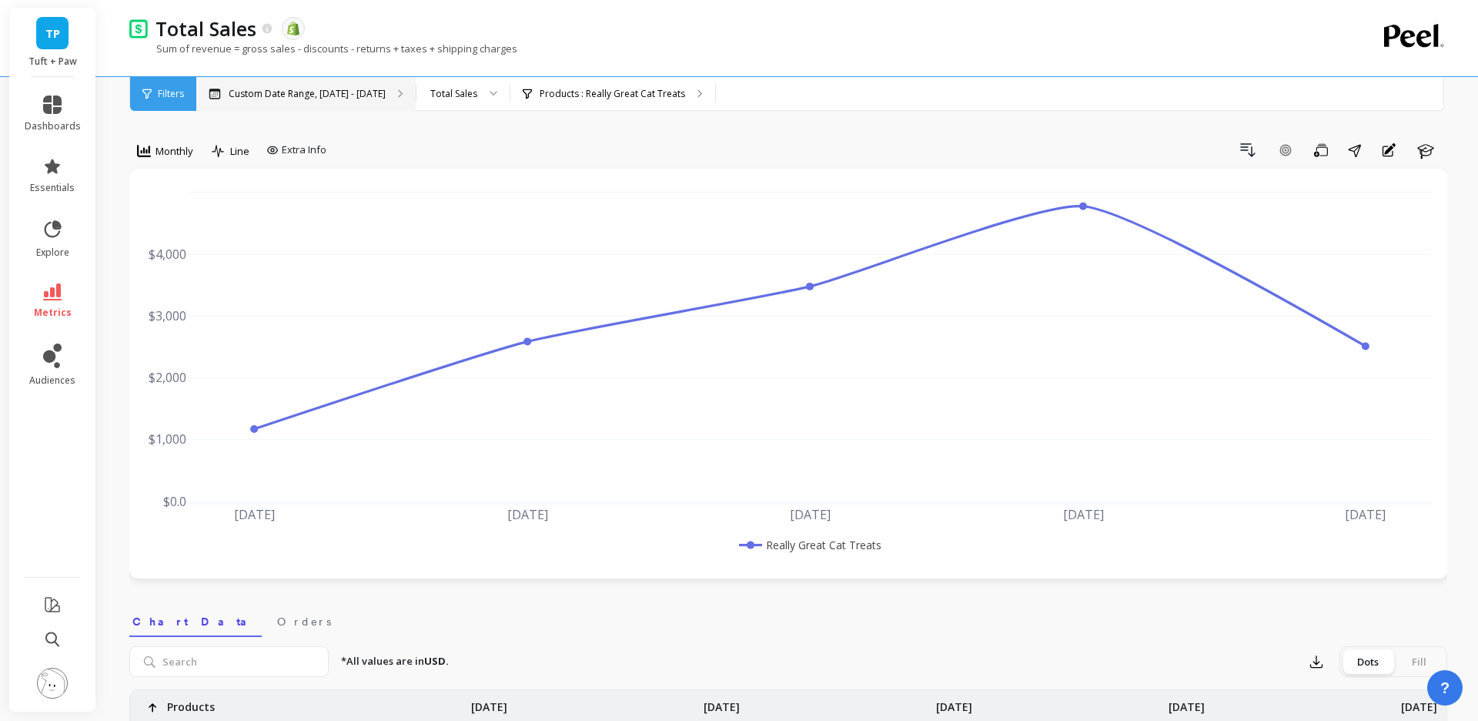
click at [333, 96] on p "Custom Date Range, [DATE] - [DATE]" at bounding box center [307, 94] width 157 height 12
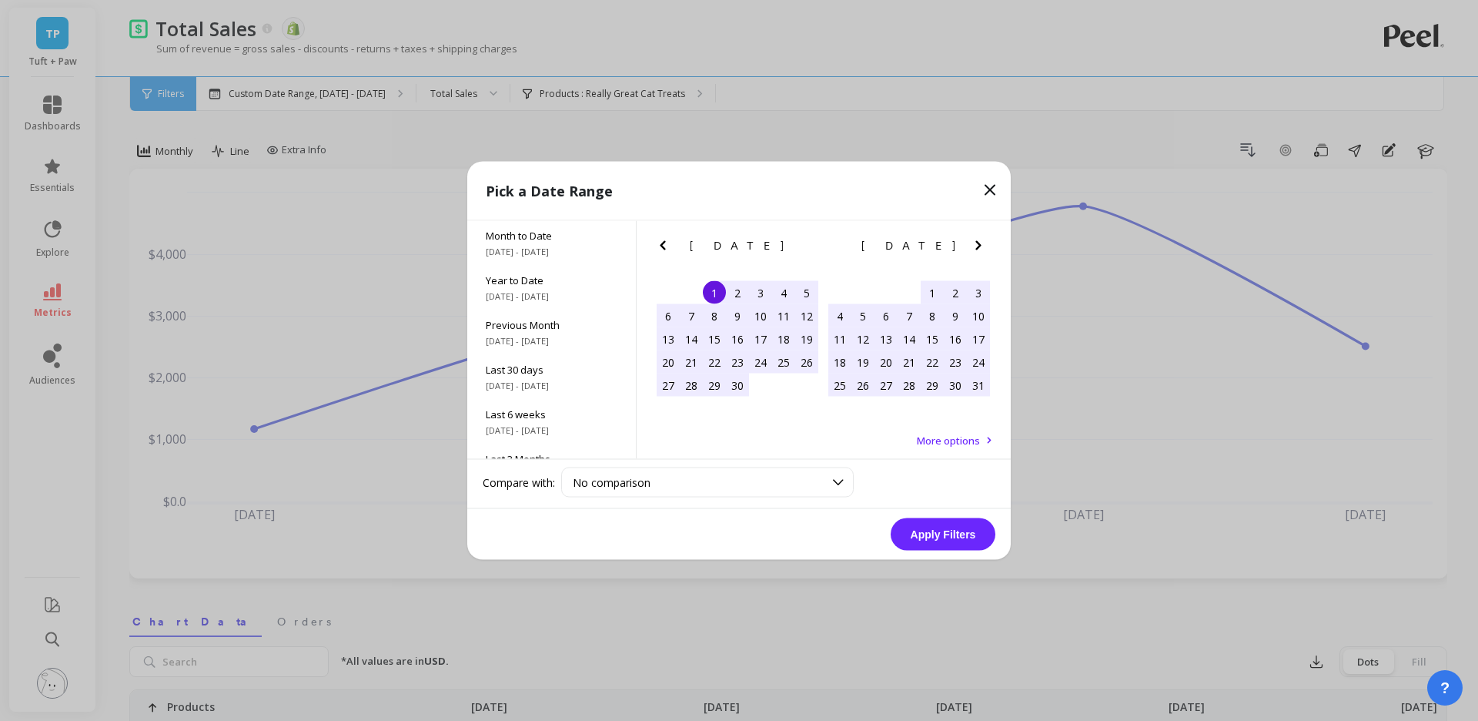
click at [664, 244] on icon "Previous Month" at bounding box center [663, 245] width 18 height 18
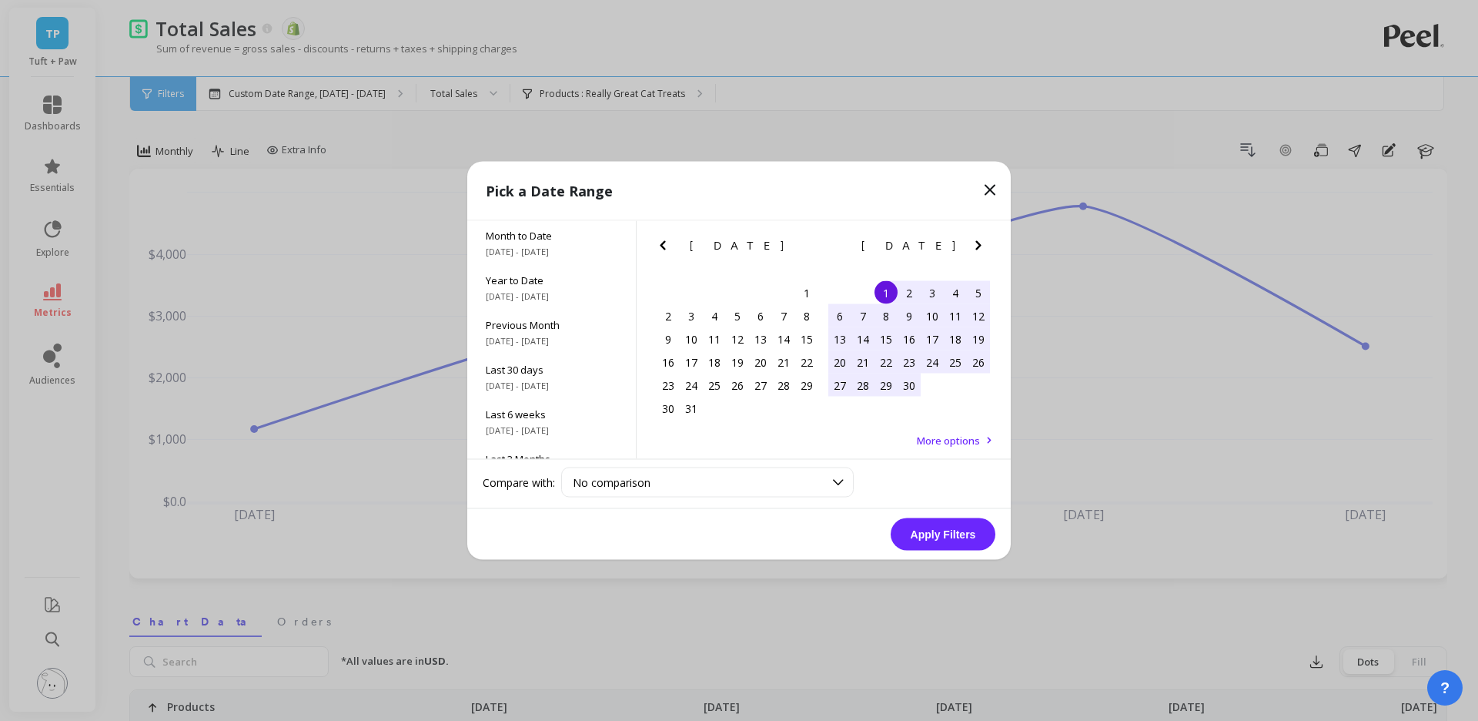
click at [664, 244] on icon "Previous Month" at bounding box center [663, 245] width 18 height 18
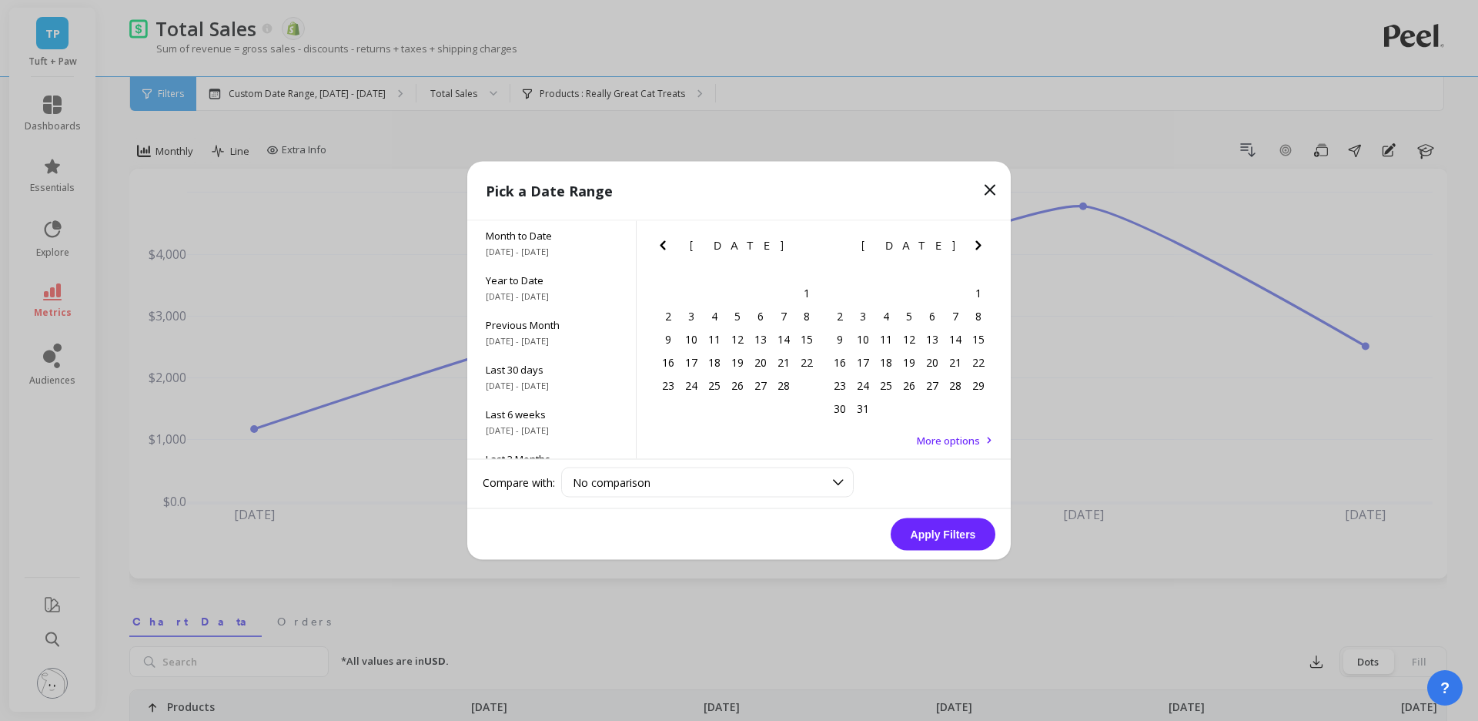
click at [664, 244] on icon "Previous Month" at bounding box center [663, 245] width 18 height 18
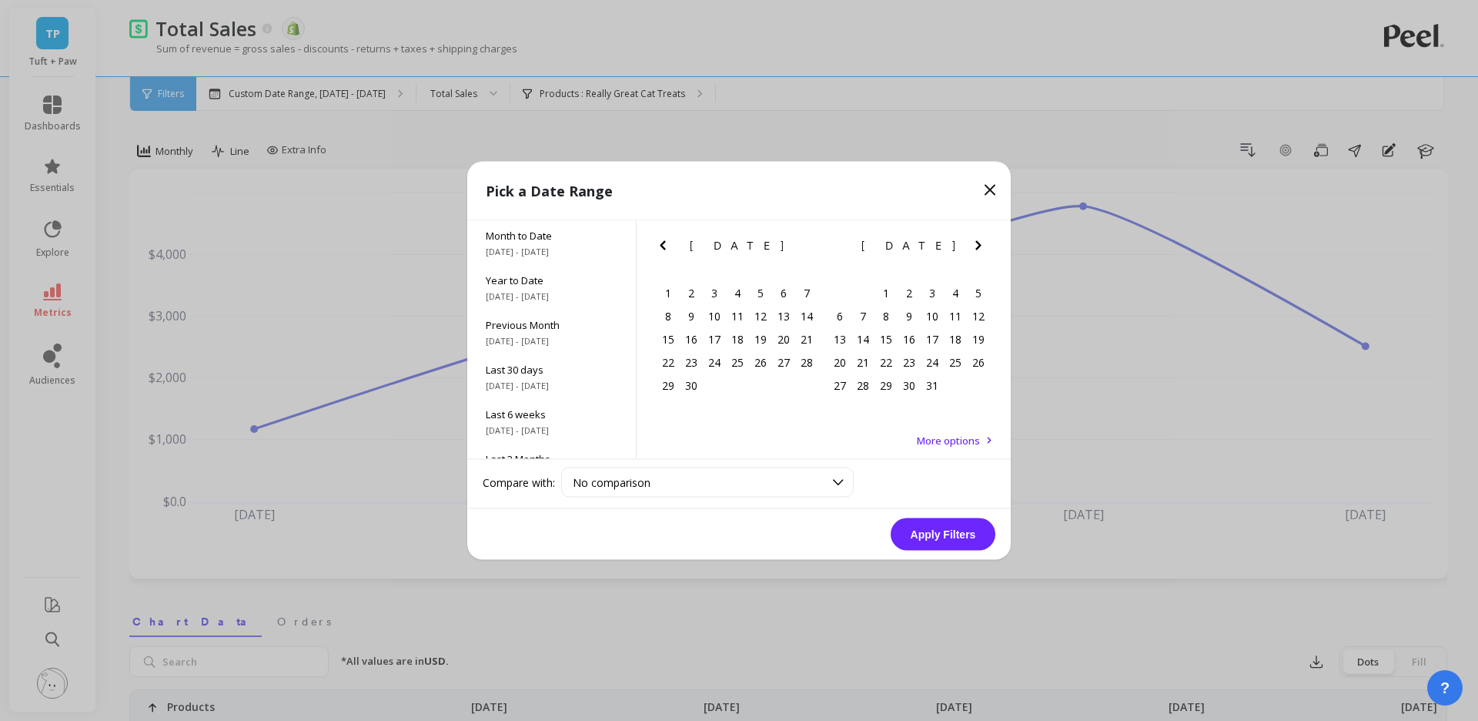
click at [664, 244] on icon "Previous Month" at bounding box center [663, 245] width 18 height 18
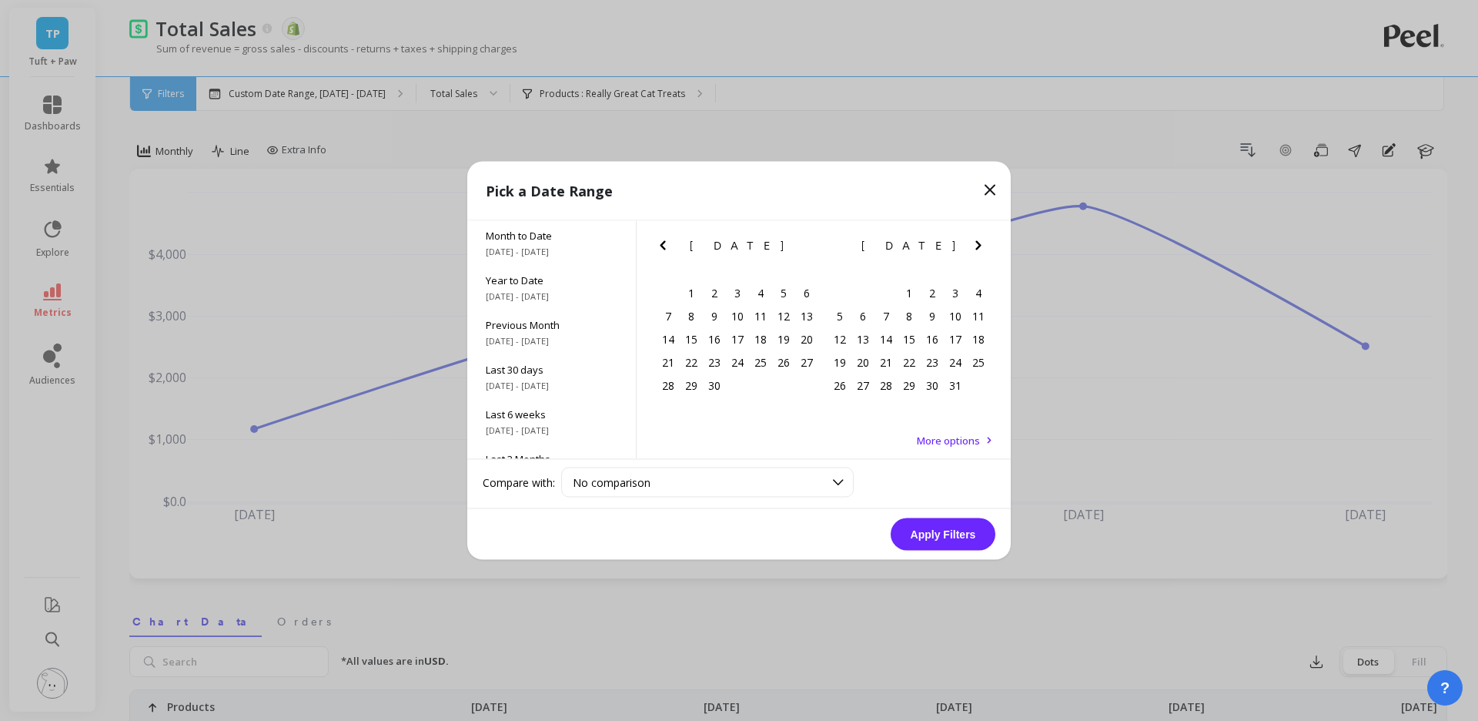
click at [664, 244] on icon "Previous Month" at bounding box center [663, 245] width 18 height 18
click at [694, 293] on div "1" at bounding box center [691, 292] width 23 height 23
click at [979, 246] on icon "Next Month" at bounding box center [977, 245] width 5 height 9
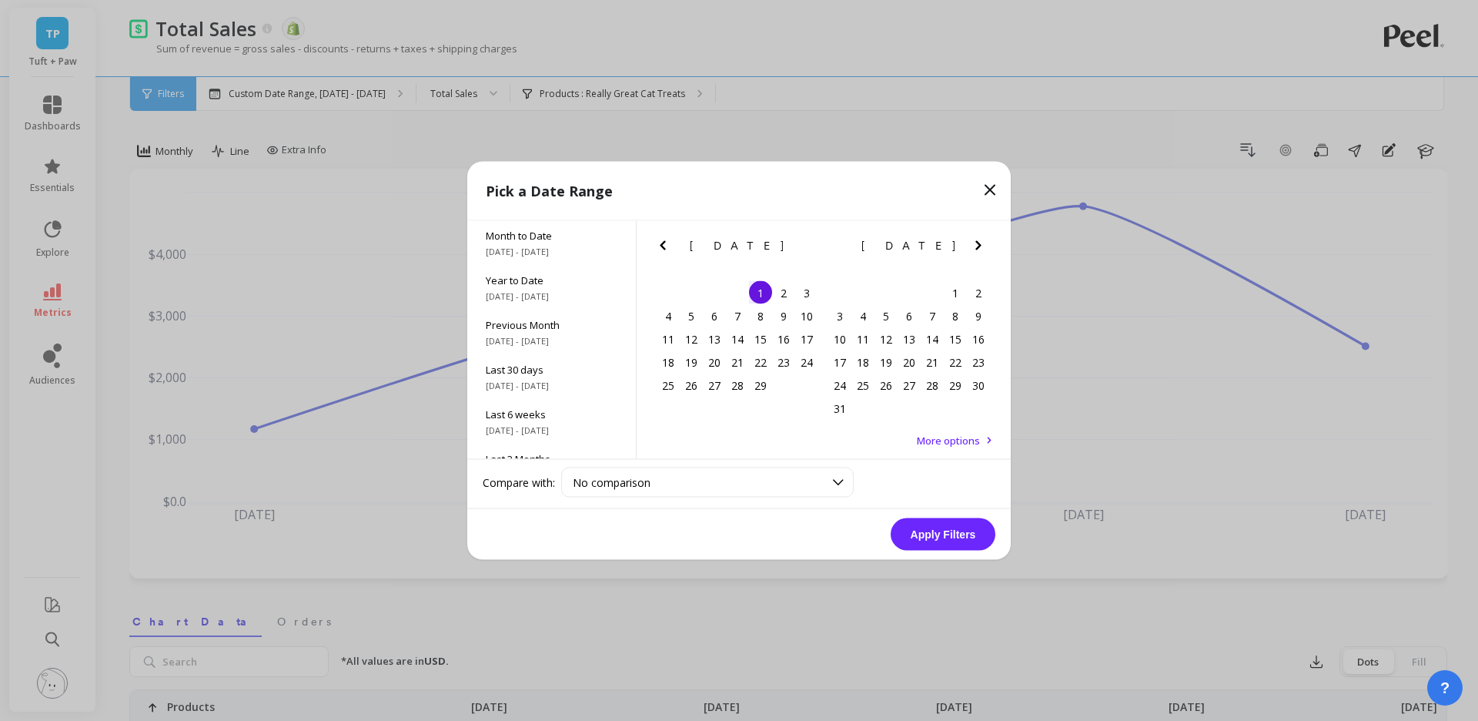
click at [979, 246] on icon "Next Month" at bounding box center [977, 245] width 5 height 9
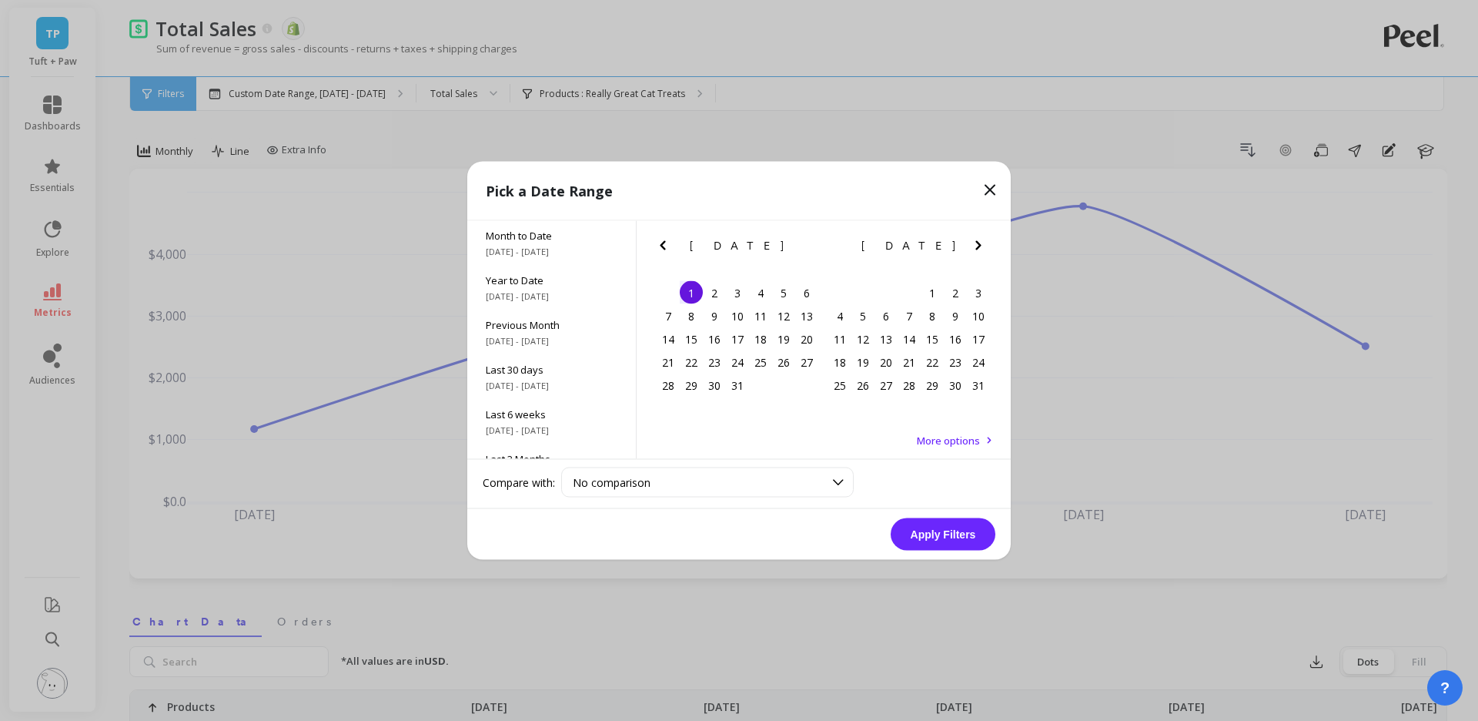
click at [979, 246] on icon "Next Month" at bounding box center [977, 245] width 5 height 9
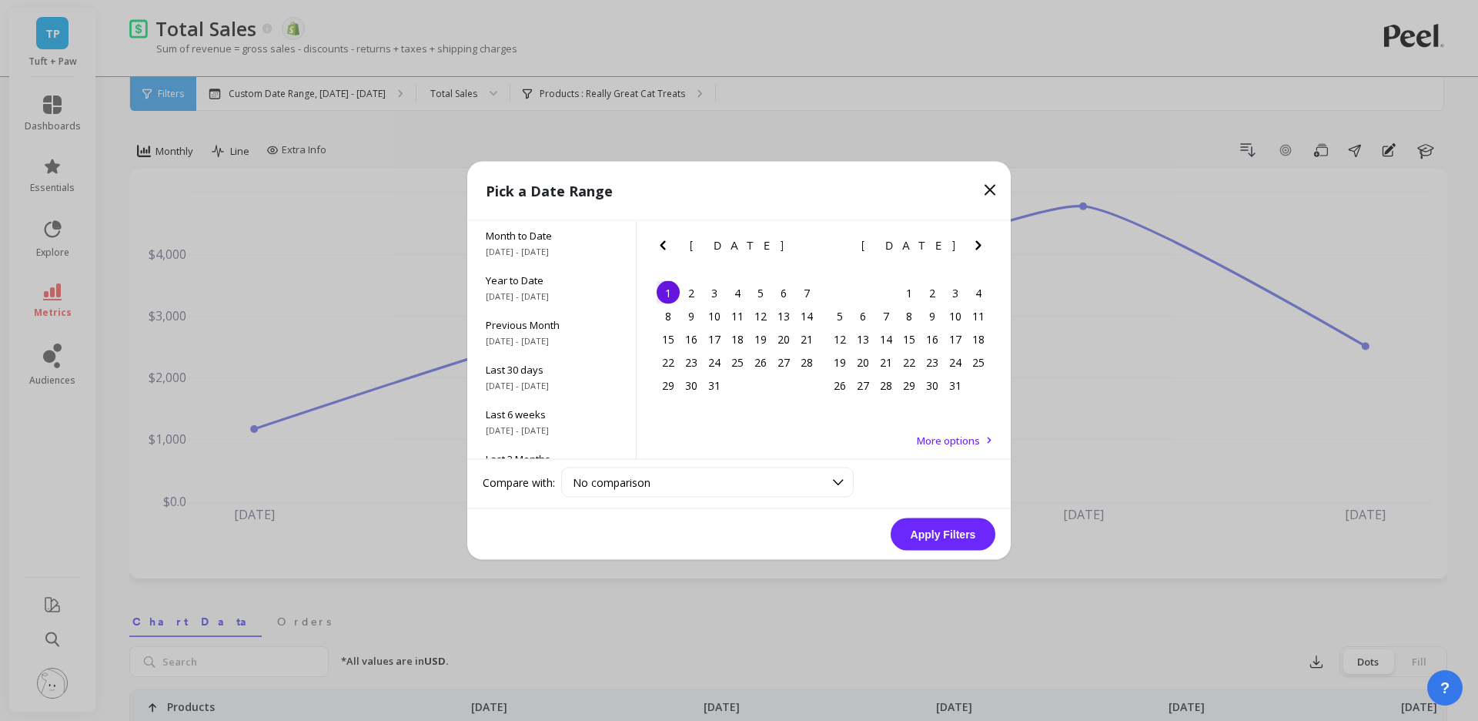
click at [979, 246] on icon "Next Month" at bounding box center [977, 245] width 5 height 9
click at [979, 248] on icon "Next Month" at bounding box center [978, 245] width 18 height 18
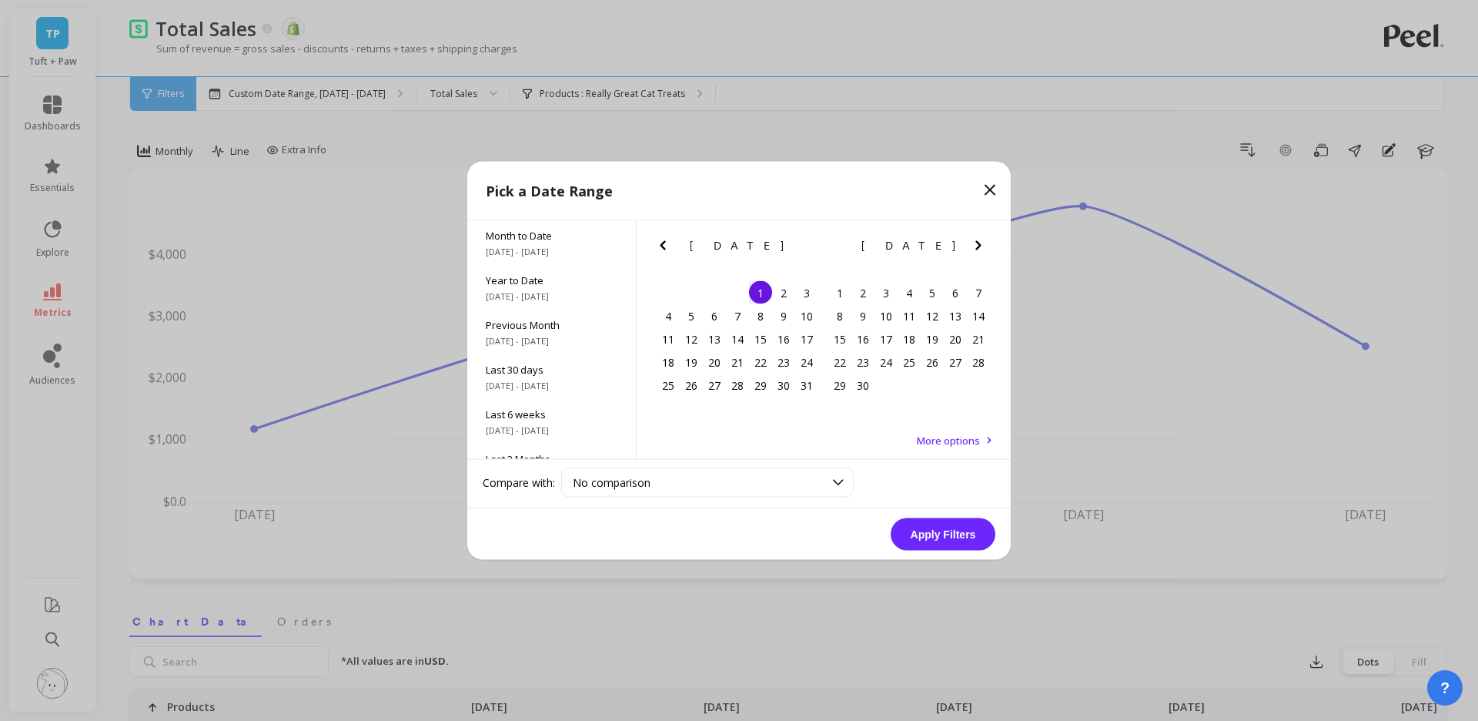
click at [979, 248] on icon "Next Month" at bounding box center [978, 245] width 18 height 18
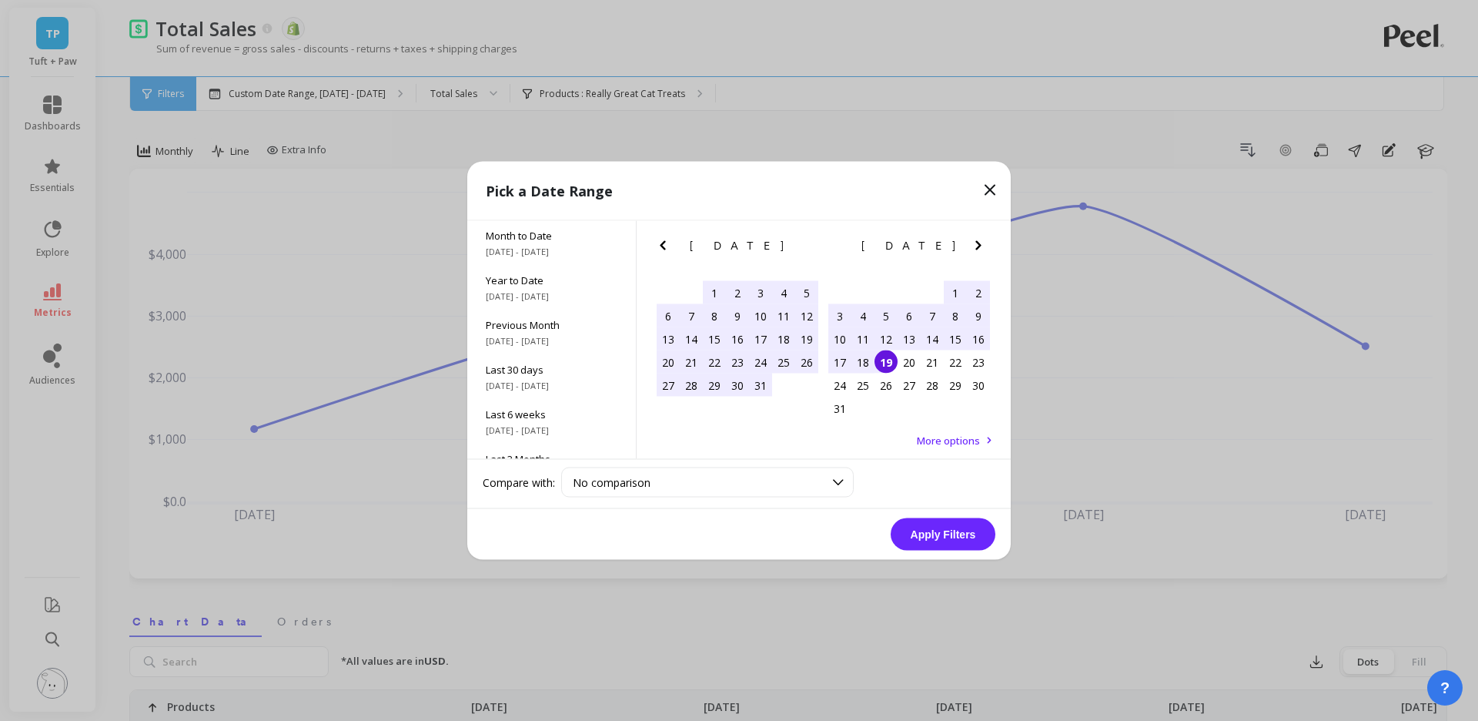
click at [886, 363] on div "19" at bounding box center [886, 361] width 23 height 23
click at [915, 536] on button "Apply Filters" at bounding box center [943, 534] width 105 height 32
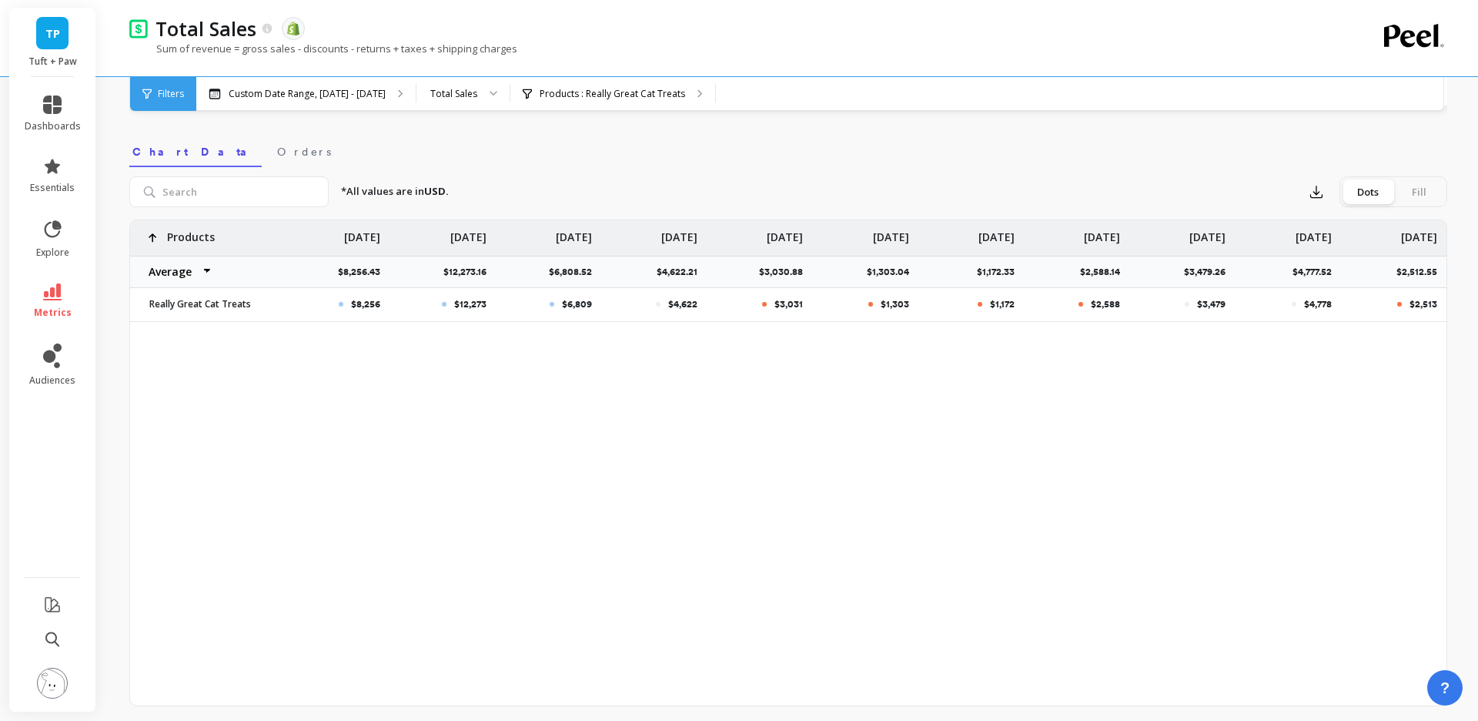
scroll to position [485, 0]
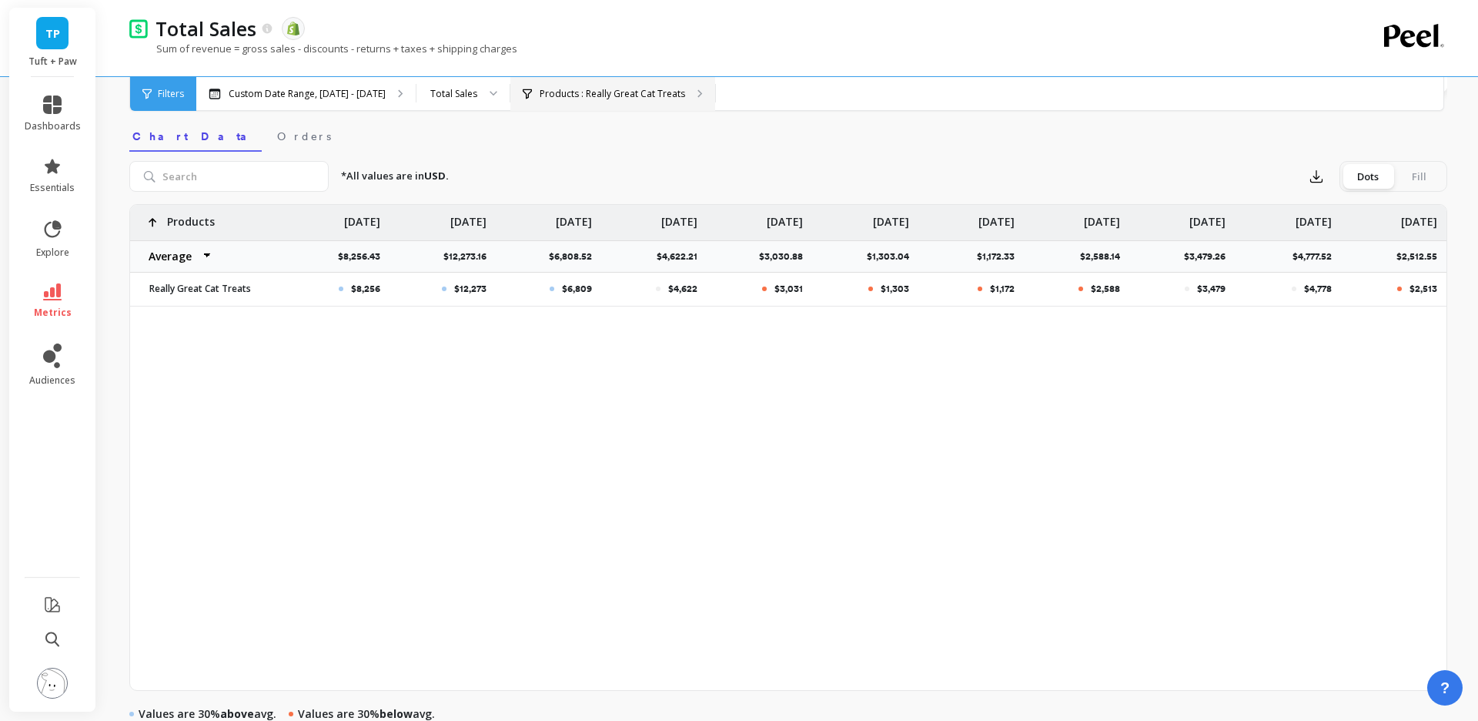
click at [641, 93] on p "Products : Really Great Cat Treats" at bounding box center [613, 94] width 146 height 12
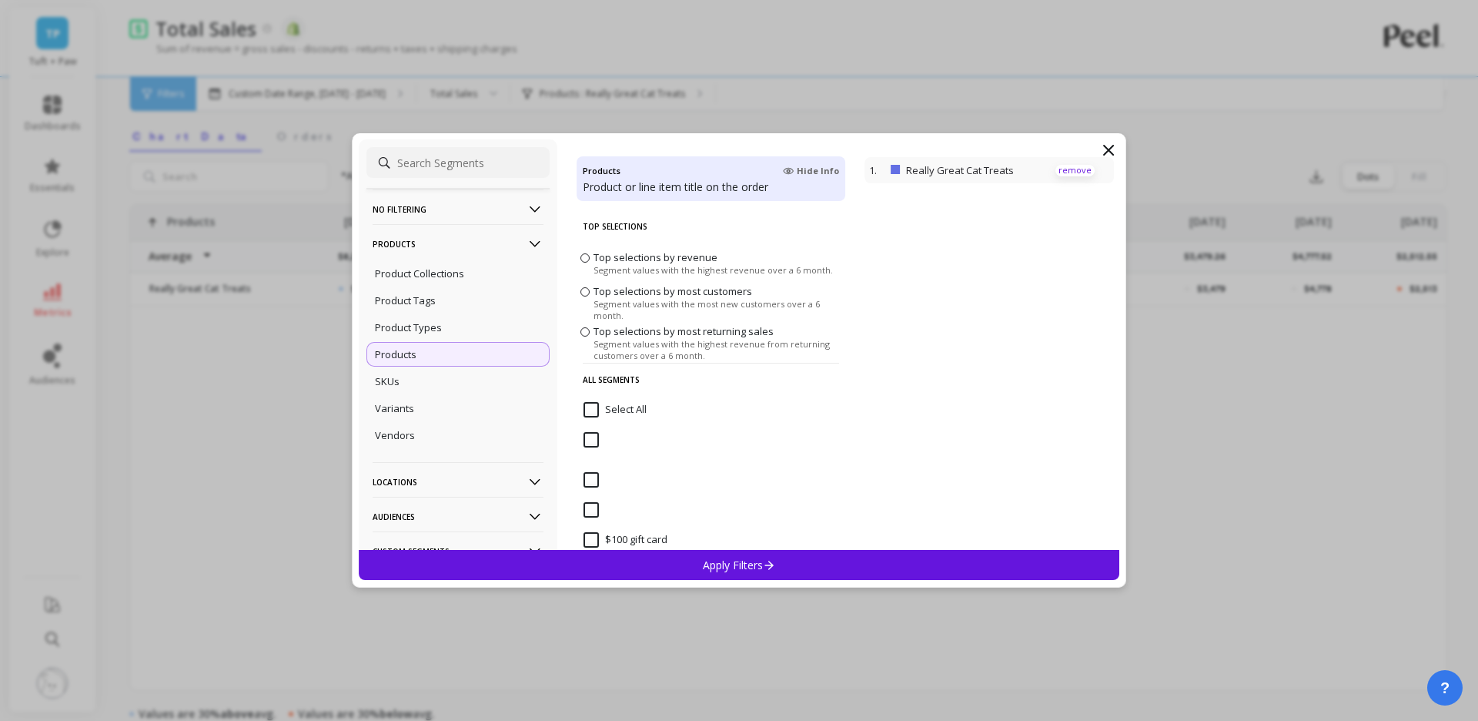
click at [1075, 169] on p "remove" at bounding box center [1075, 171] width 39 height 12
click at [427, 163] on input at bounding box center [457, 162] width 183 height 31
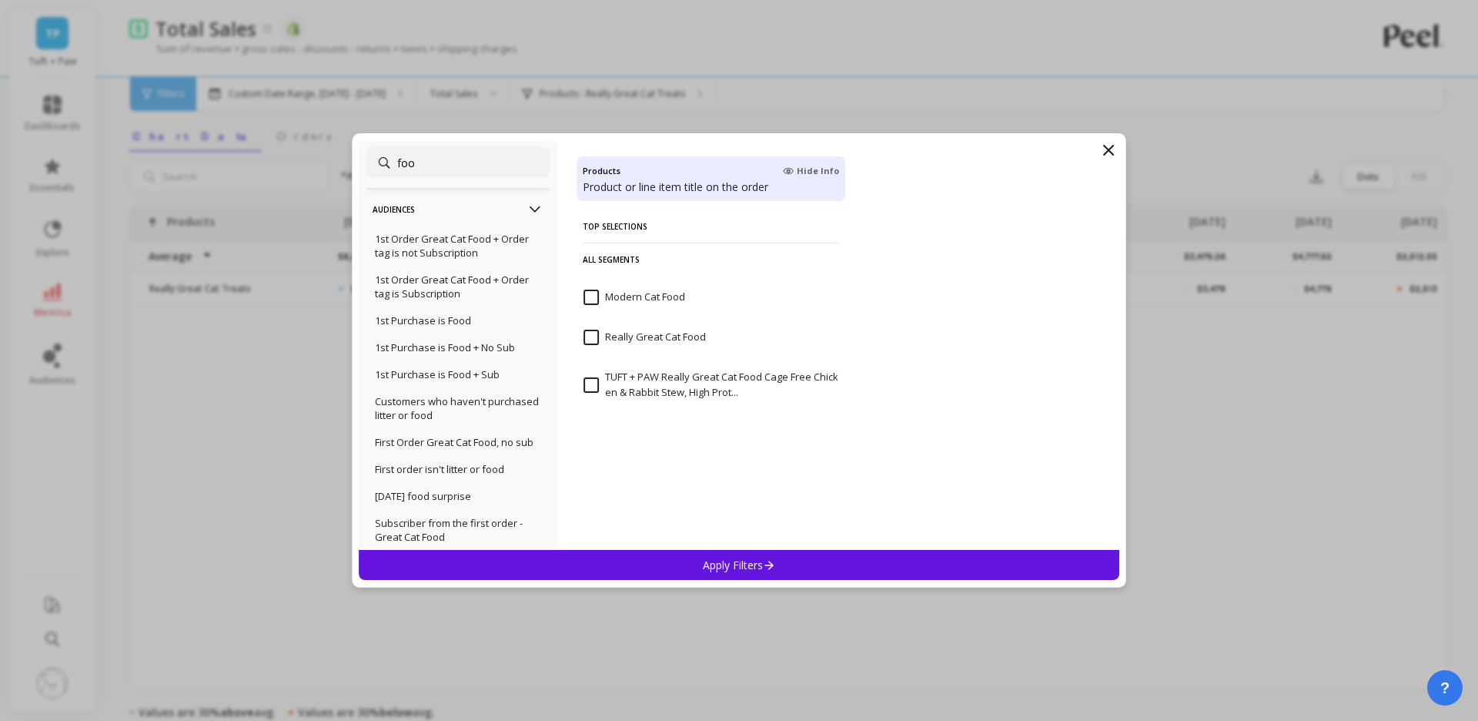
type input "foo"
click at [591, 298] on Food "Modern Cat Food" at bounding box center [635, 296] width 102 height 15
click at [594, 342] on input "Really Great Cat Food" at bounding box center [645, 337] width 122 height 15
click at [591, 383] on input "TUFT + PAW Really Great Cat Food Cage Free Chicken & Rabbit Stew, High Prot..." at bounding box center [711, 385] width 255 height 30
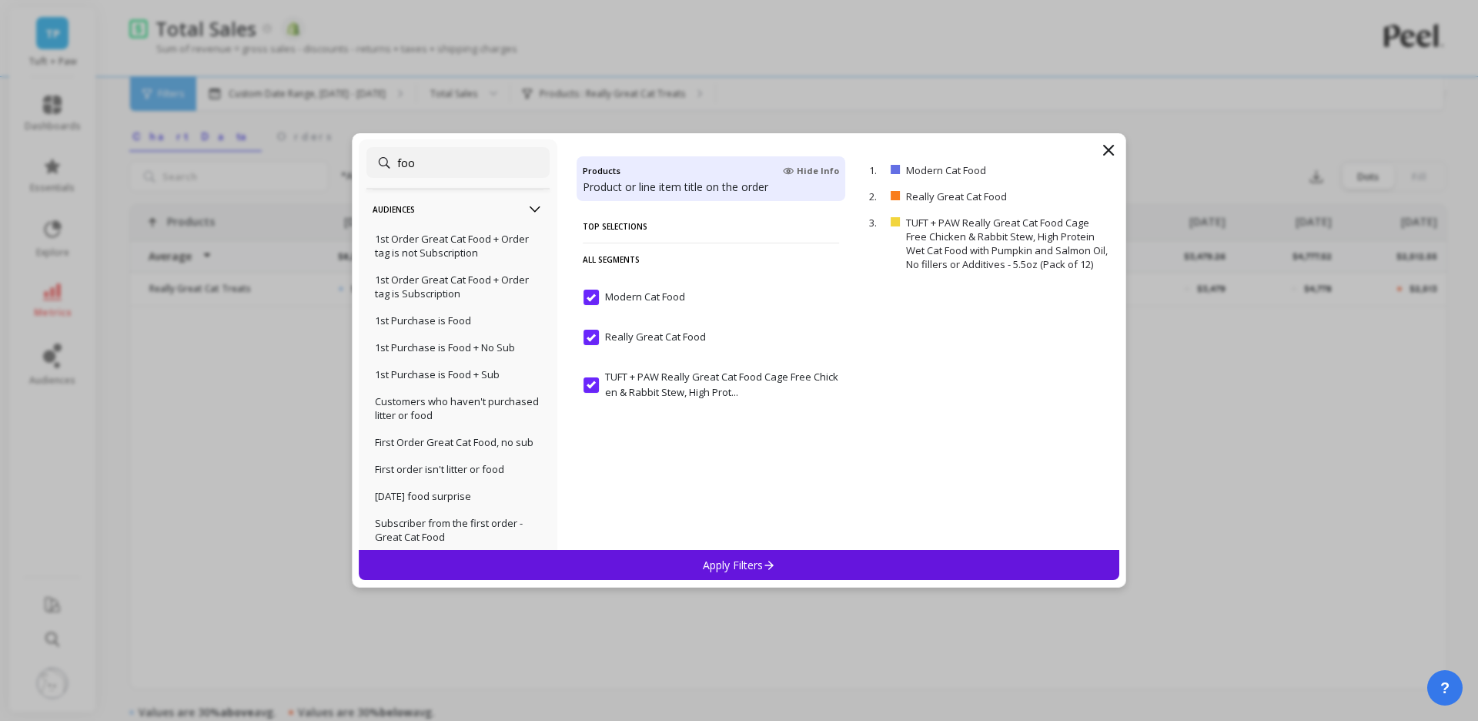
click at [746, 567] on p "Apply Filters" at bounding box center [739, 564] width 73 height 15
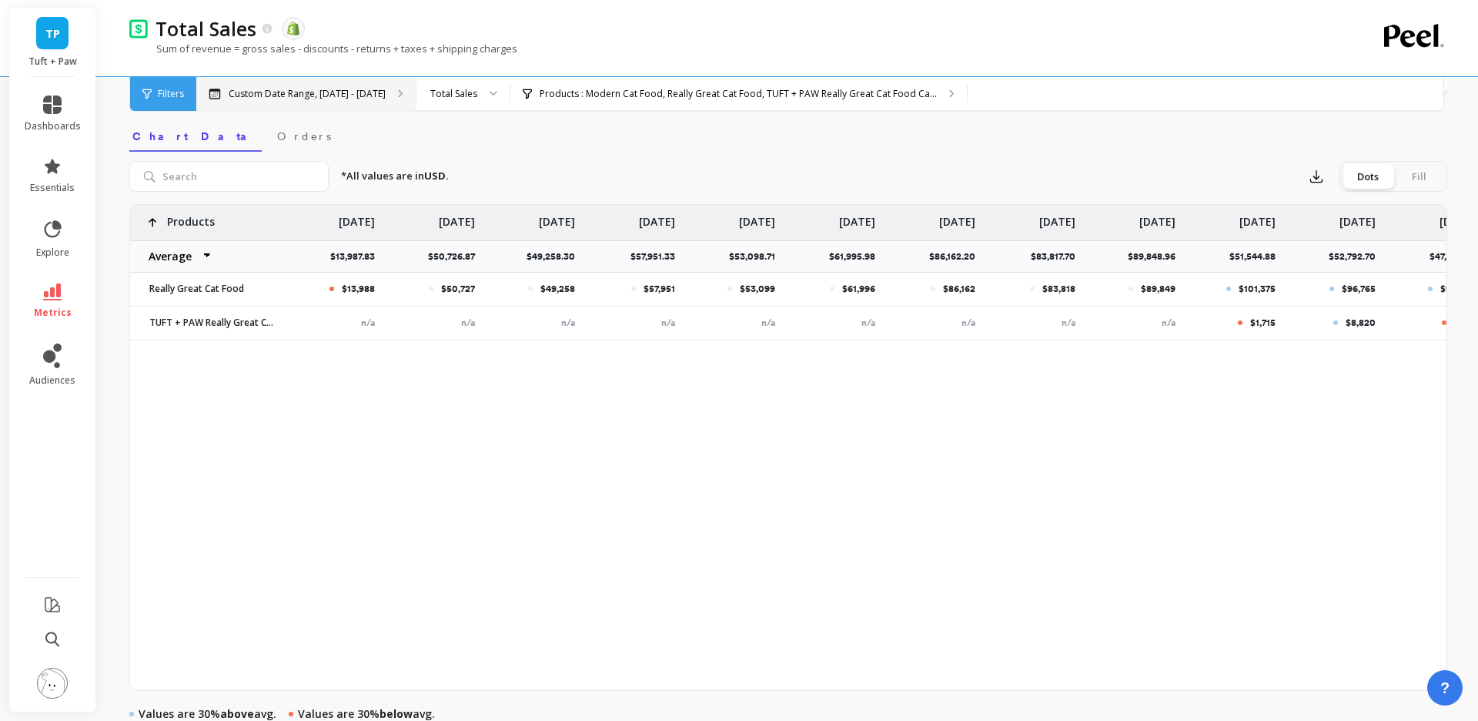
click at [336, 92] on p "Custom Date Range, [DATE] - [DATE]" at bounding box center [307, 94] width 157 height 12
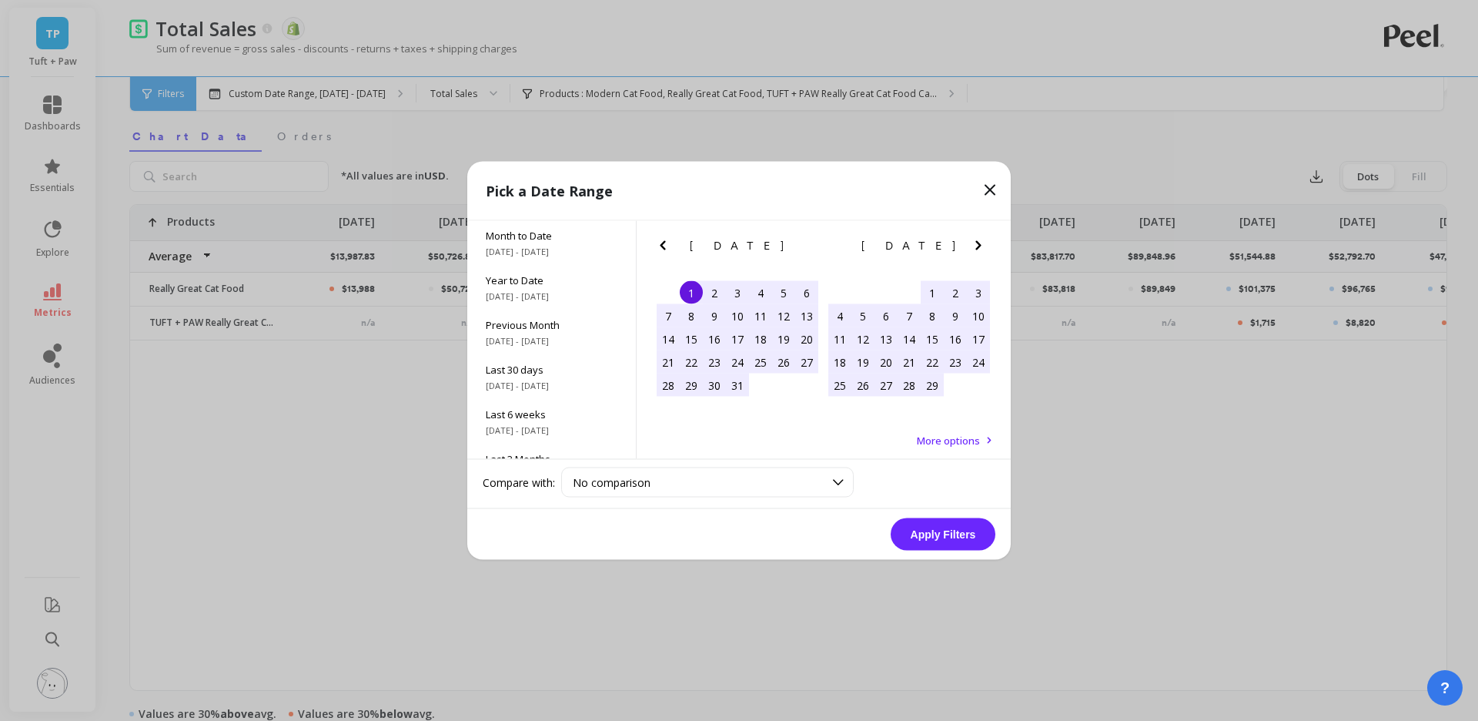
click at [978, 245] on icon "Next Month" at bounding box center [978, 245] width 18 height 18
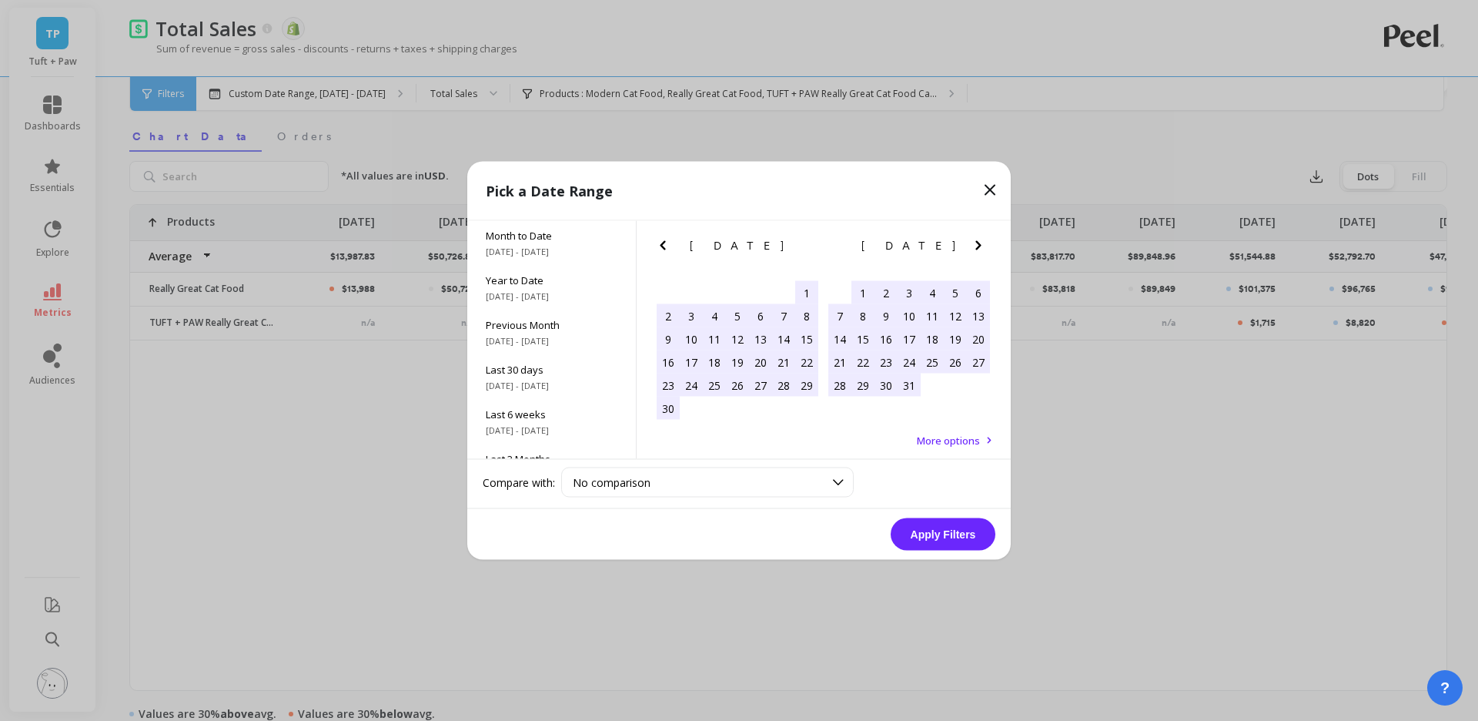
click at [978, 245] on icon "Next Month" at bounding box center [978, 245] width 18 height 18
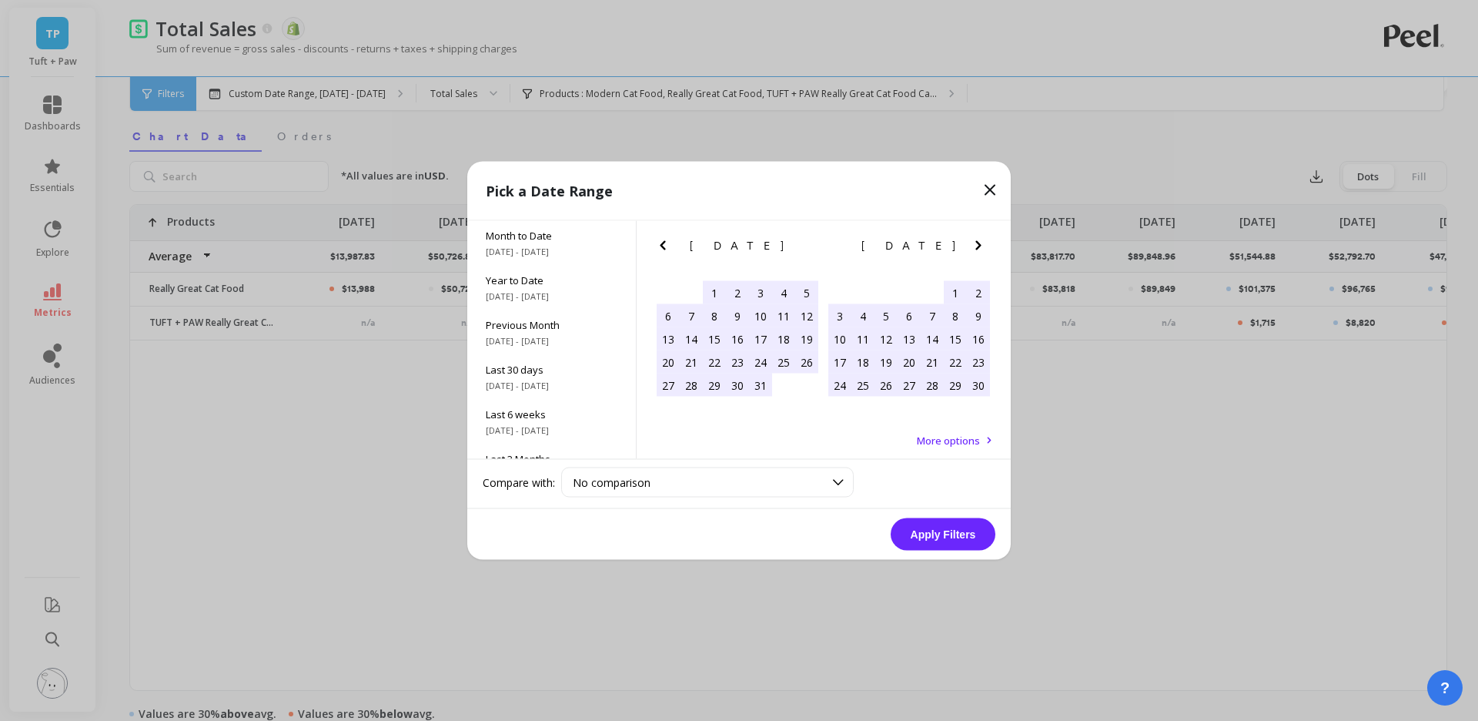
click at [978, 245] on icon "Next Month" at bounding box center [978, 245] width 18 height 18
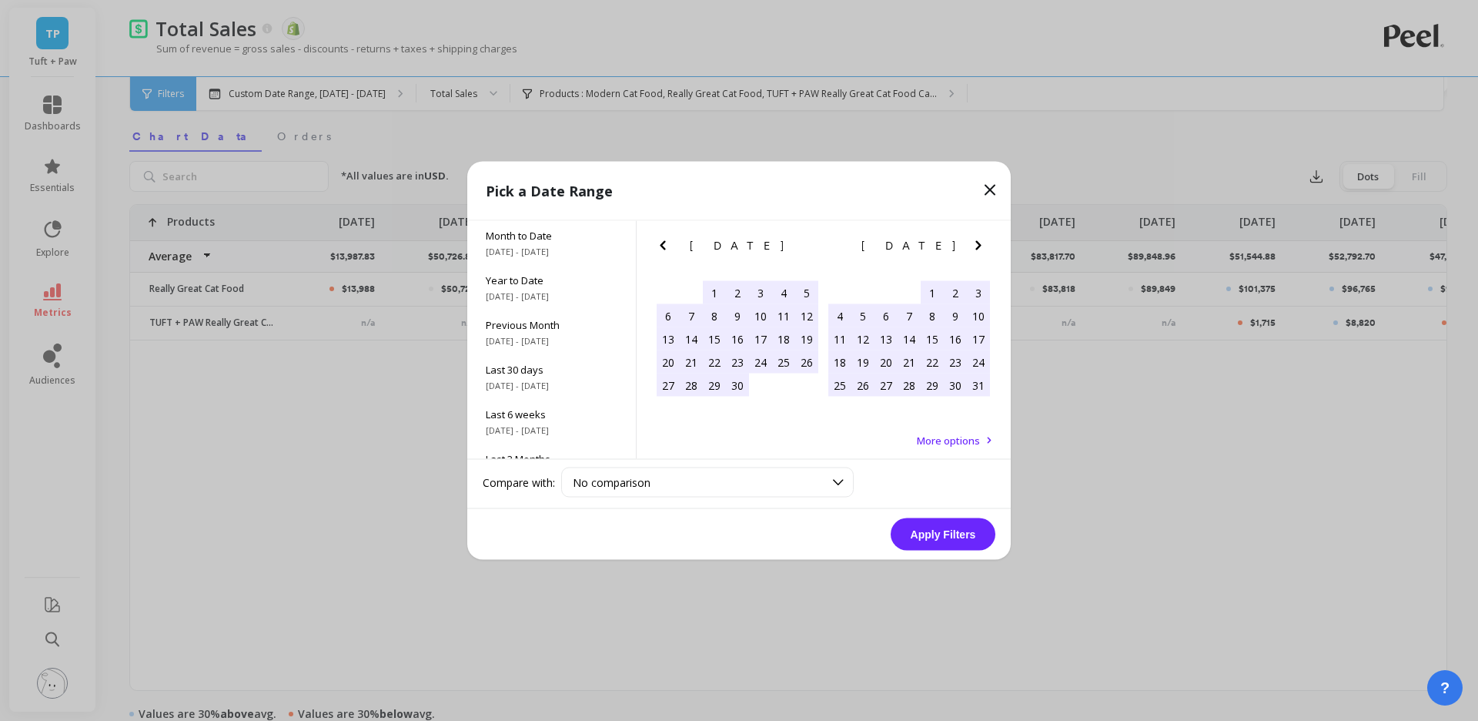
click at [978, 245] on icon "Next Month" at bounding box center [978, 245] width 18 height 18
click at [842, 289] on div "1" at bounding box center [839, 292] width 23 height 23
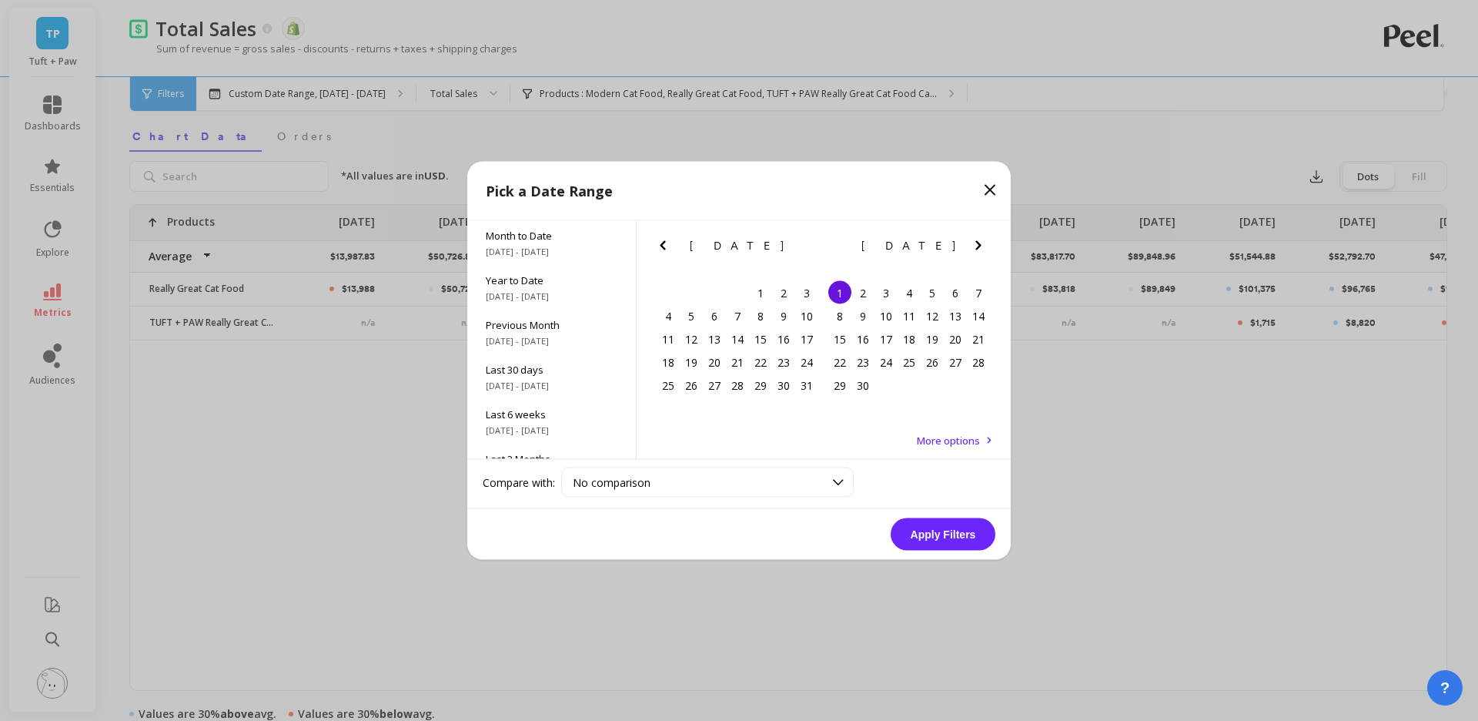
click at [979, 243] on icon "Next Month" at bounding box center [977, 245] width 5 height 9
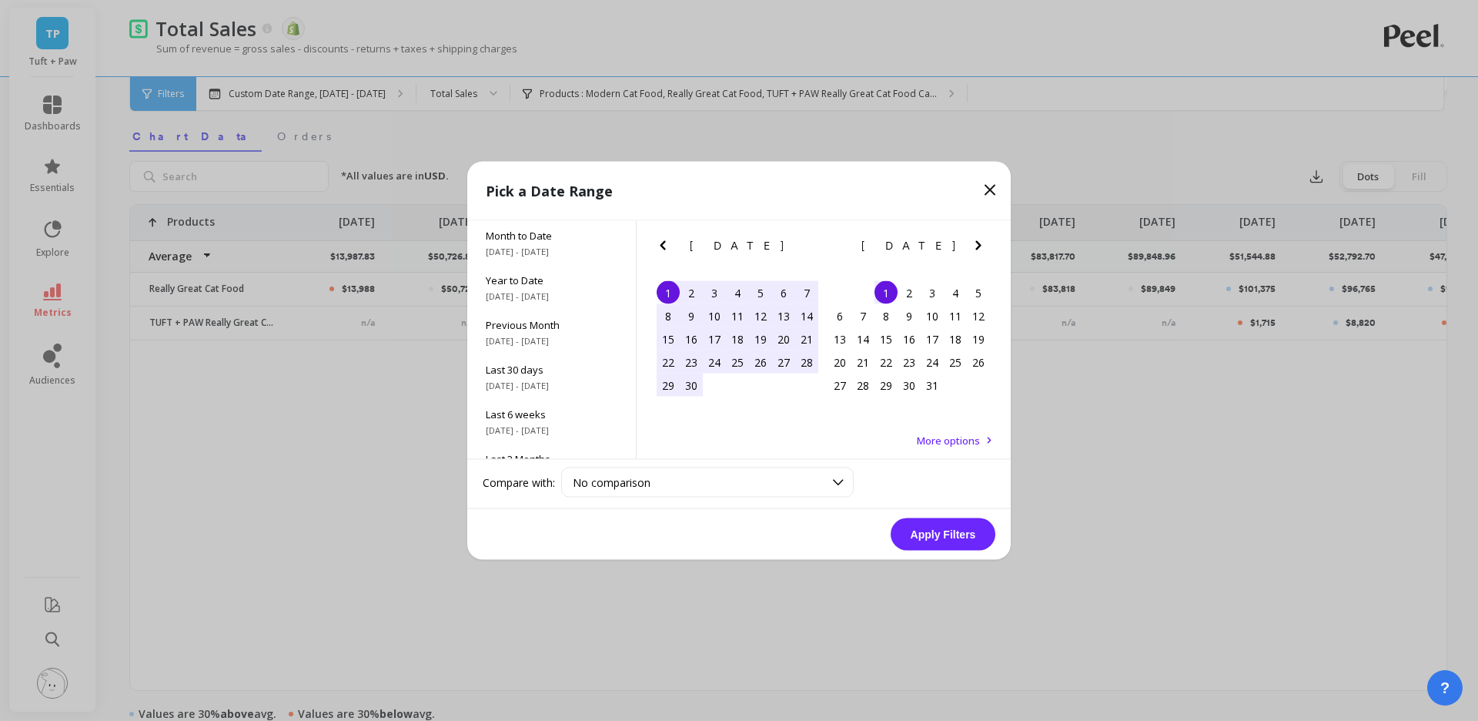
click at [979, 243] on icon "Next Month" at bounding box center [977, 245] width 5 height 9
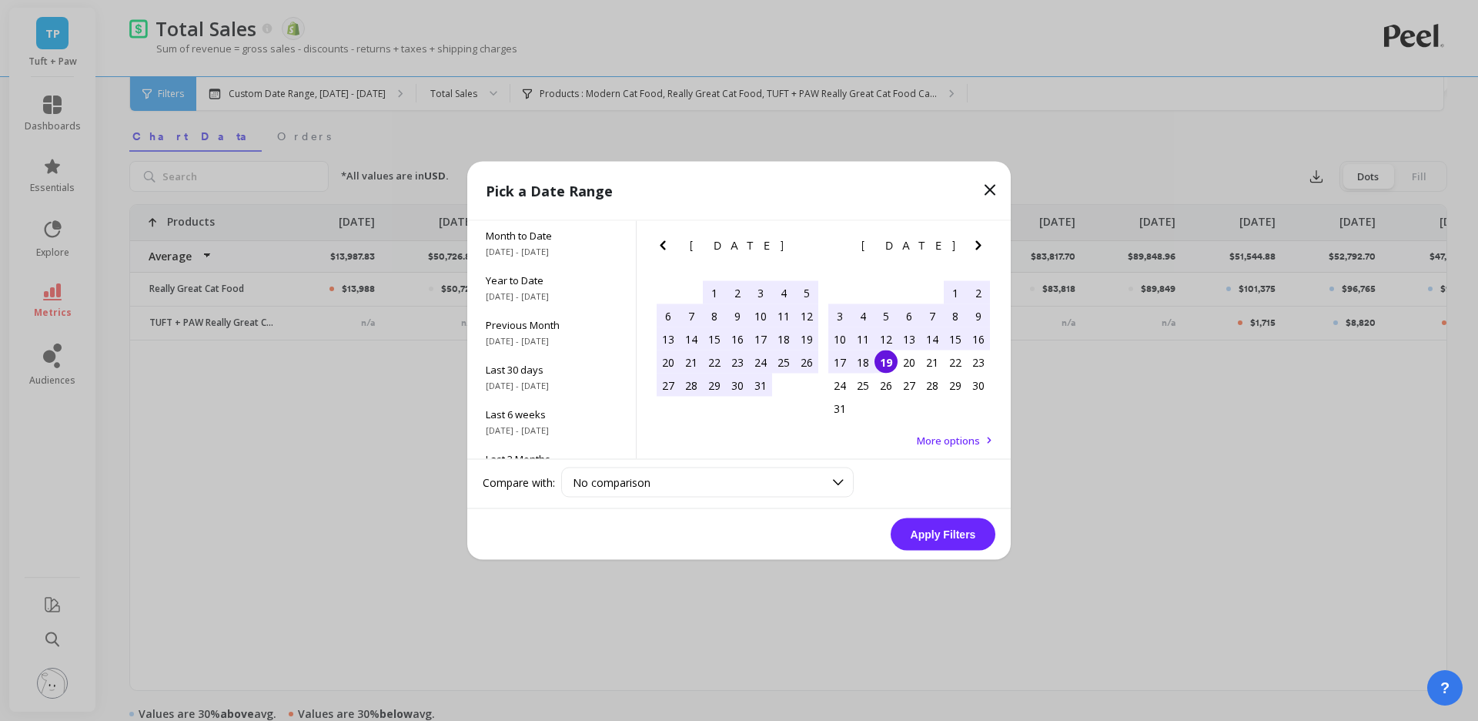
click at [881, 364] on div "19" at bounding box center [886, 361] width 23 height 23
click at [925, 537] on button "Apply Filters" at bounding box center [943, 534] width 105 height 32
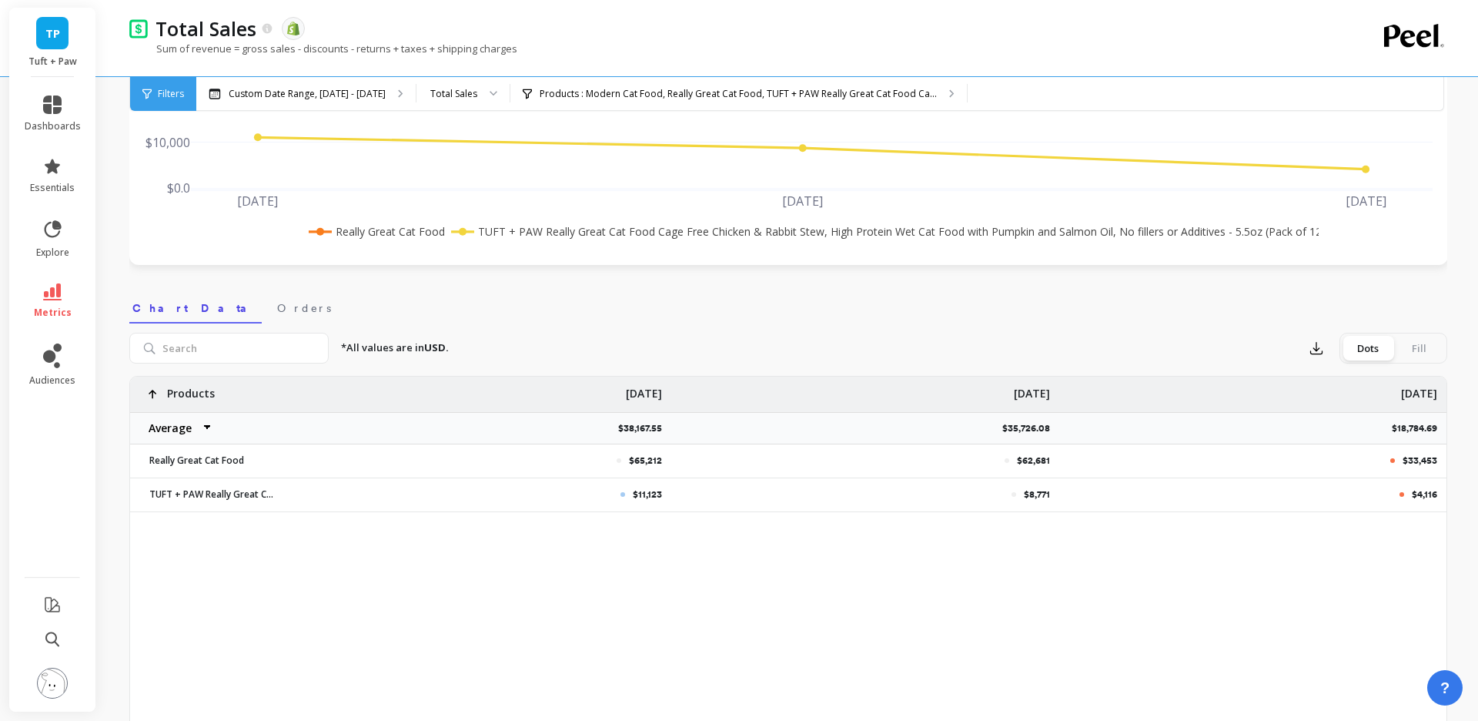
scroll to position [316, 0]
click at [50, 65] on p "Tuft + Paw" at bounding box center [53, 61] width 56 height 12
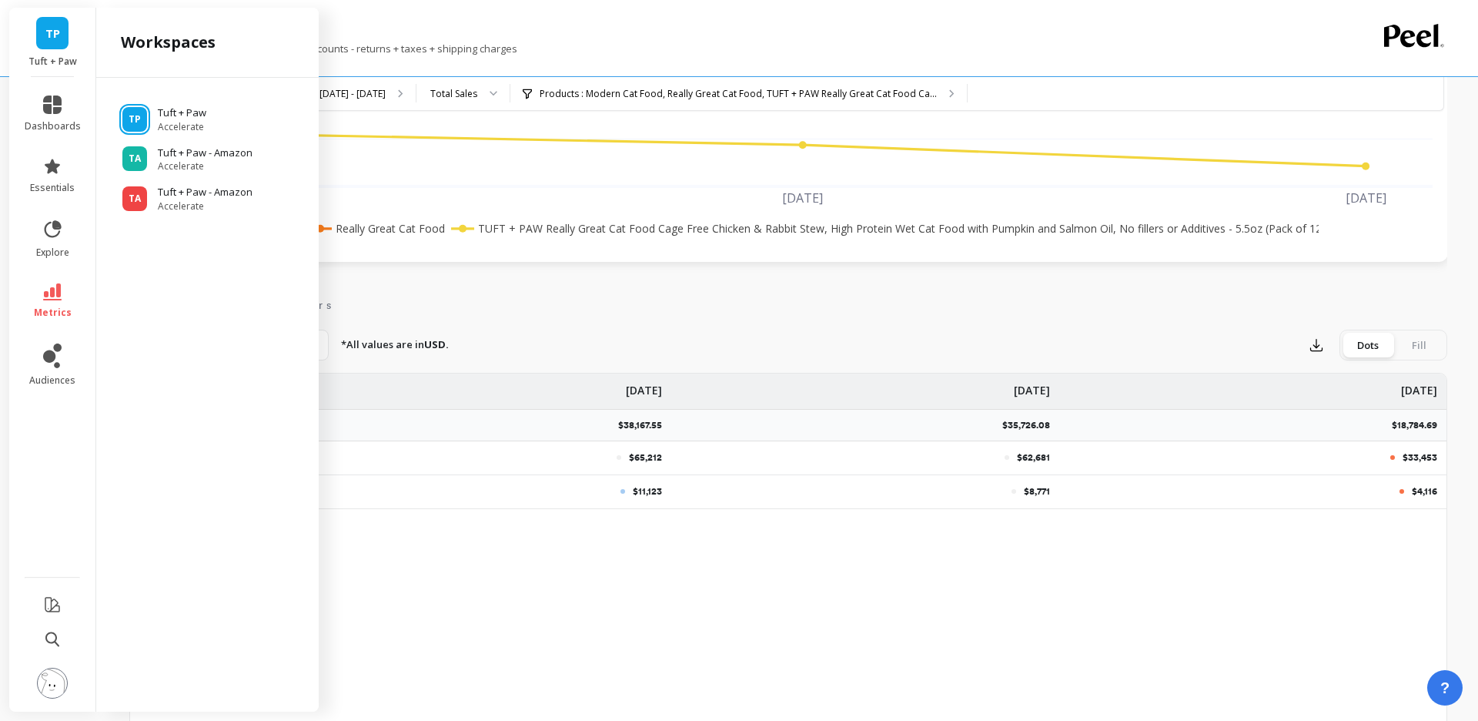
click at [793, 37] on div "Total Sales The data you are viewing comes from: Shopify" at bounding box center [734, 28] width 1173 height 26
